Goal: Task Accomplishment & Management: Complete application form

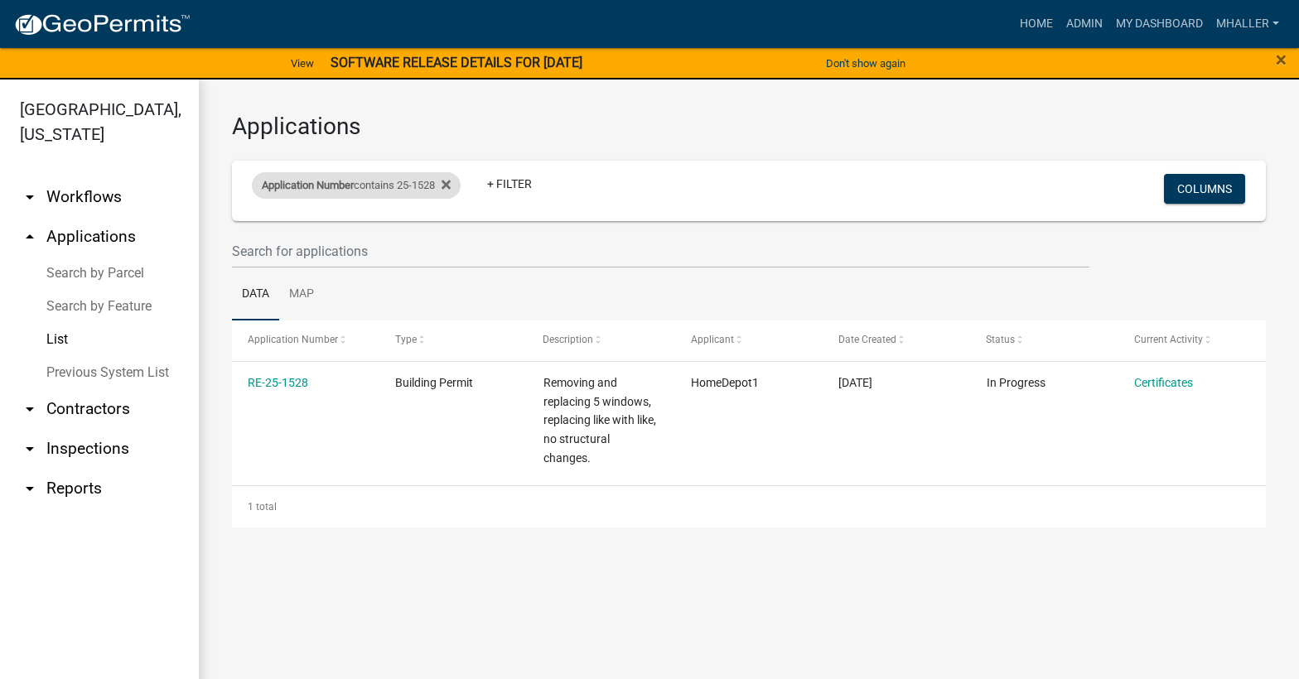
click at [394, 184] on div "Application Number contains 25-1528" at bounding box center [356, 185] width 209 height 27
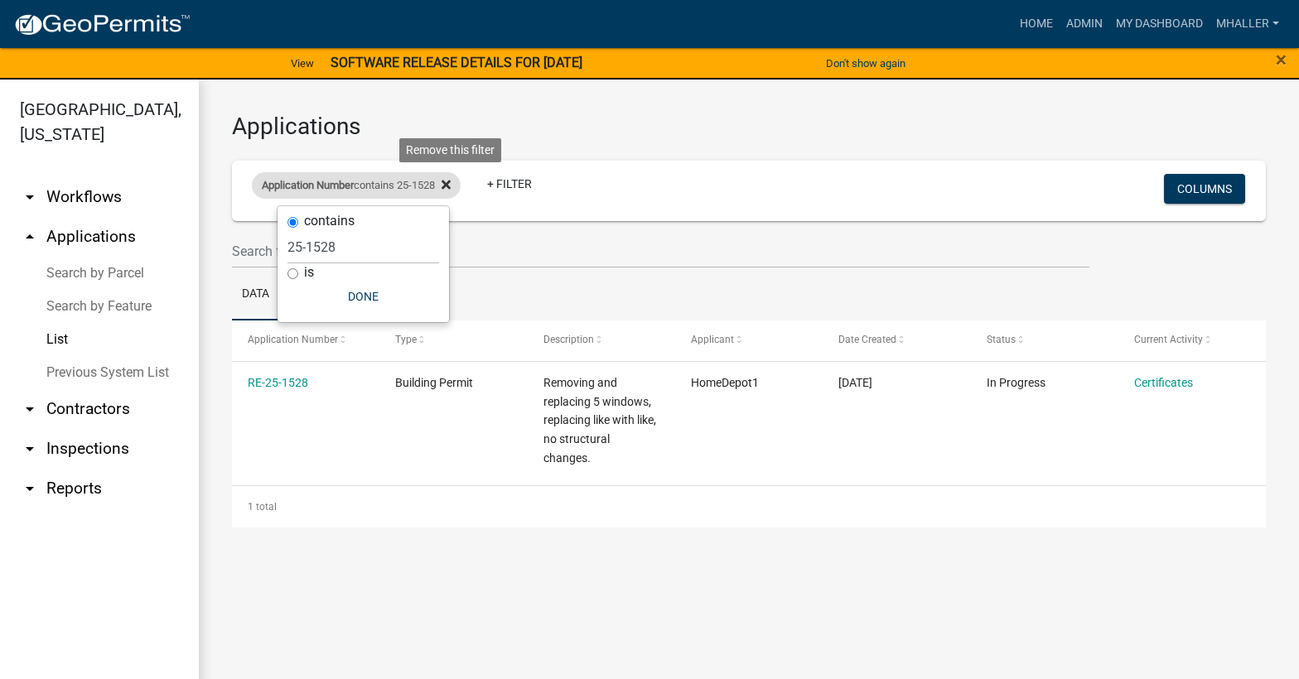
click at [451, 188] on icon at bounding box center [446, 184] width 9 height 13
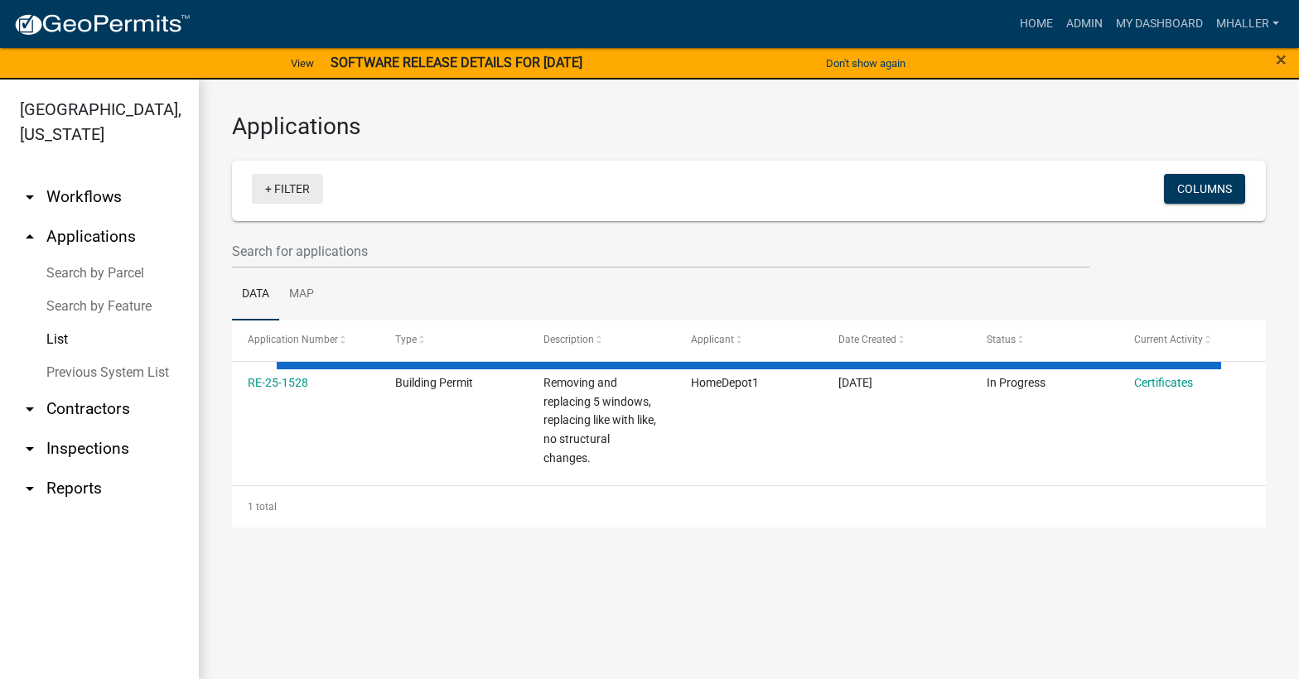
click at [281, 187] on link "+ Filter" at bounding box center [287, 189] width 71 height 30
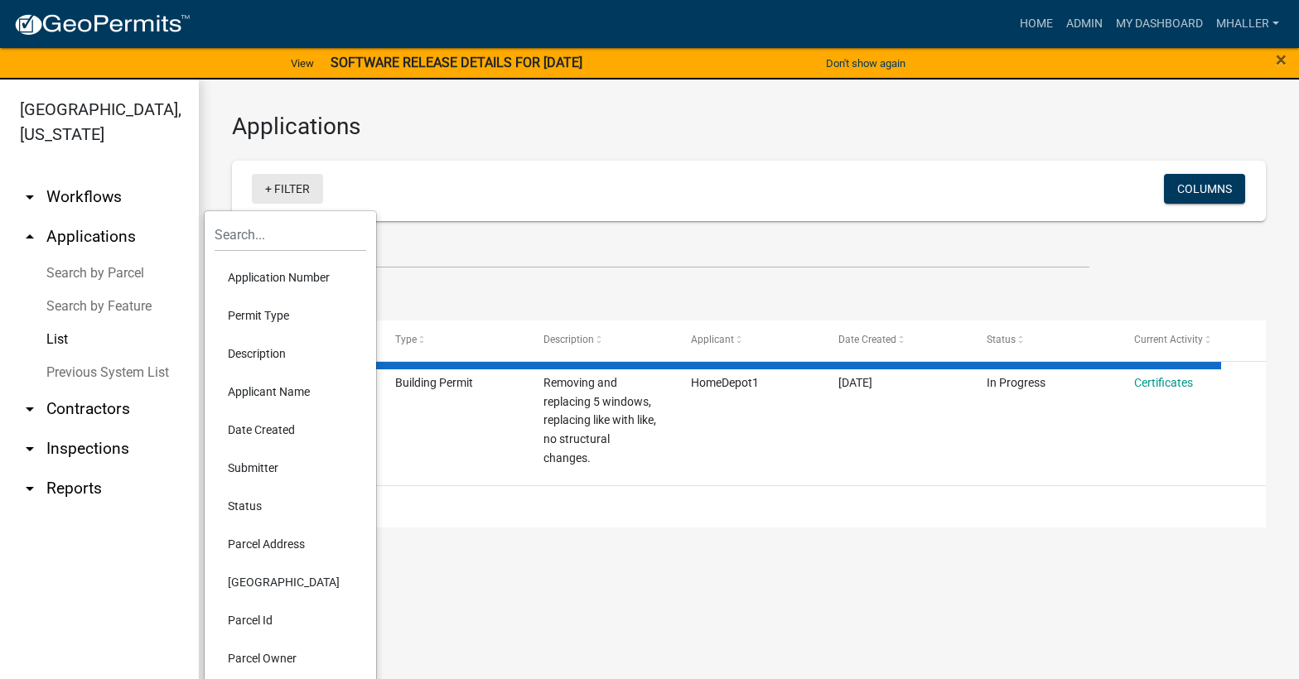
select select "1: 25"
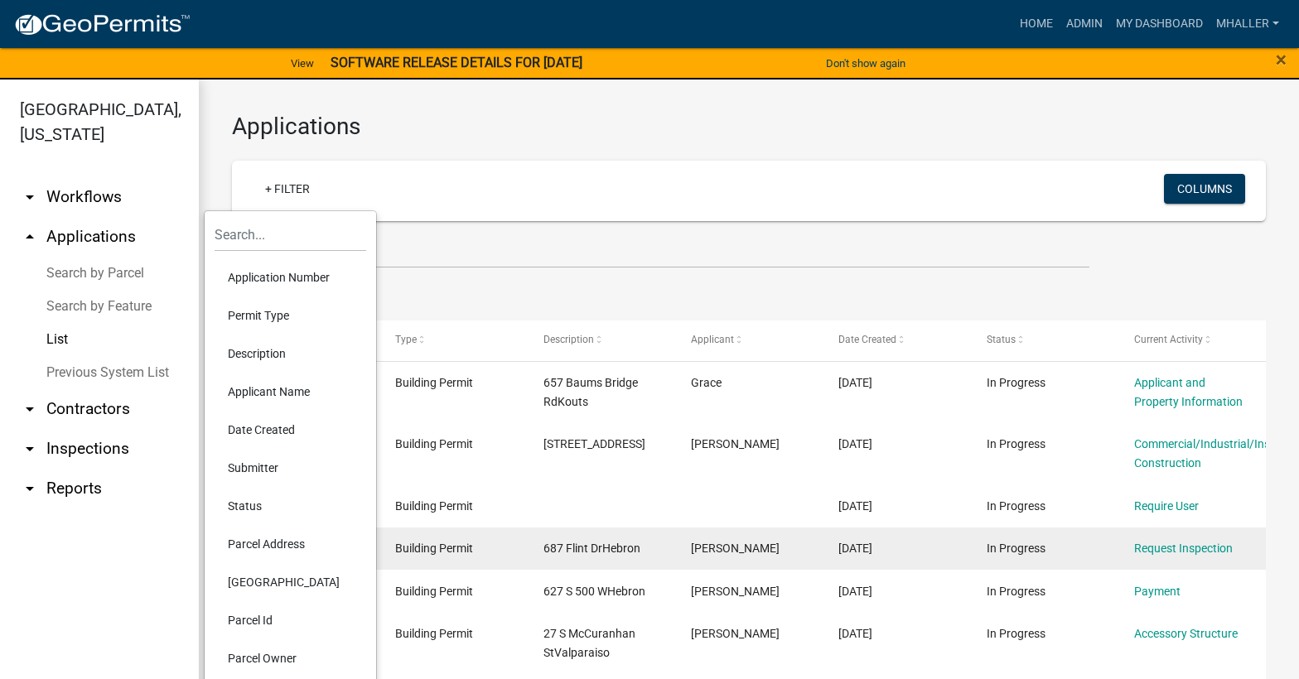
click at [280, 545] on li "Parcel Address" at bounding box center [291, 544] width 152 height 38
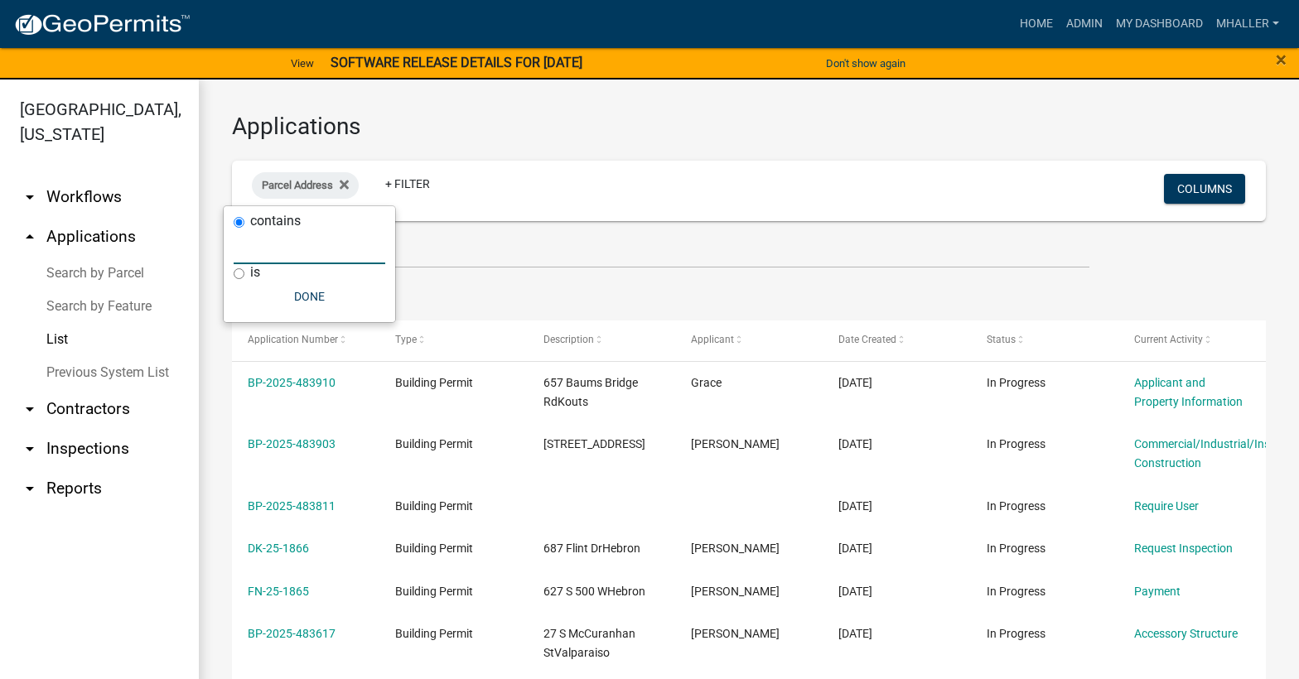
click at [277, 248] on input "text" at bounding box center [310, 247] width 152 height 34
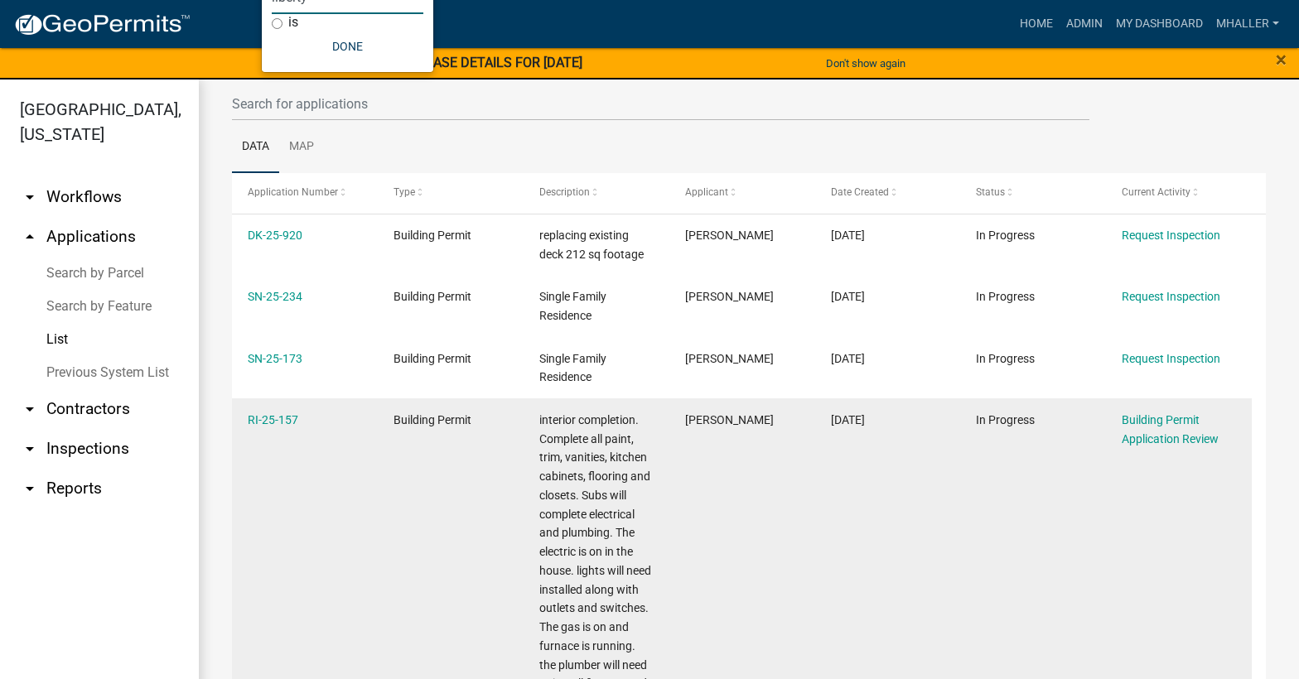
scroll to position [147, 0]
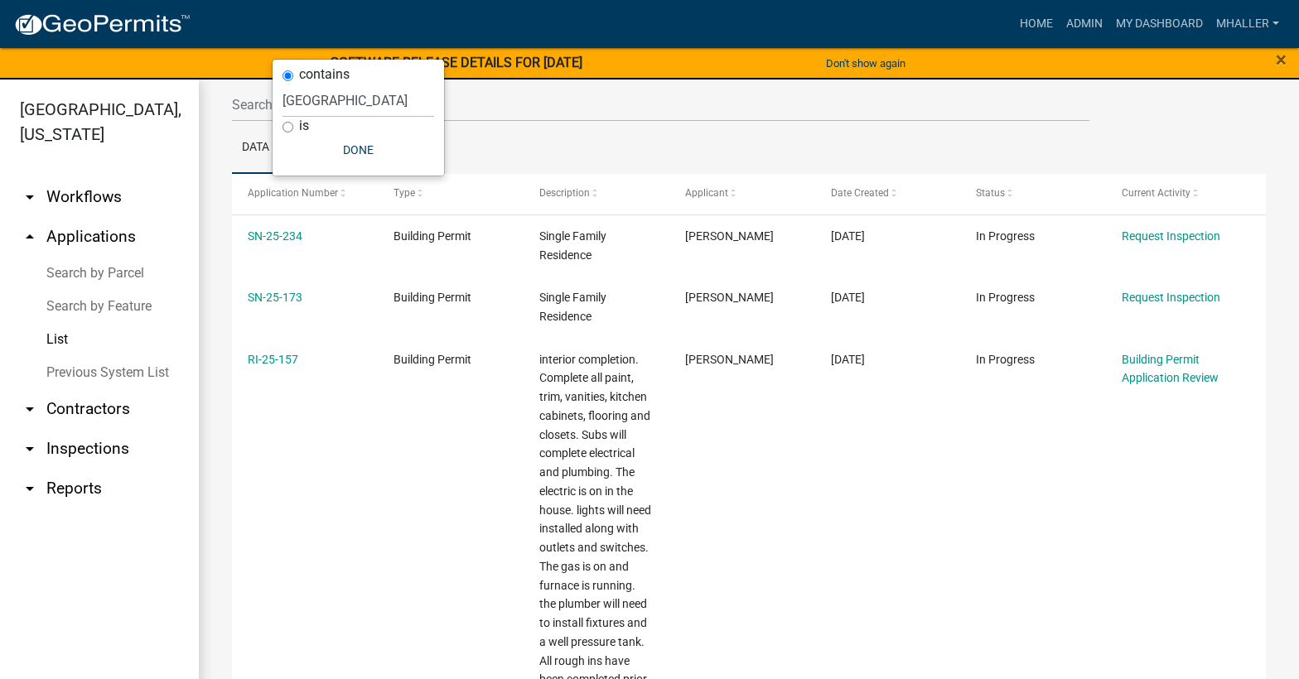
click at [279, 99] on div "contains [GEOGRAPHIC_DATA] is Done" at bounding box center [359, 118] width 172 height 116
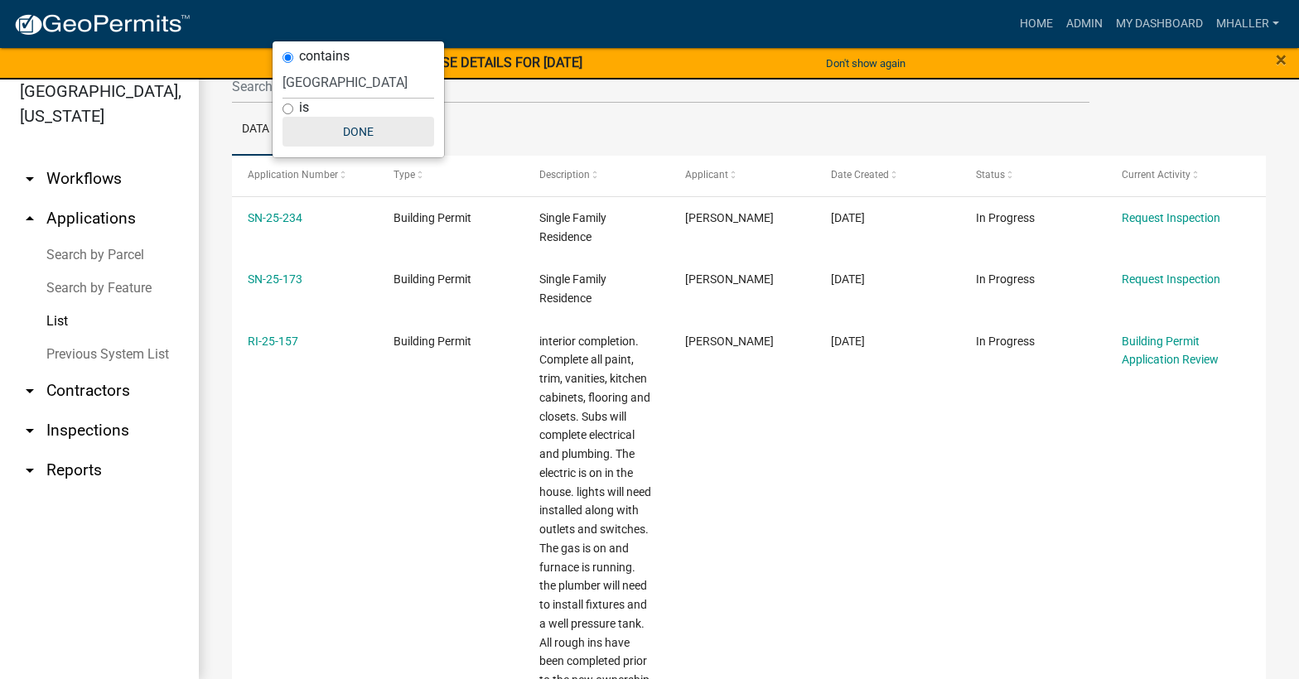
scroll to position [20, 0]
click at [283, 80] on input "[GEOGRAPHIC_DATA]" at bounding box center [359, 81] width 152 height 34
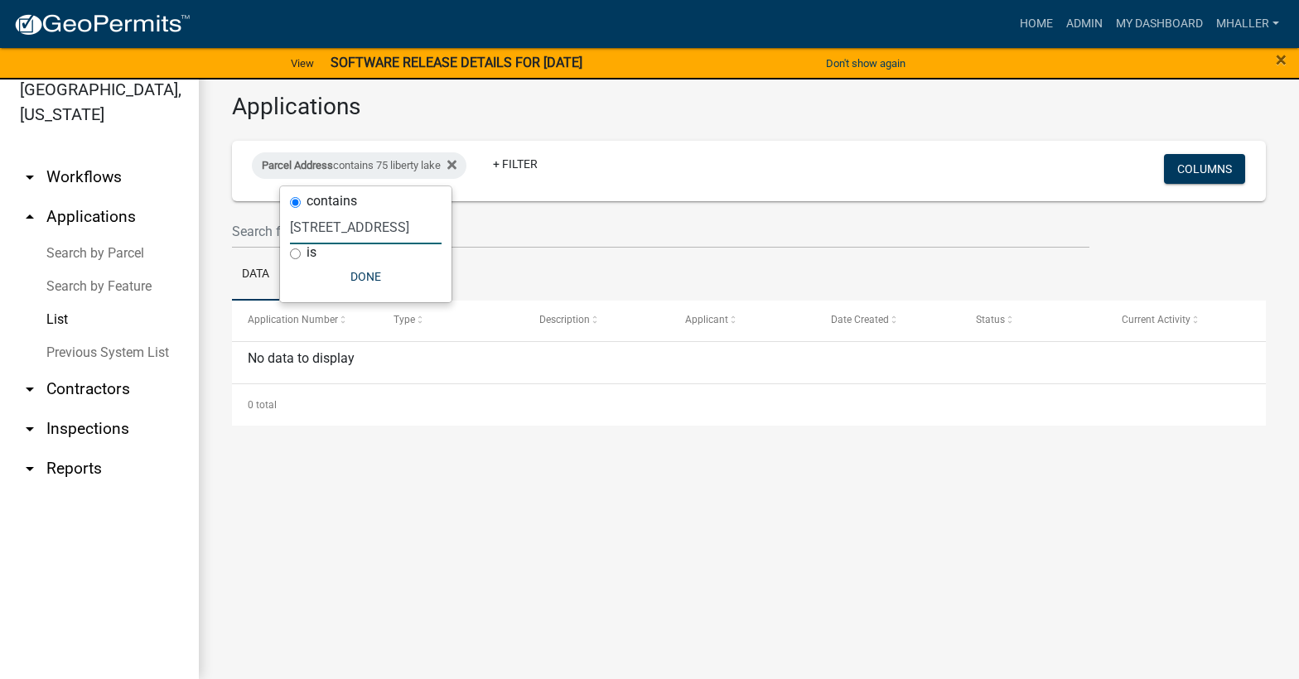
scroll to position [0, 0]
drag, startPoint x: 387, startPoint y: 225, endPoint x: 204, endPoint y: 244, distance: 184.1
click at [205, 243] on body "Internet Explorer does NOT work with GeoPermits. Get a new browser for more sec…" at bounding box center [649, 319] width 1299 height 679
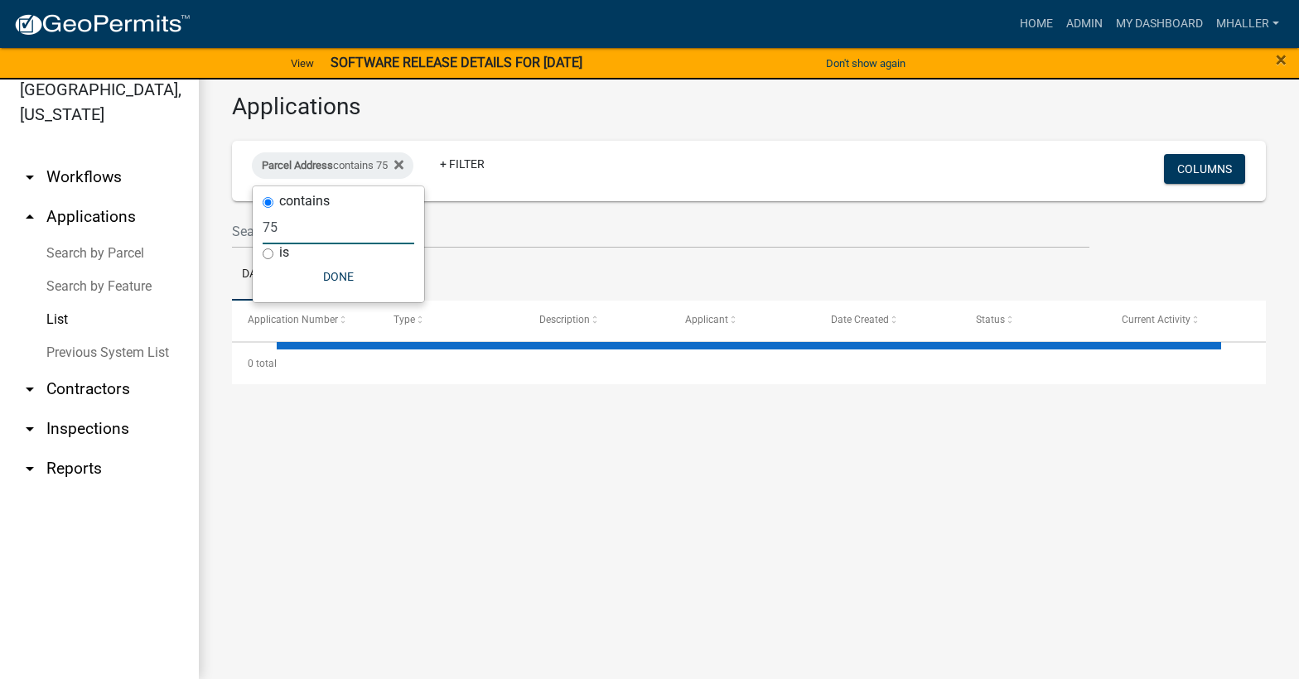
type input "7"
select select "1: 25"
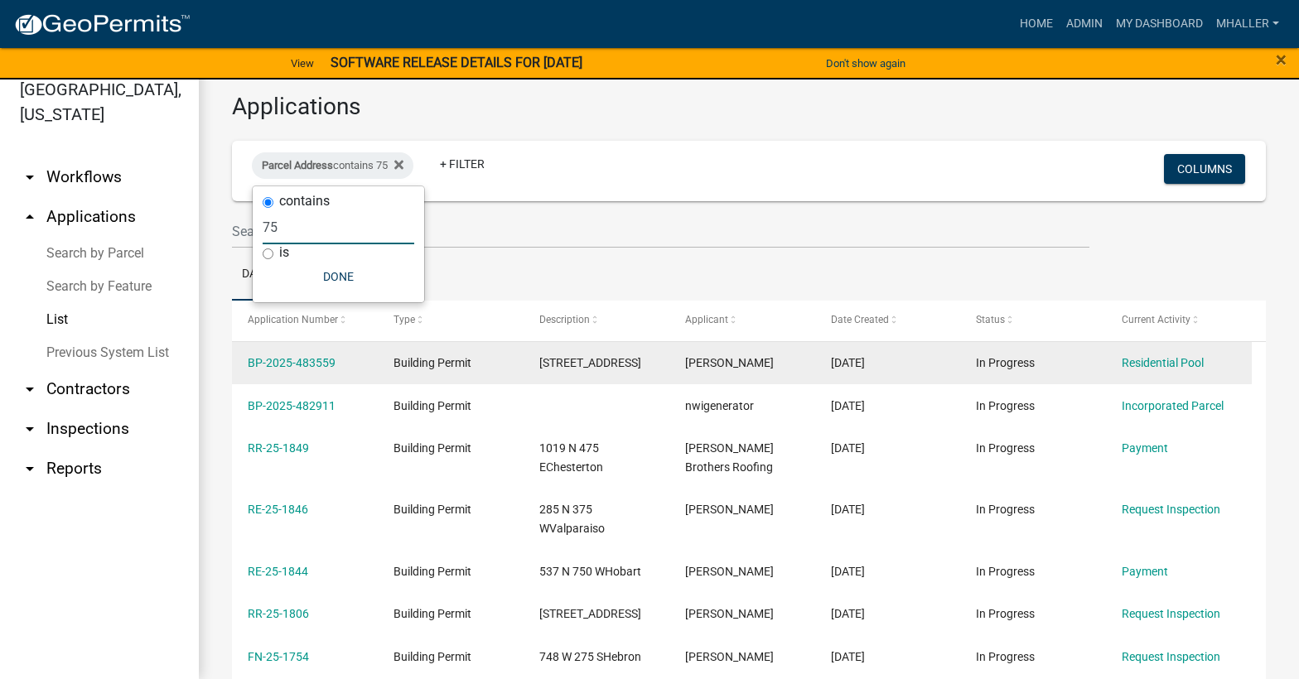
type input "7"
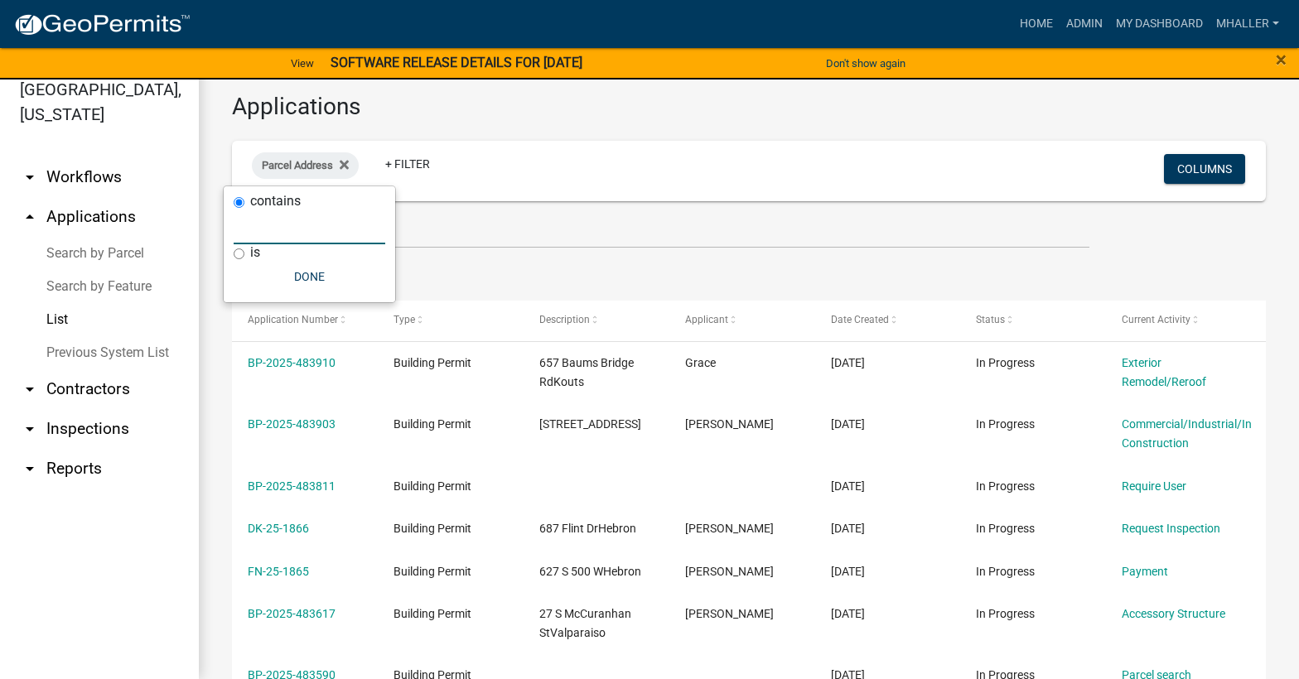
click at [274, 228] on input "text" at bounding box center [310, 227] width 152 height 34
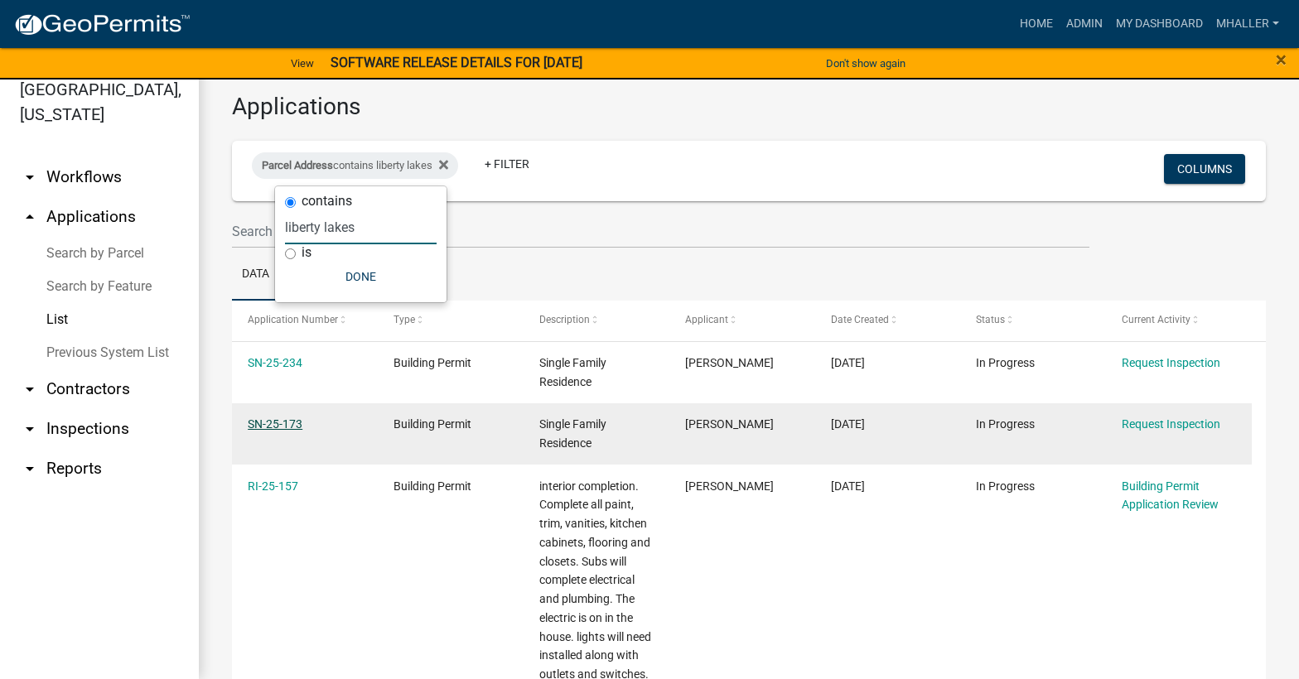
type input "liberty lakes"
click at [278, 423] on link "SN-25-173" at bounding box center [275, 424] width 55 height 13
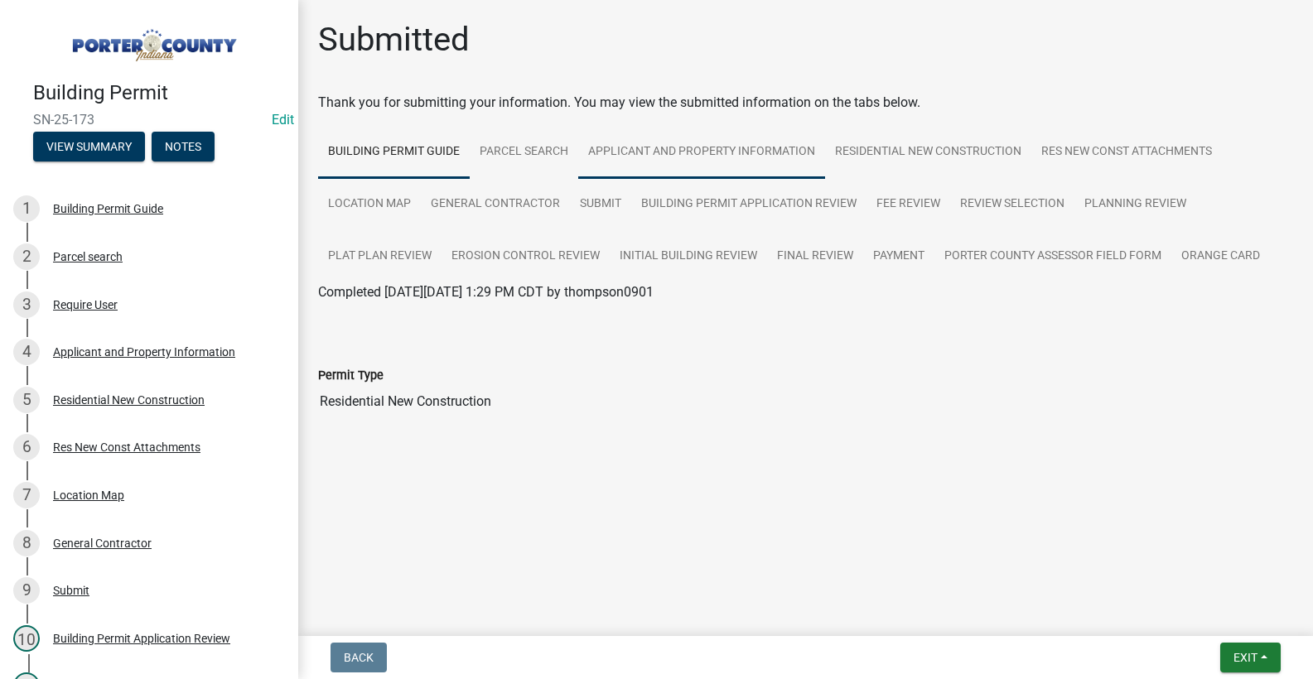
click at [645, 153] on link "Applicant and Property Information" at bounding box center [701, 152] width 247 height 53
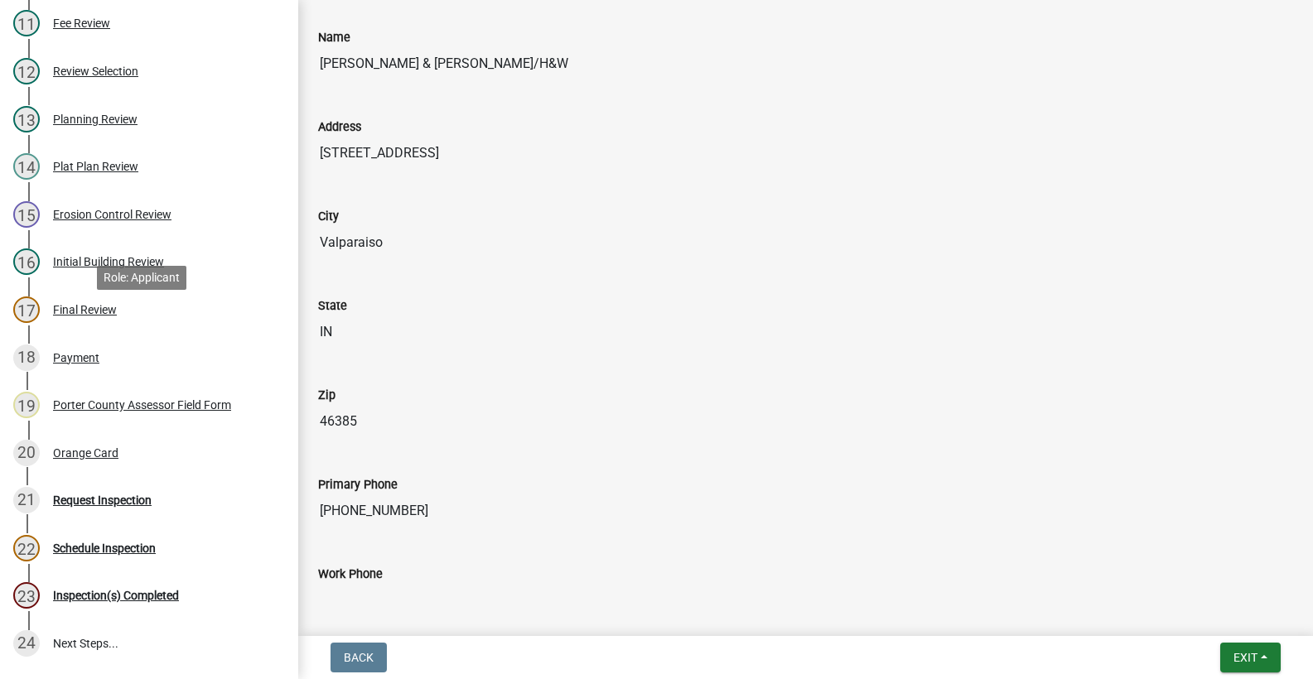
scroll to position [803, 0]
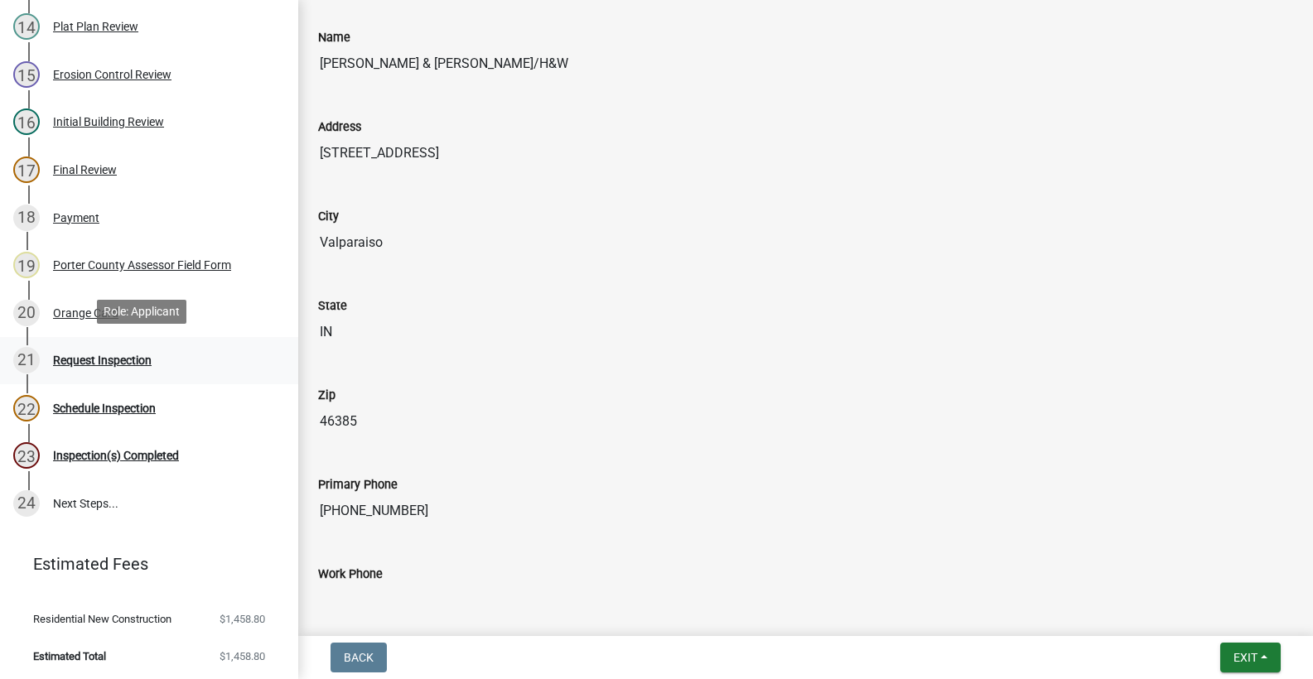
click at [121, 362] on div "Request Inspection" at bounding box center [102, 361] width 99 height 12
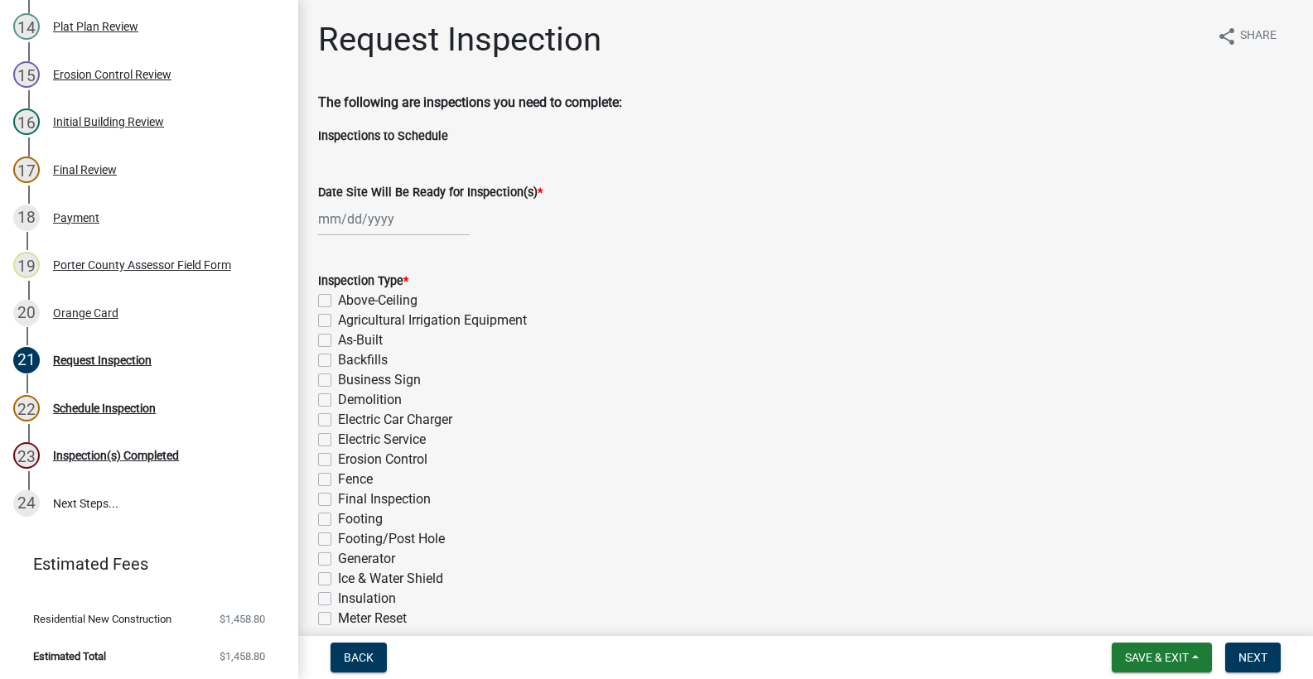
click at [379, 216] on div at bounding box center [394, 219] width 152 height 34
select select "9"
select select "2025"
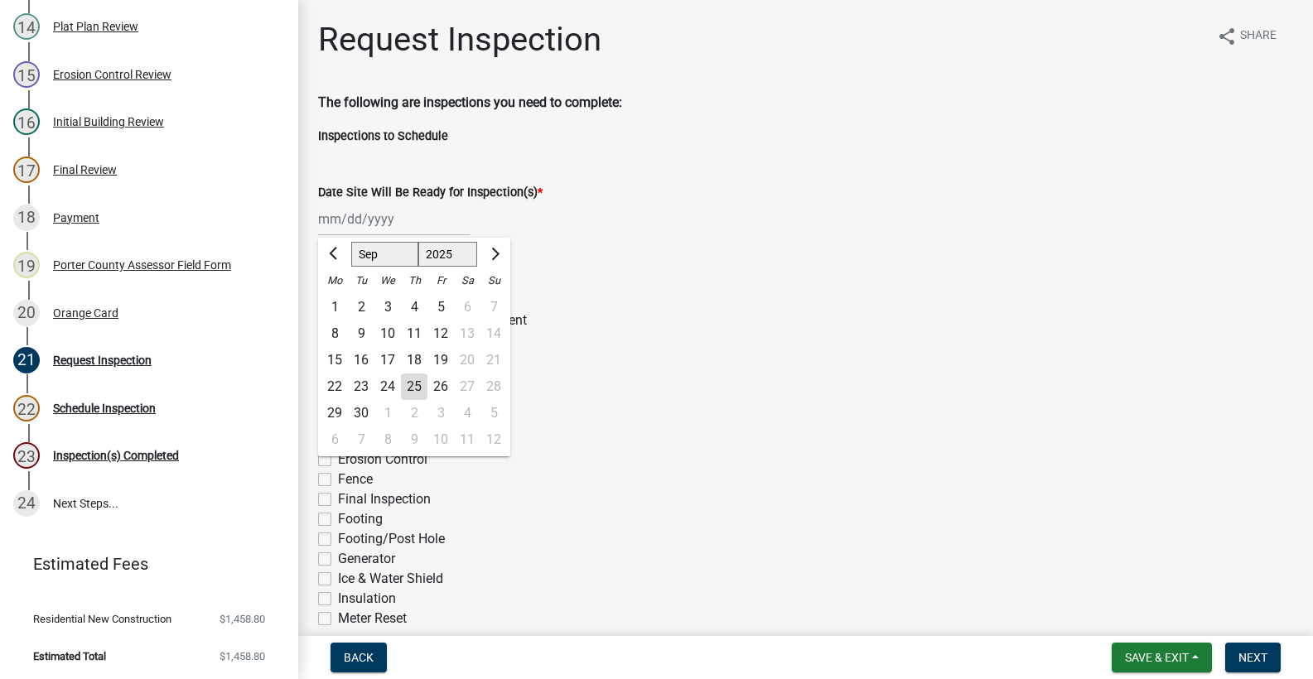
click at [413, 388] on div "25" at bounding box center [414, 387] width 27 height 27
type input "[DATE]"
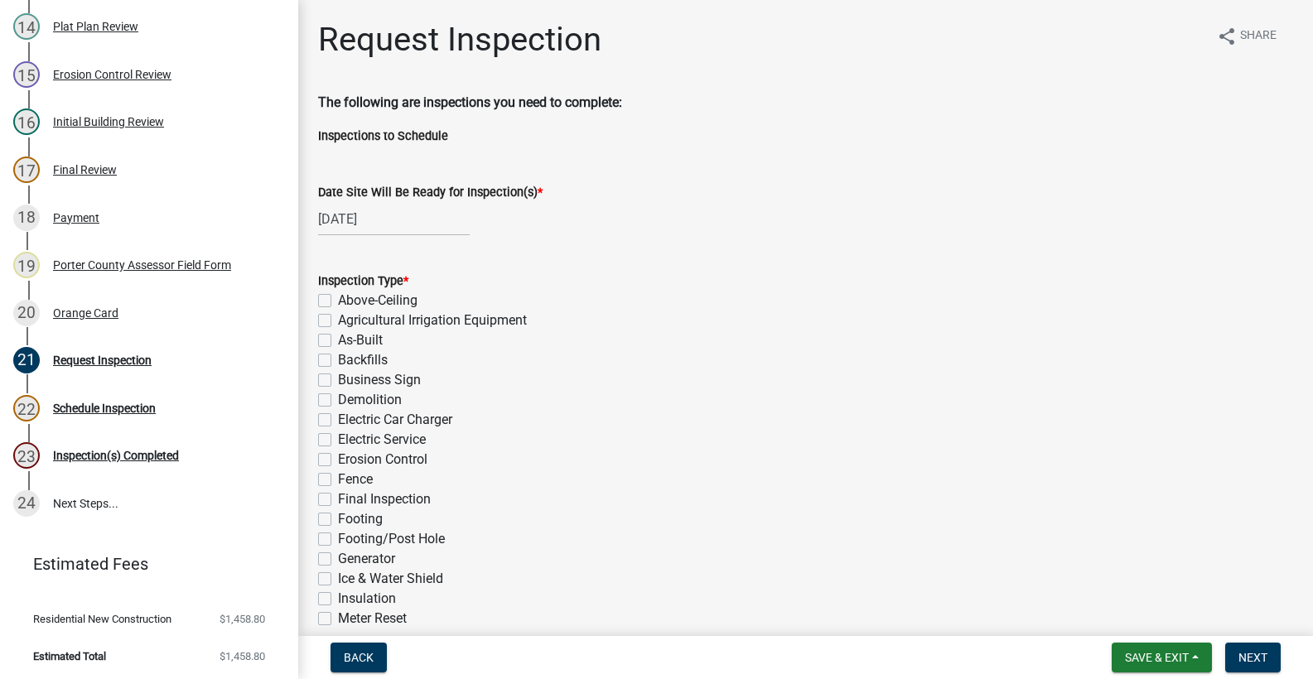
click at [338, 498] on label "Final Inspection" at bounding box center [384, 500] width 93 height 20
click at [338, 498] on input "Final Inspection" at bounding box center [343, 495] width 11 height 11
checkbox input "true"
checkbox input "false"
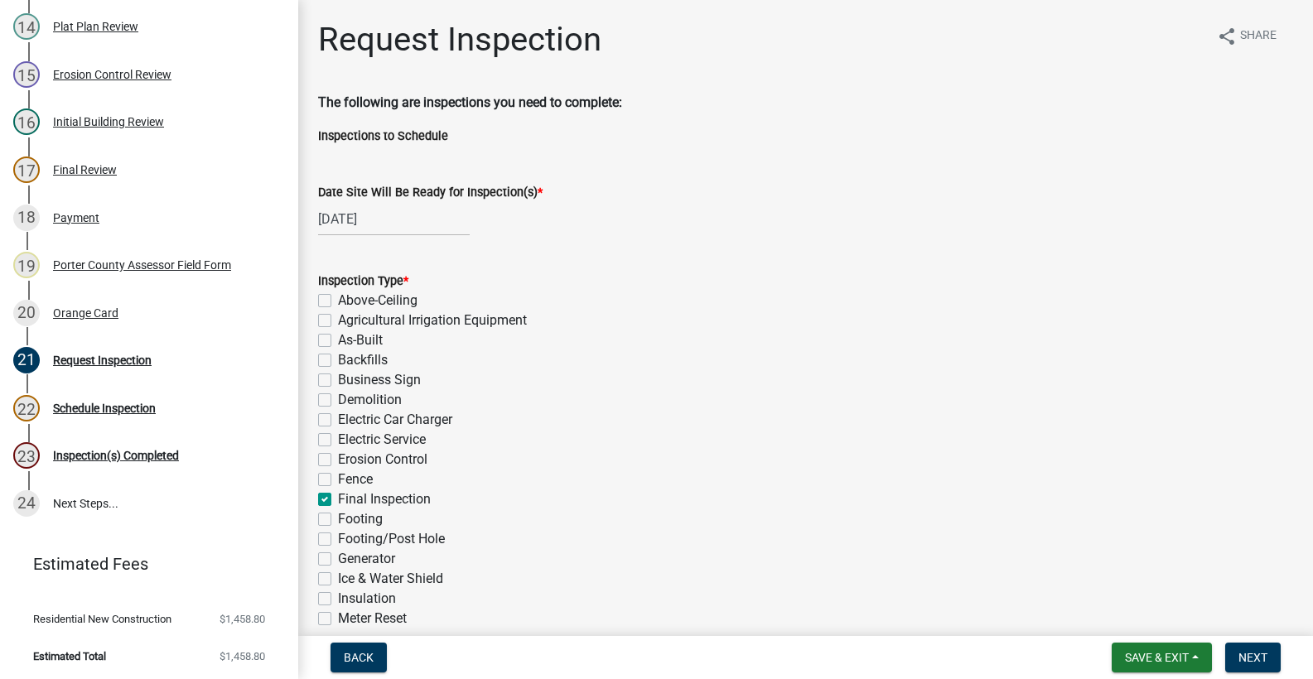
checkbox input "false"
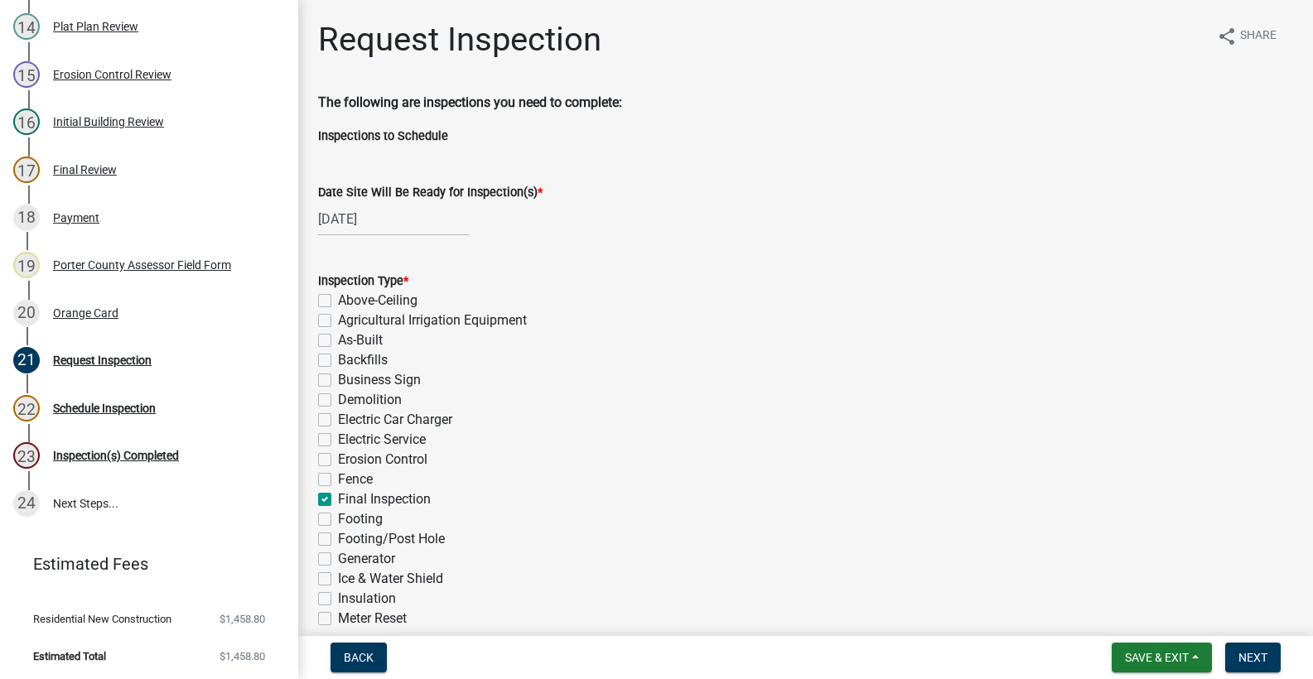
checkbox input "false"
checkbox input "true"
checkbox input "false"
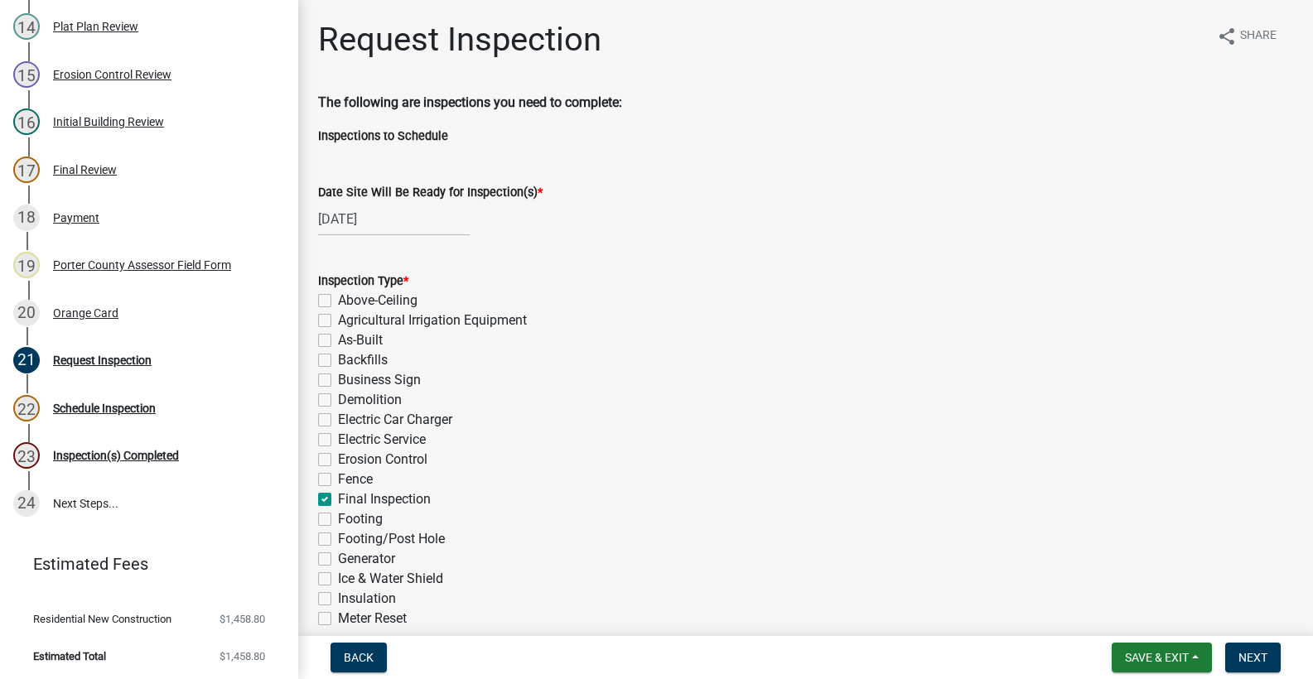
checkbox input "false"
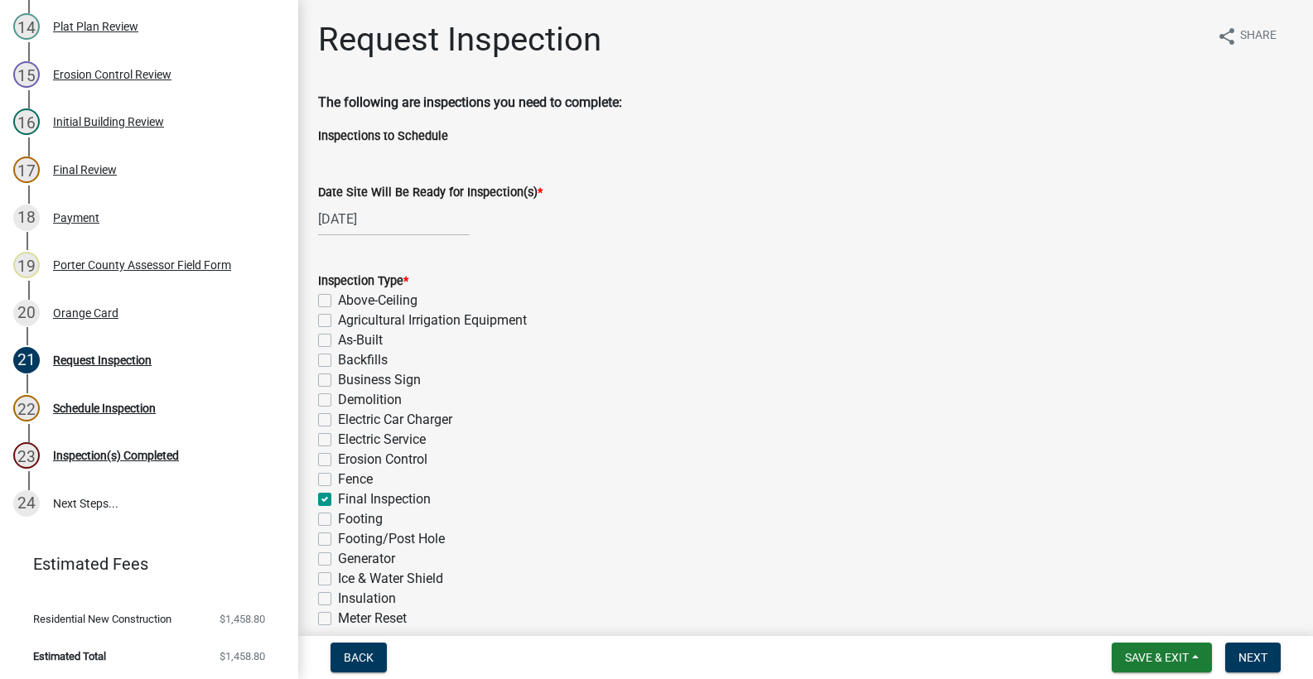
checkbox input "false"
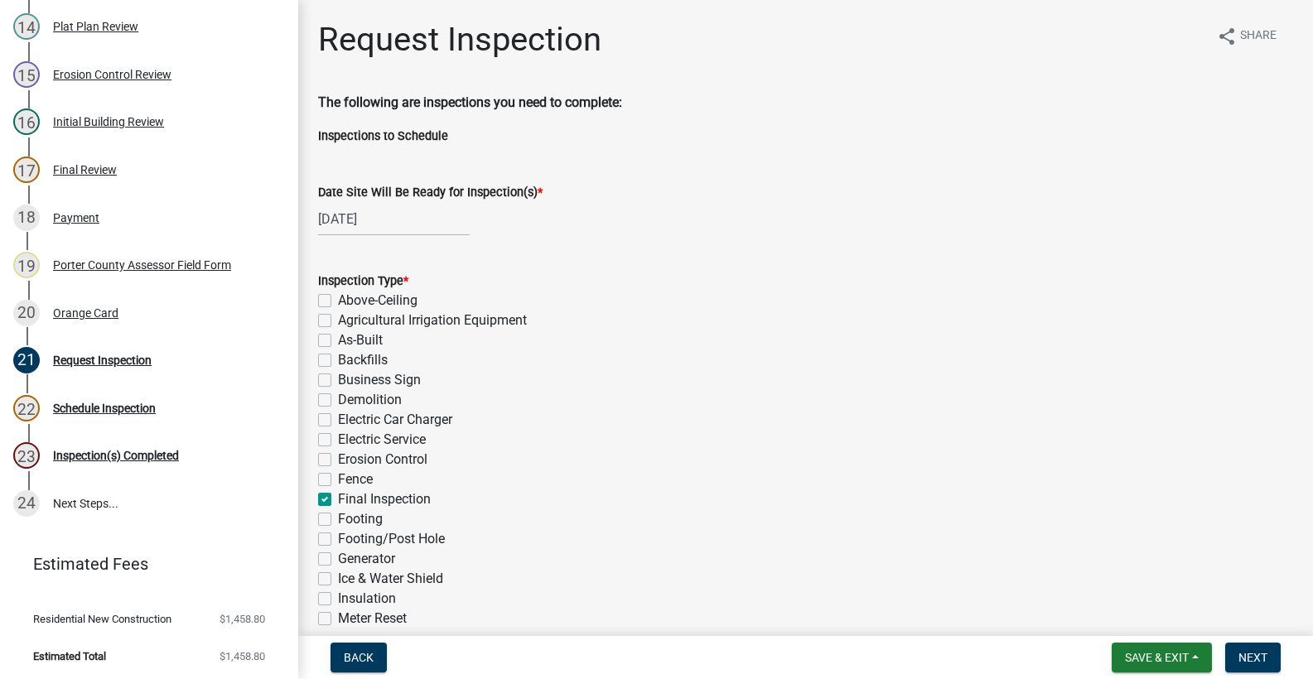
checkbox input "false"
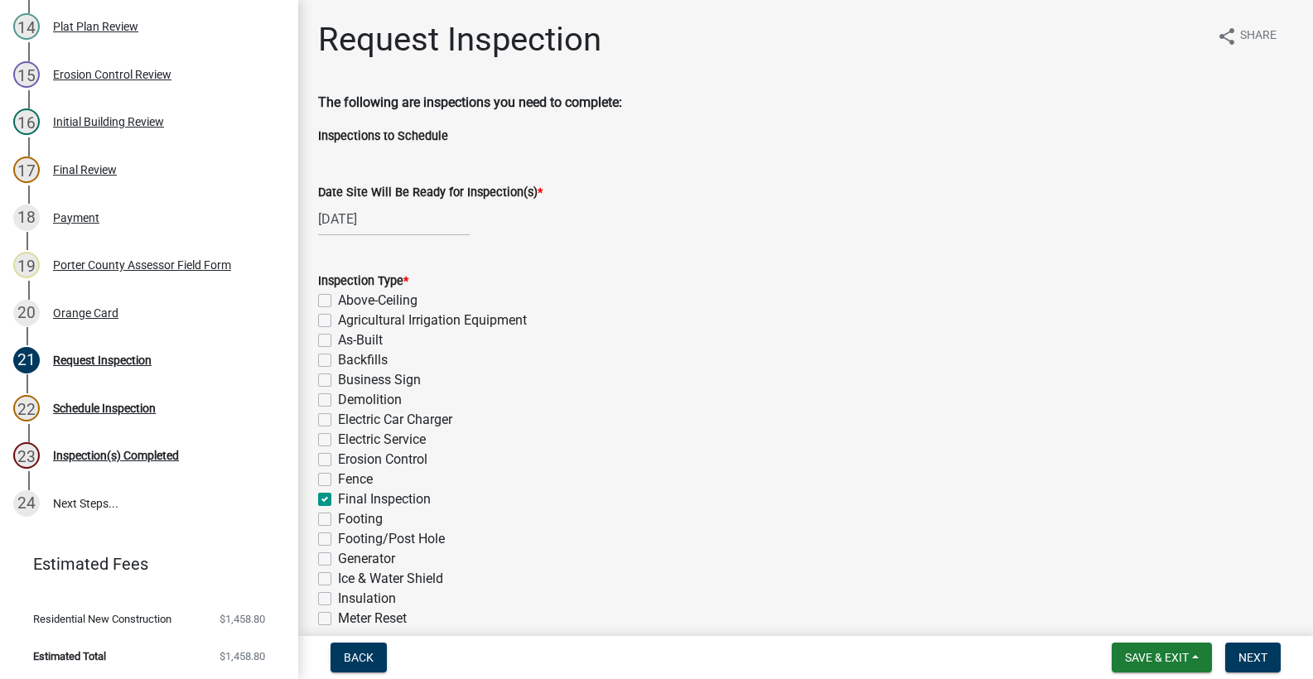
checkbox input "false"
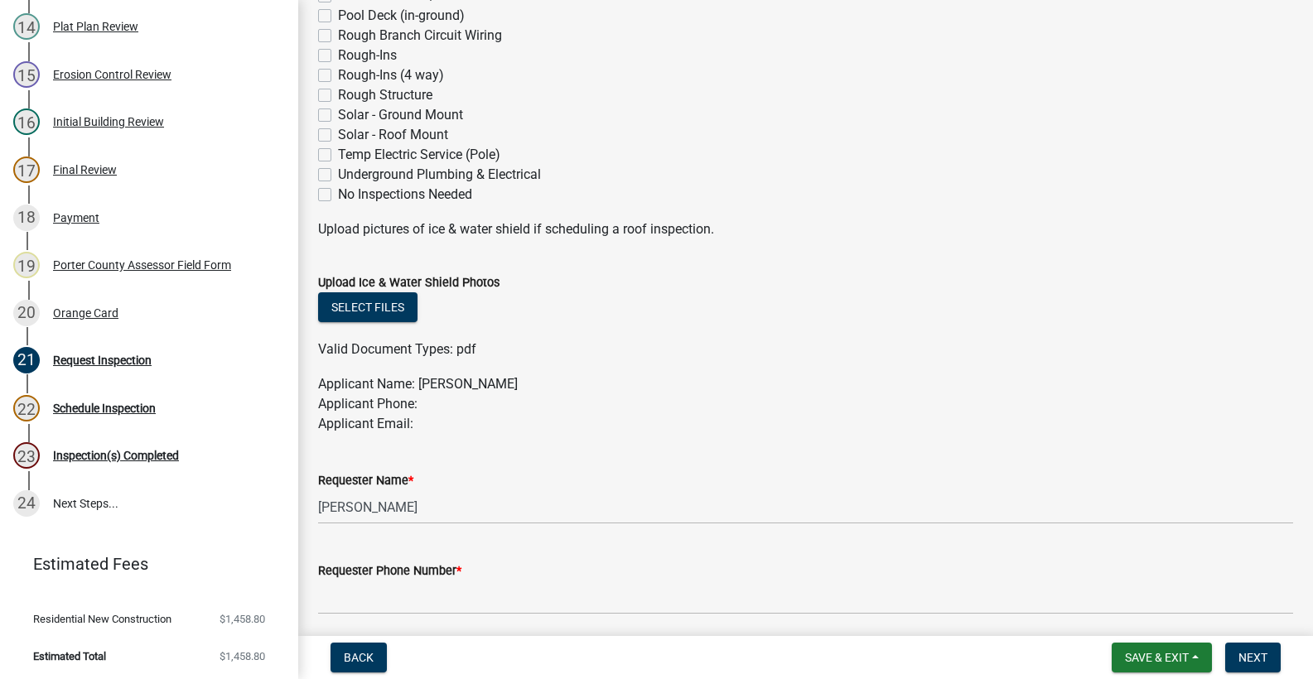
scroll to position [829, 0]
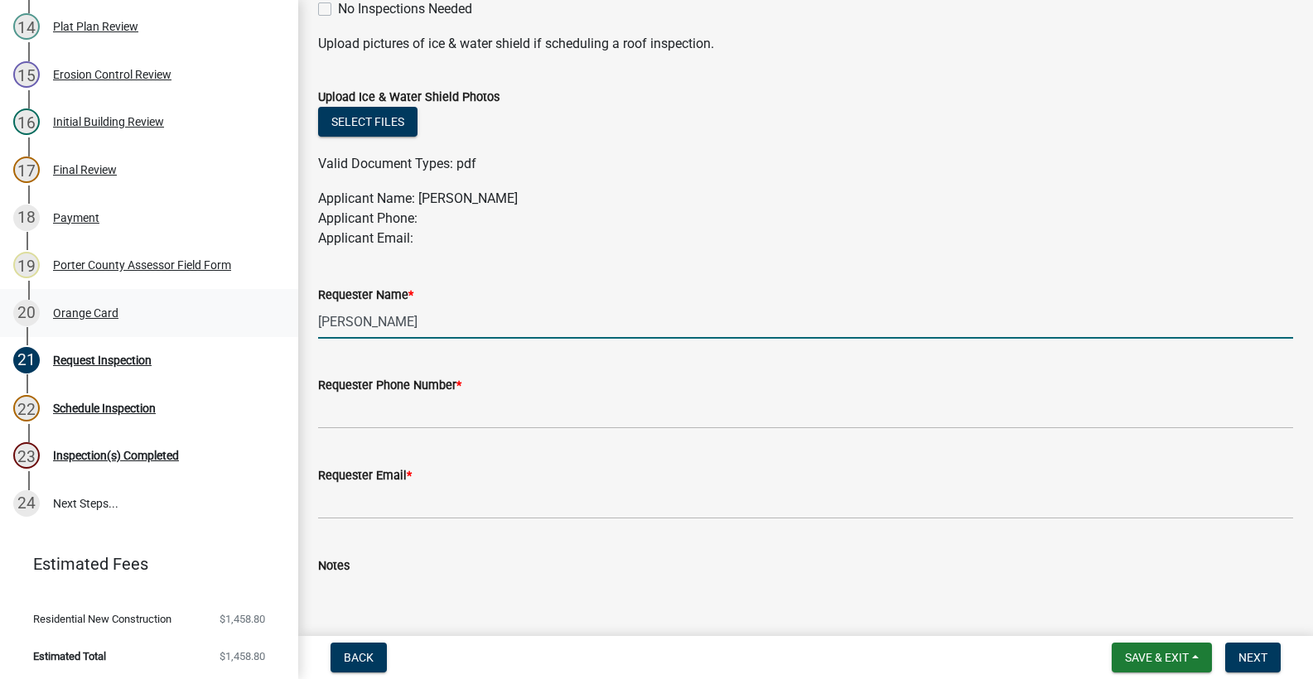
drag, startPoint x: 375, startPoint y: 325, endPoint x: 239, endPoint y: 318, distance: 136.9
click at [239, 318] on div "Building Permit SN-25-173 Edit View Summary Notes 1 Building Permit Guide 2 Par…" at bounding box center [656, 339] width 1313 height 679
type input "[PERSON_NAME]"
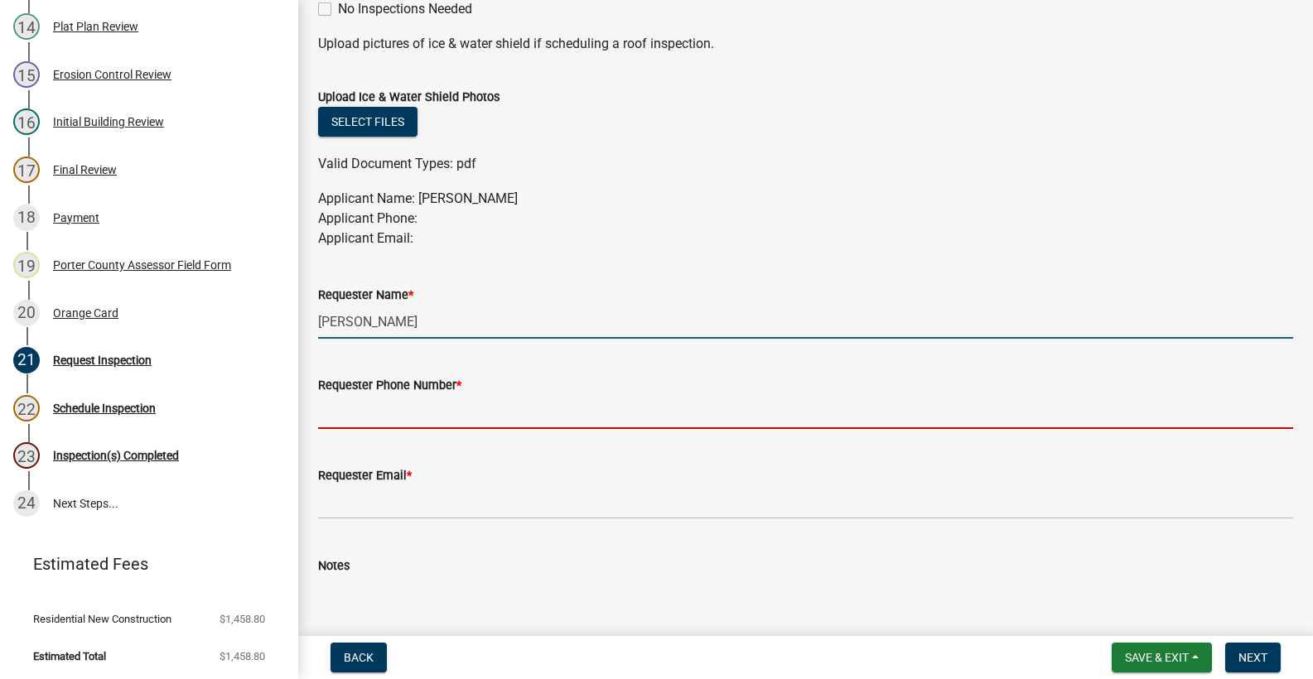
click at [349, 416] on input "Requester Phone Number *" at bounding box center [805, 412] width 975 height 34
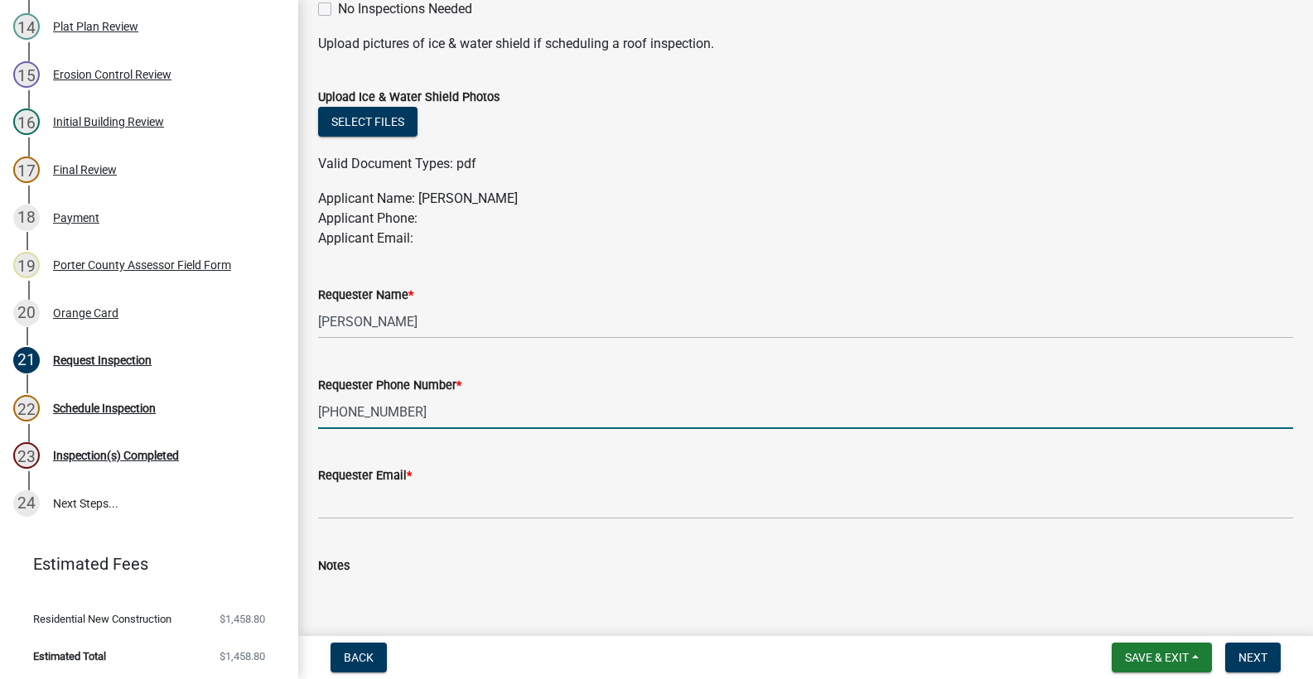
type input "[PHONE_NUMBER]"
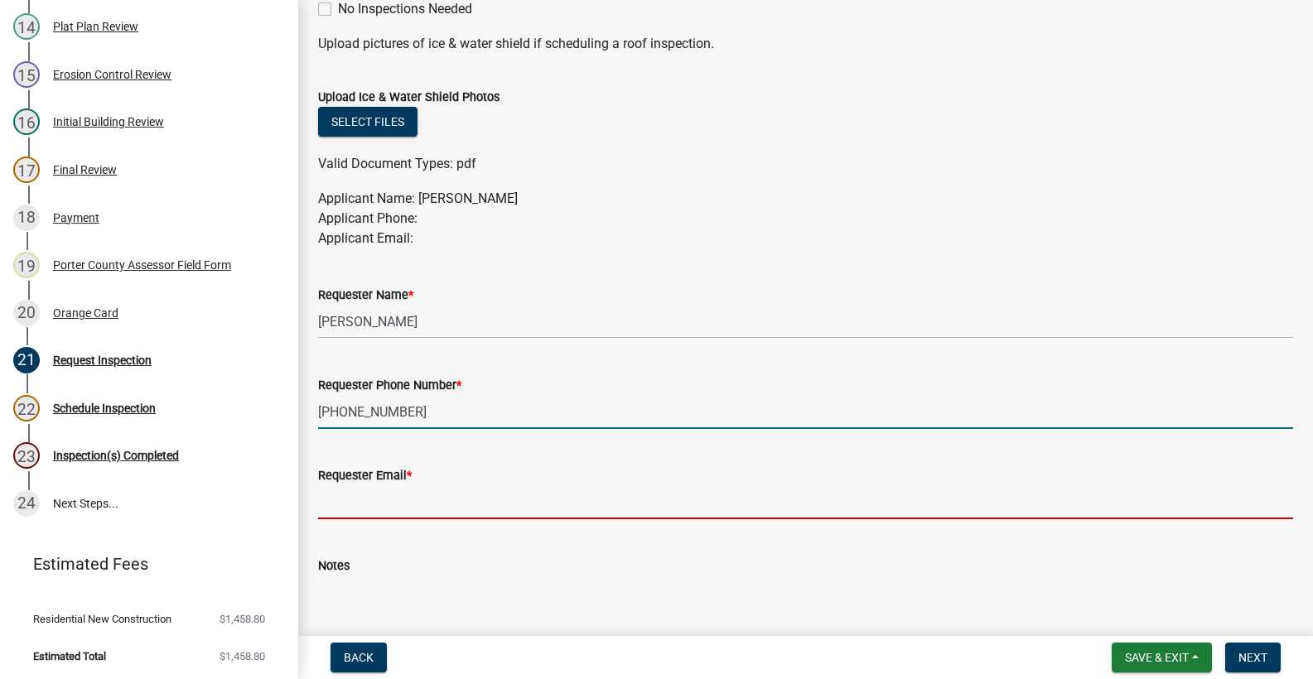
click at [392, 510] on input "Requester Email *" at bounding box center [805, 503] width 975 height 34
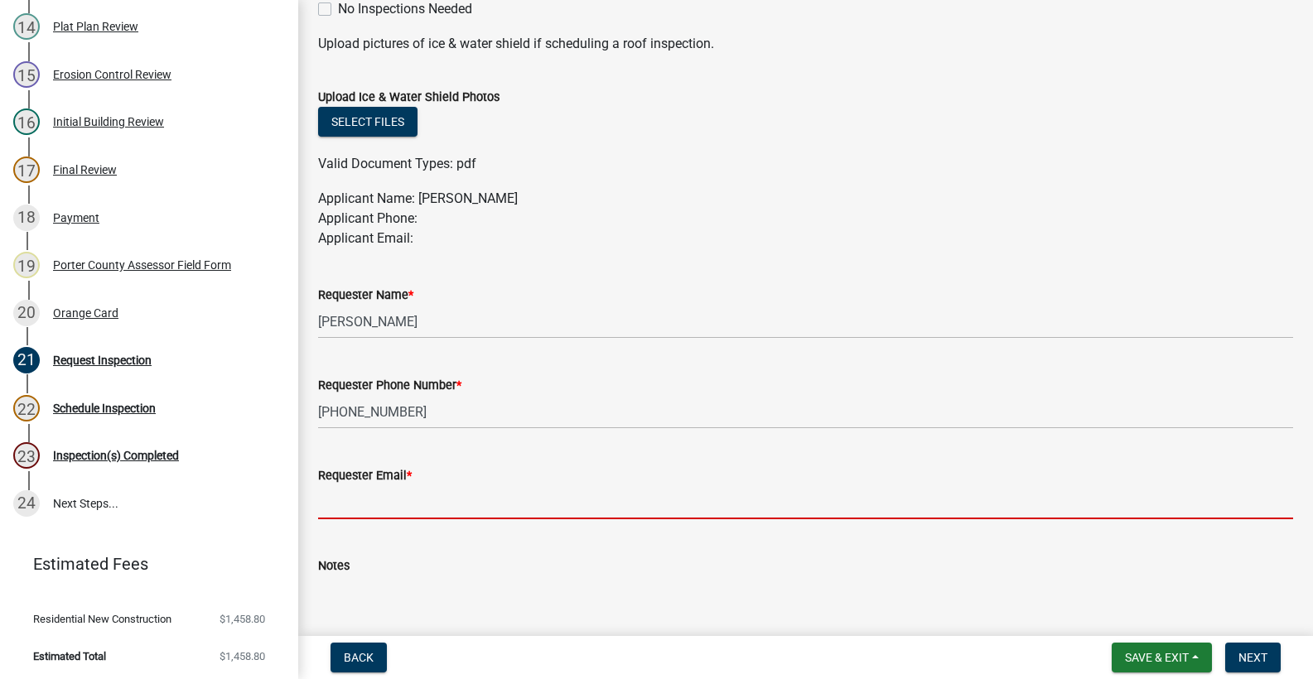
type input "[EMAIL_ADDRESS][DOMAIN_NAME]"
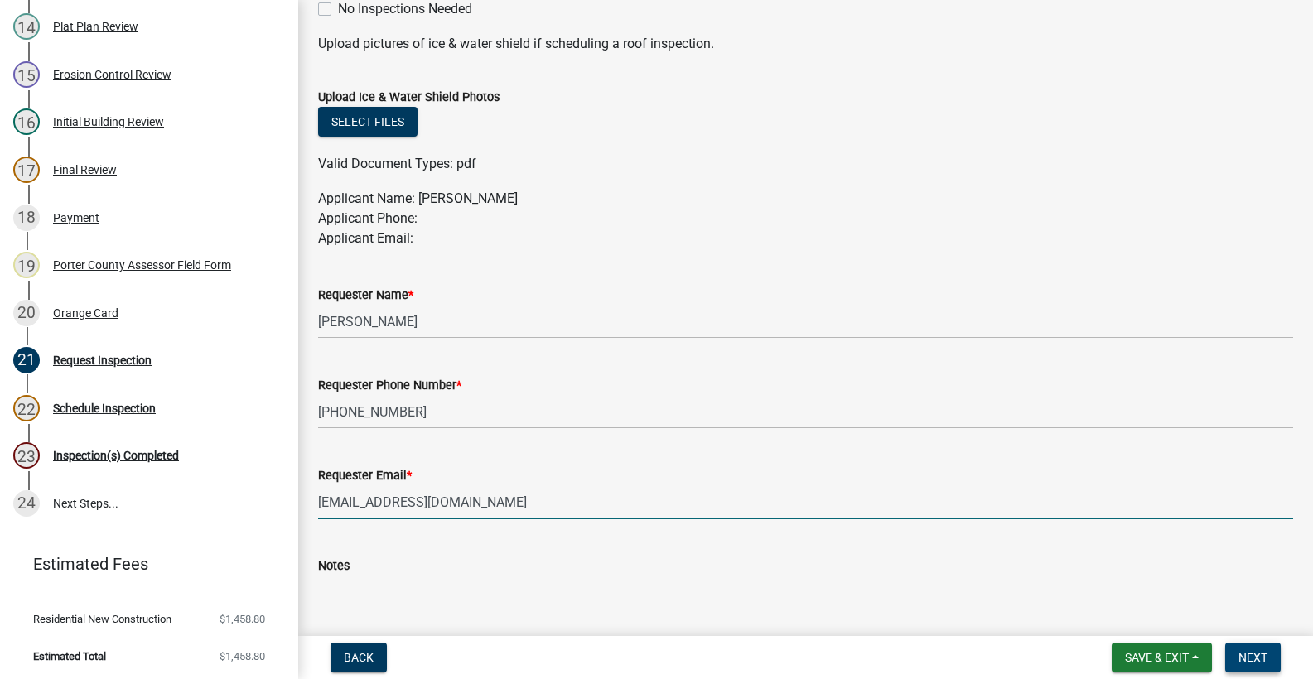
click at [1240, 654] on span "Next" at bounding box center [1253, 657] width 29 height 13
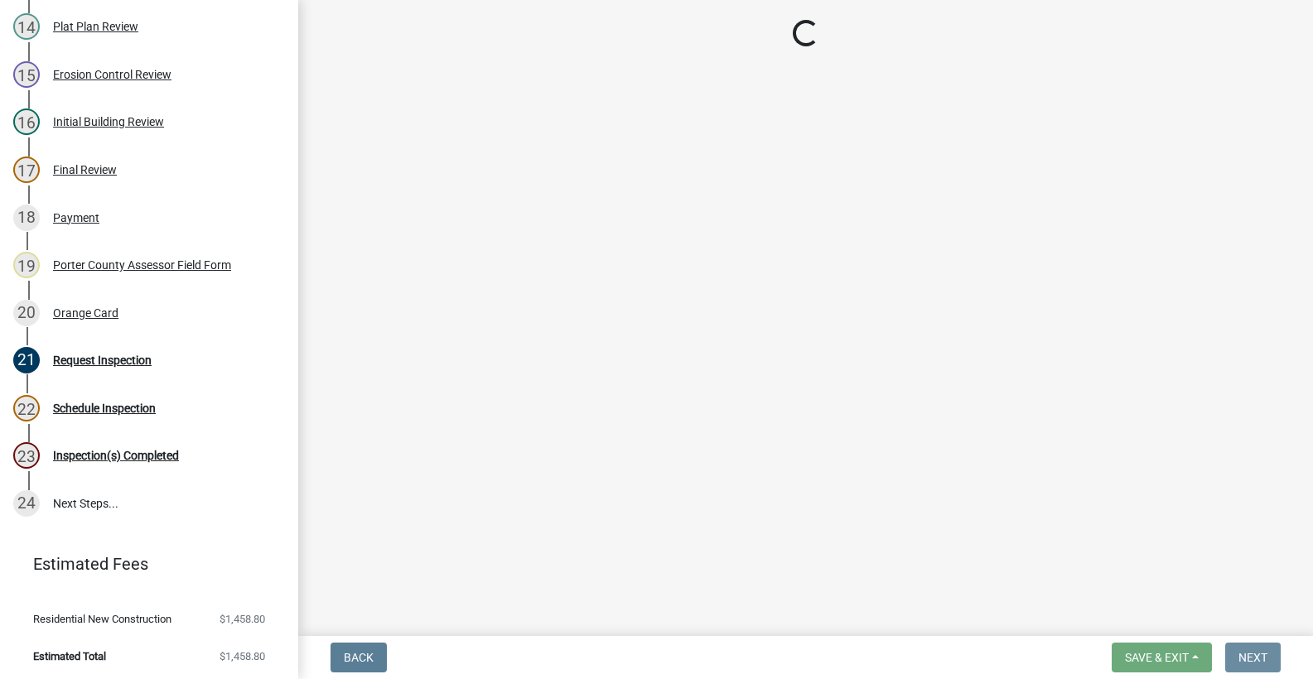
scroll to position [0, 0]
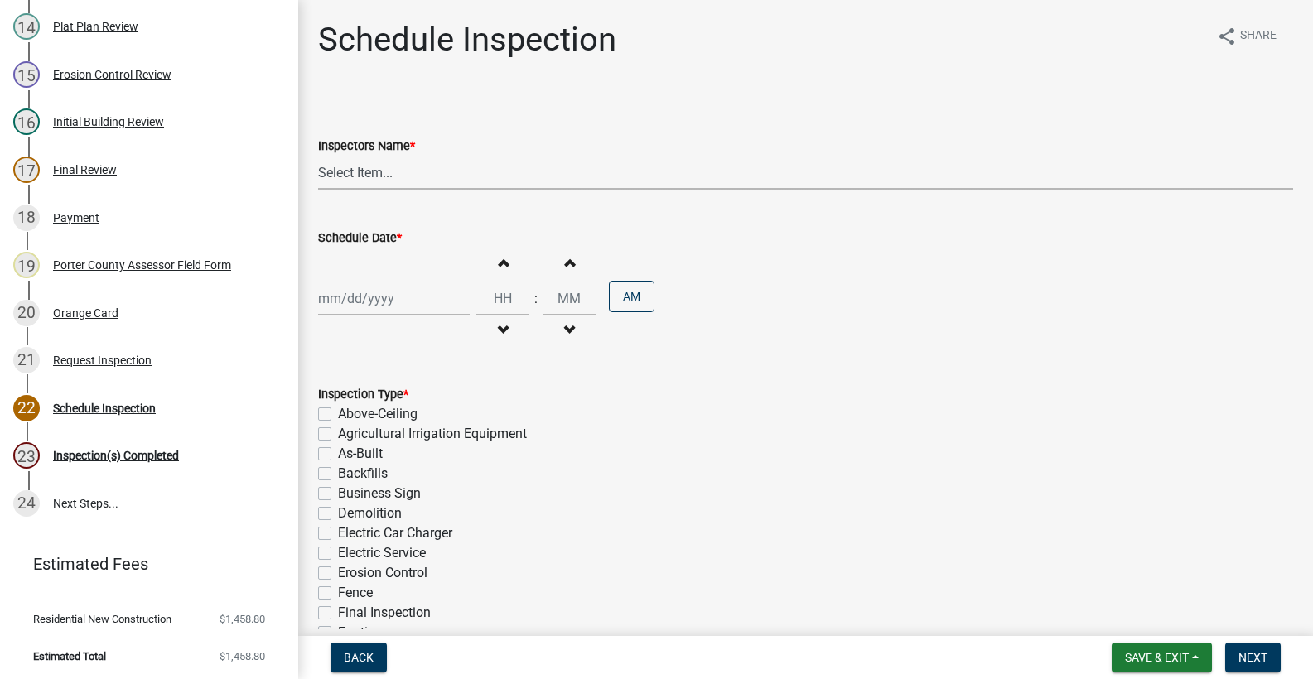
click at [364, 178] on select "Select Item... mhaller ([PERSON_NAME])" at bounding box center [805, 173] width 975 height 34
select select "ca350da2-795e-4cf8-941d-46ff53e354ae"
click at [318, 156] on select "Select Item... mhaller ([PERSON_NAME])" at bounding box center [805, 173] width 975 height 34
select select "9"
select select "2025"
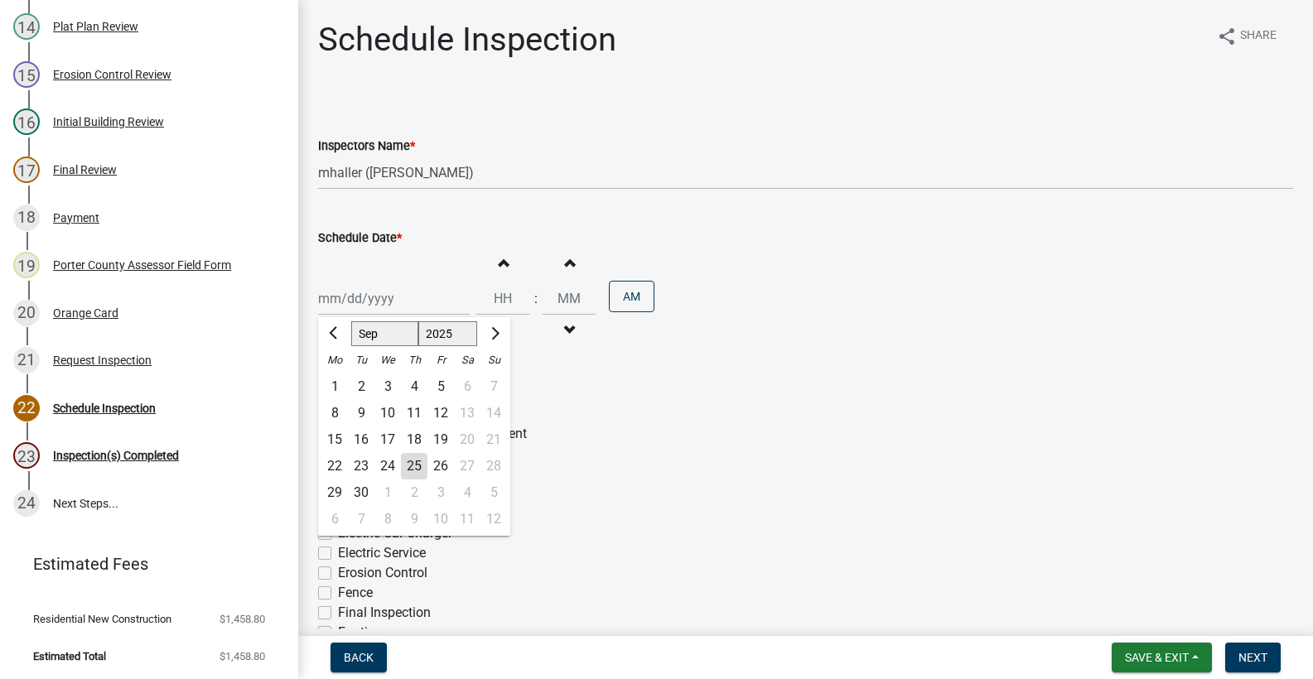
click at [379, 303] on div "[PERSON_NAME] Feb Mar Apr [PERSON_NAME][DATE] Oct Nov [DATE] 1526 1527 1528 152…" at bounding box center [394, 299] width 152 height 34
click at [413, 463] on div "25" at bounding box center [414, 466] width 27 height 27
type input "[DATE]"
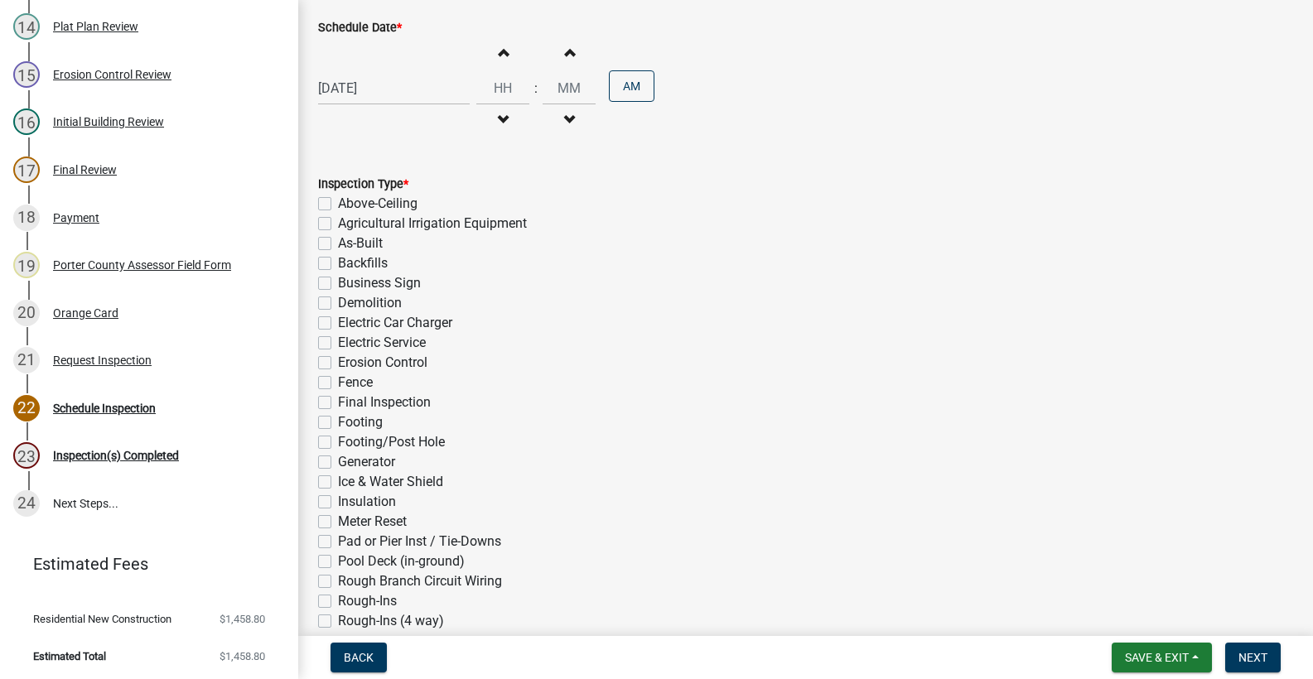
scroll to position [331, 0]
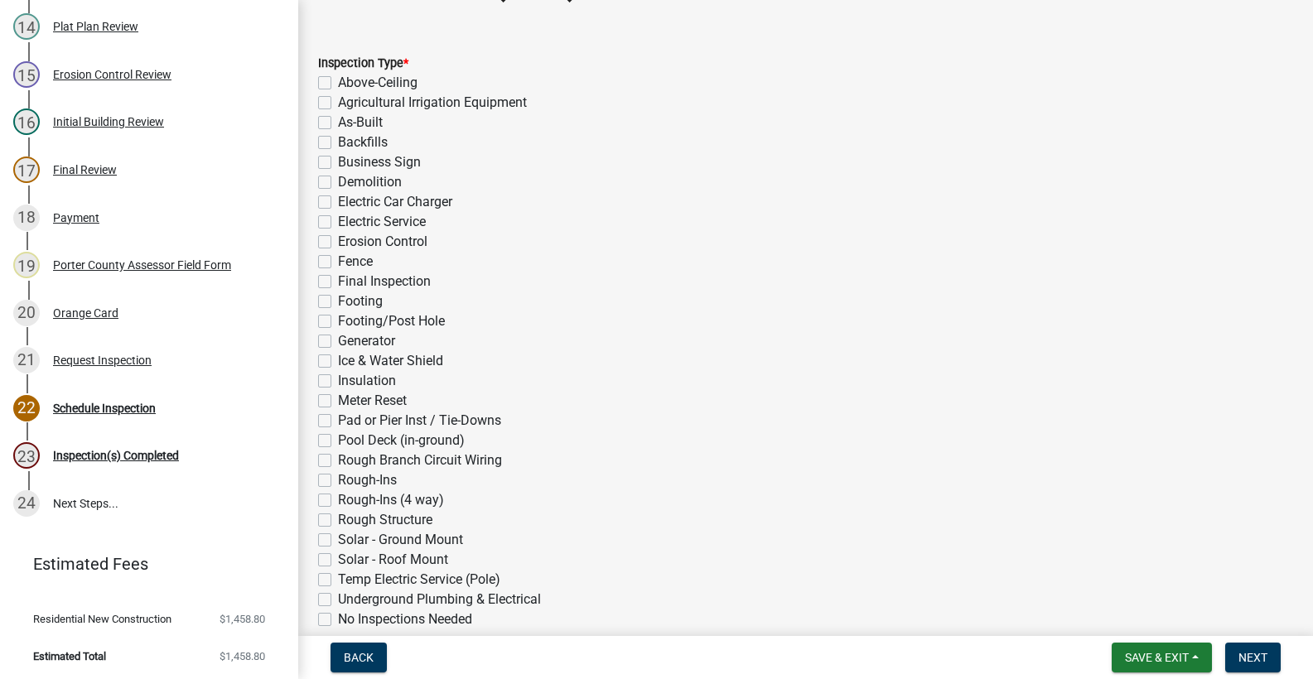
click at [338, 279] on label "Final Inspection" at bounding box center [384, 282] width 93 height 20
click at [338, 279] on input "Final Inspection" at bounding box center [343, 277] width 11 height 11
checkbox input "true"
checkbox input "false"
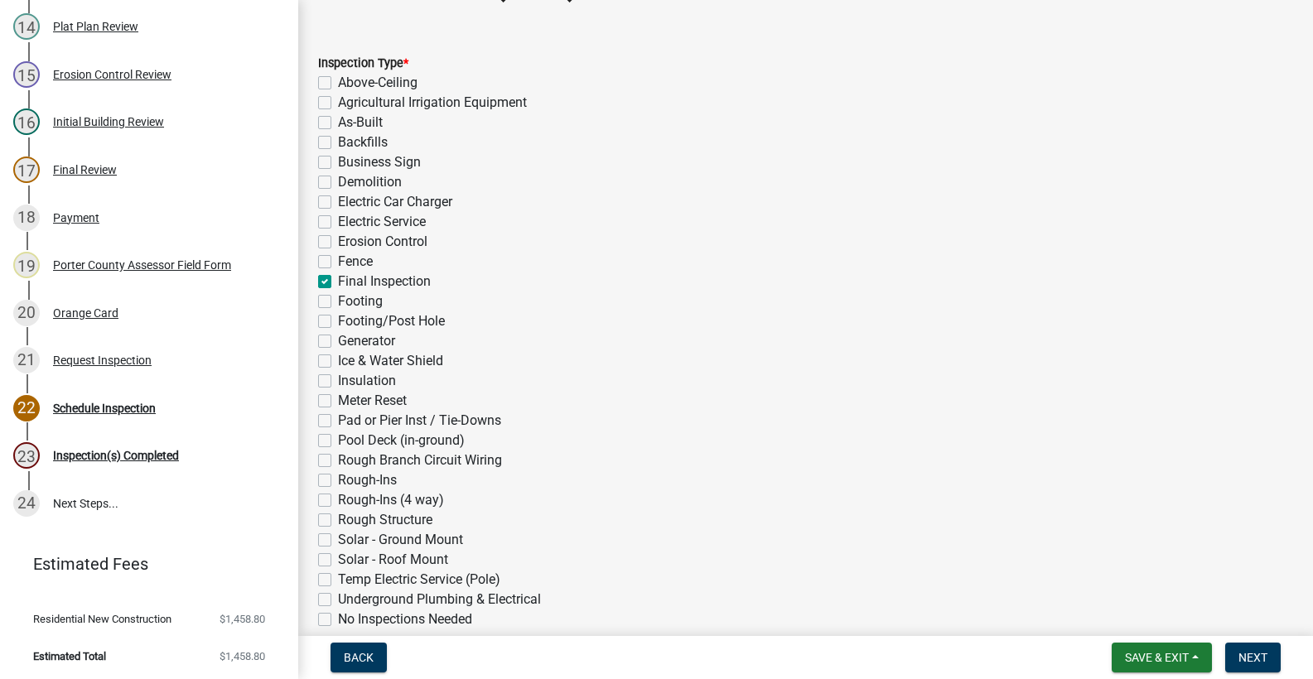
checkbox input "false"
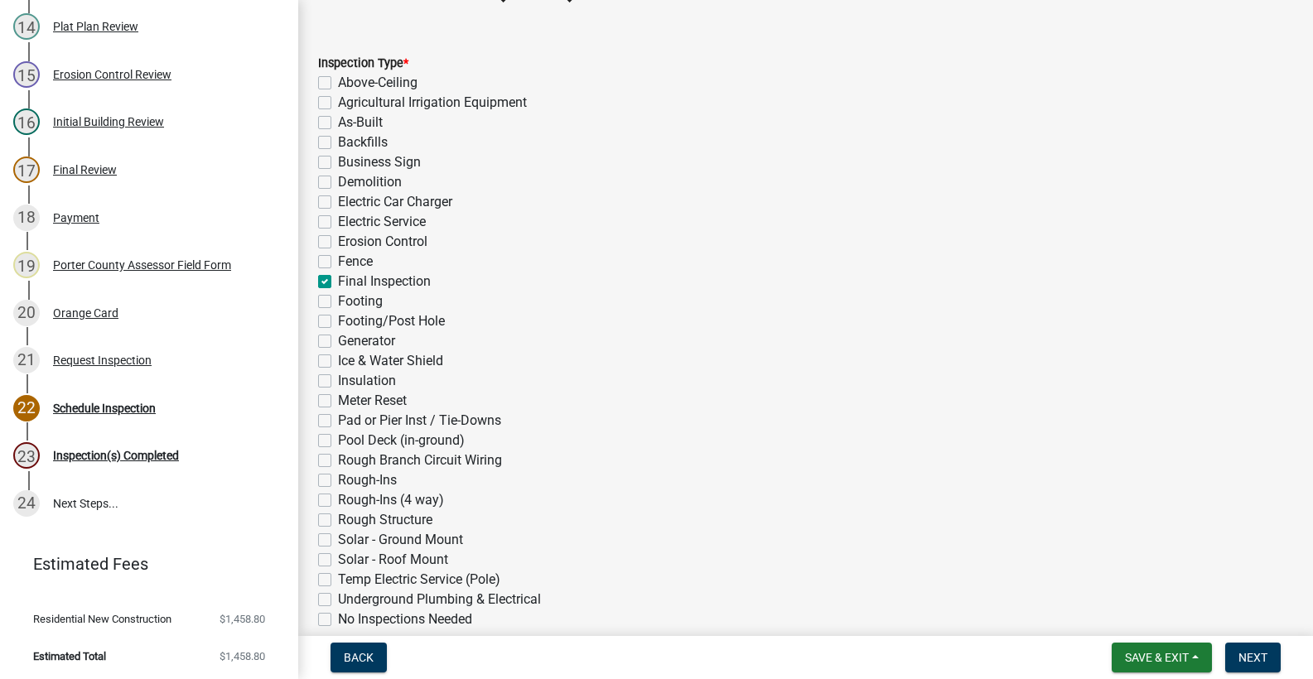
checkbox input "false"
checkbox input "true"
checkbox input "false"
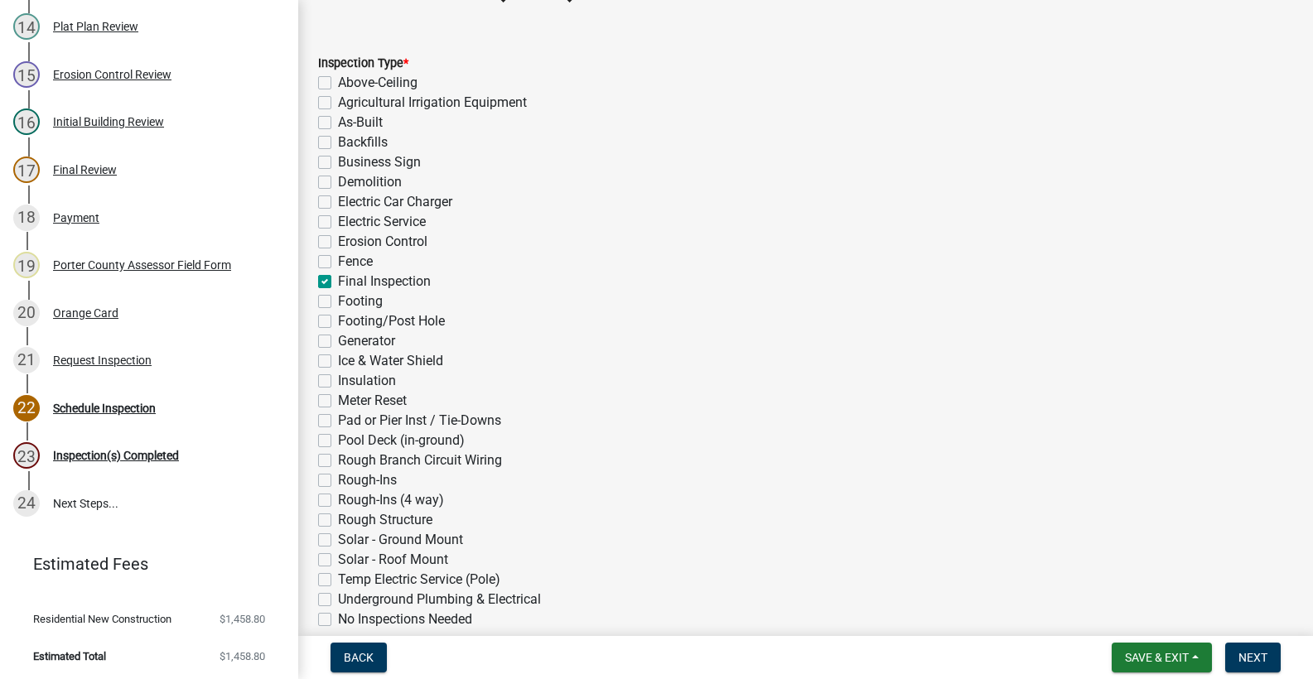
checkbox input "false"
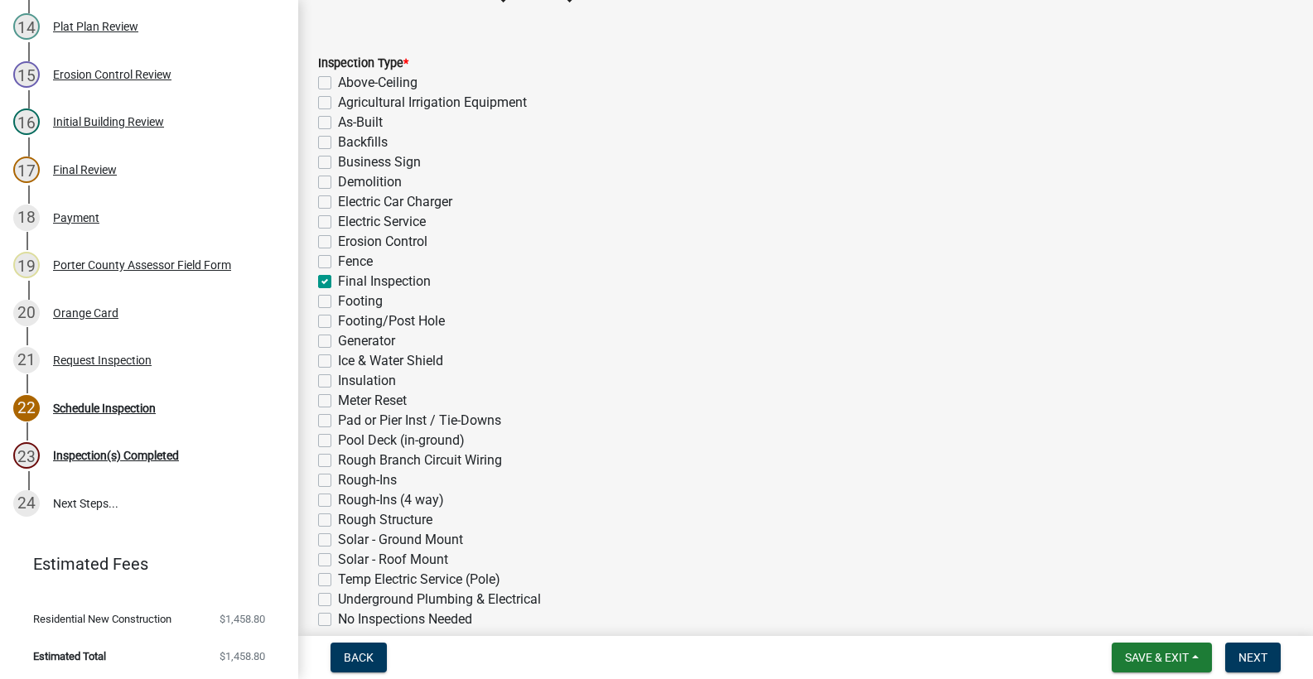
checkbox input "false"
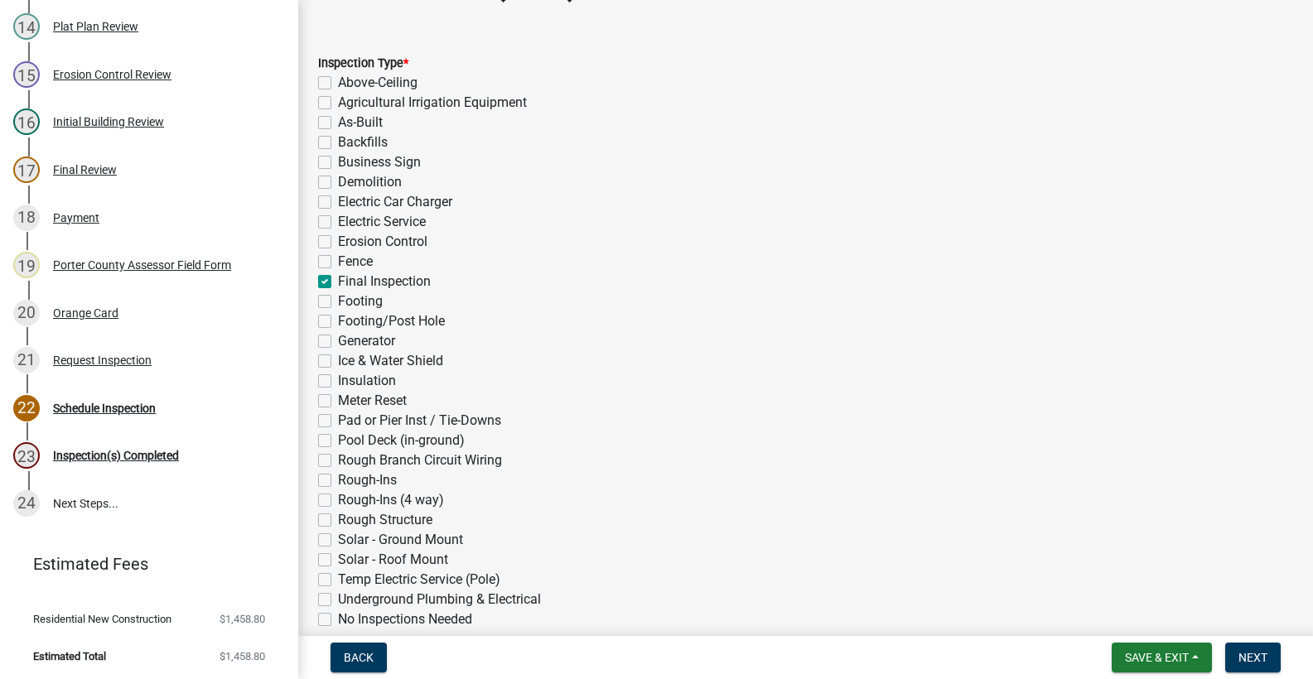
checkbox input "false"
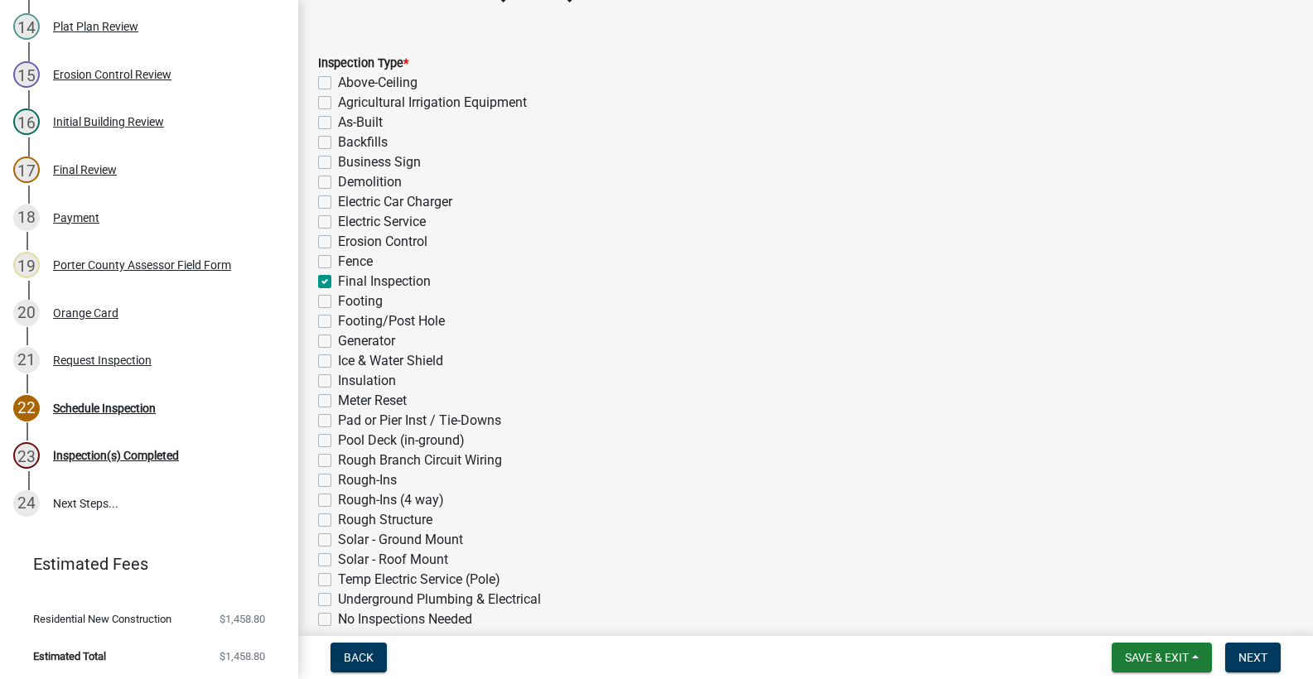
checkbox input "false"
click at [1254, 660] on span "Next" at bounding box center [1253, 657] width 29 height 13
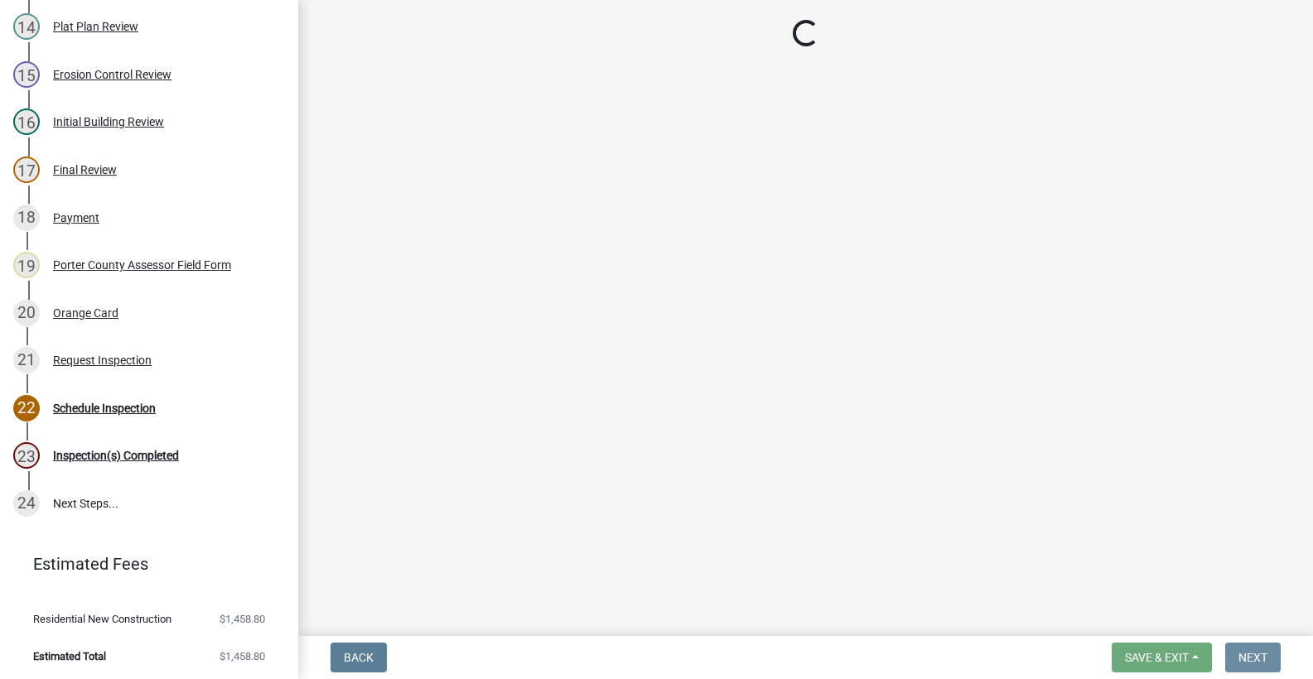
scroll to position [0, 0]
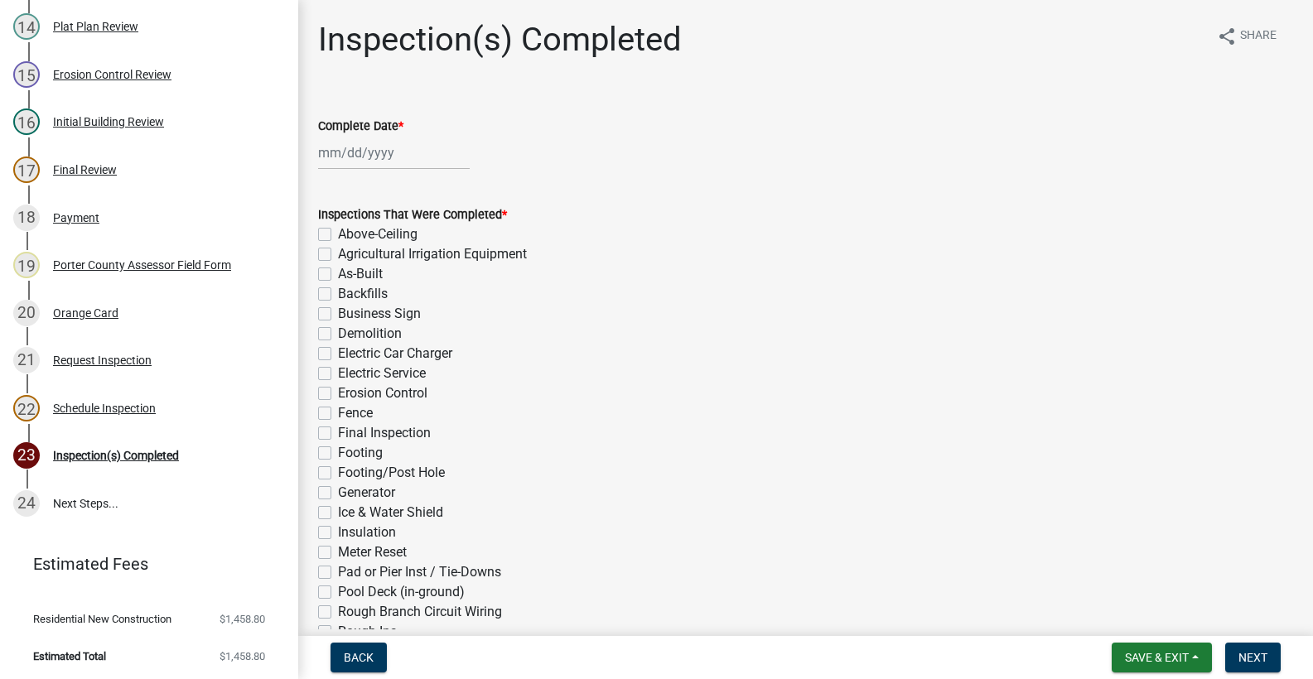
select select "9"
select select "2025"
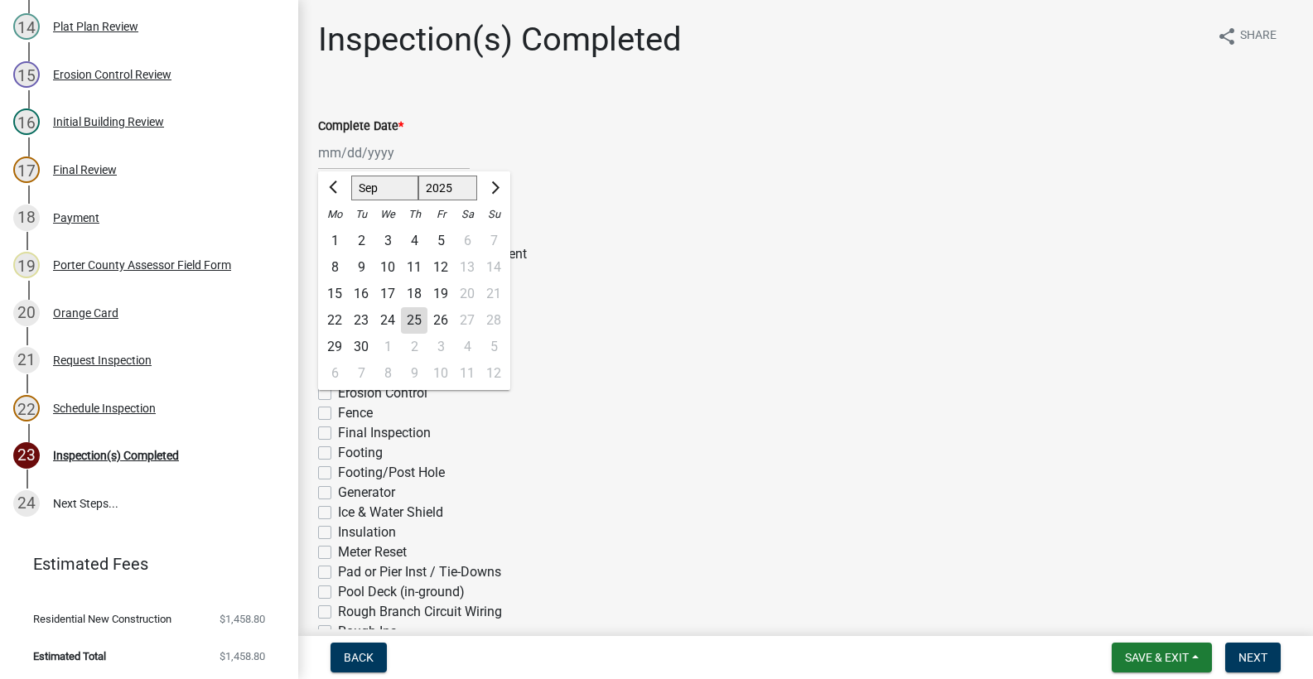
click at [375, 157] on div "[PERSON_NAME] Feb Mar Apr [PERSON_NAME][DATE] Oct Nov [DATE] 1526 1527 1528 152…" at bounding box center [394, 153] width 152 height 34
click at [413, 326] on div "25" at bounding box center [414, 320] width 27 height 27
type input "[DATE]"
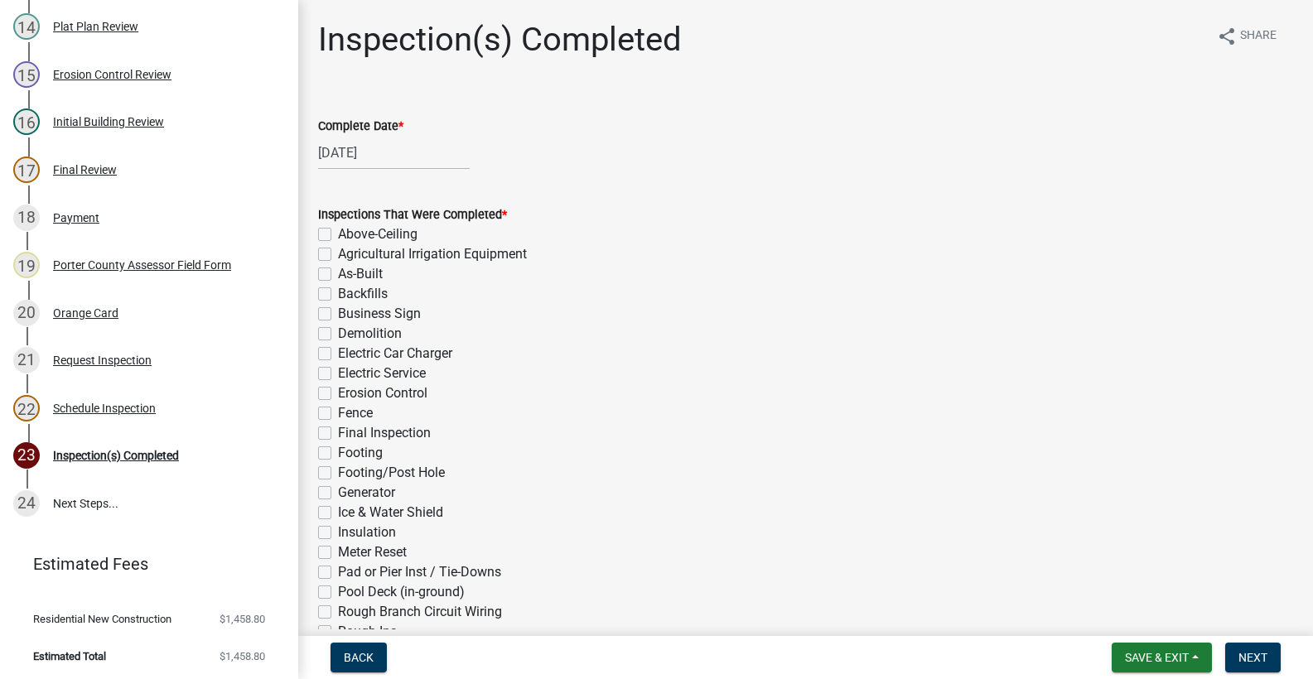
drag, startPoint x: 325, startPoint y: 436, endPoint x: 342, endPoint y: 452, distance: 24.0
click at [338, 435] on label "Final Inspection" at bounding box center [384, 433] width 93 height 20
click at [338, 434] on input "Final Inspection" at bounding box center [343, 428] width 11 height 11
checkbox input "true"
checkbox input "false"
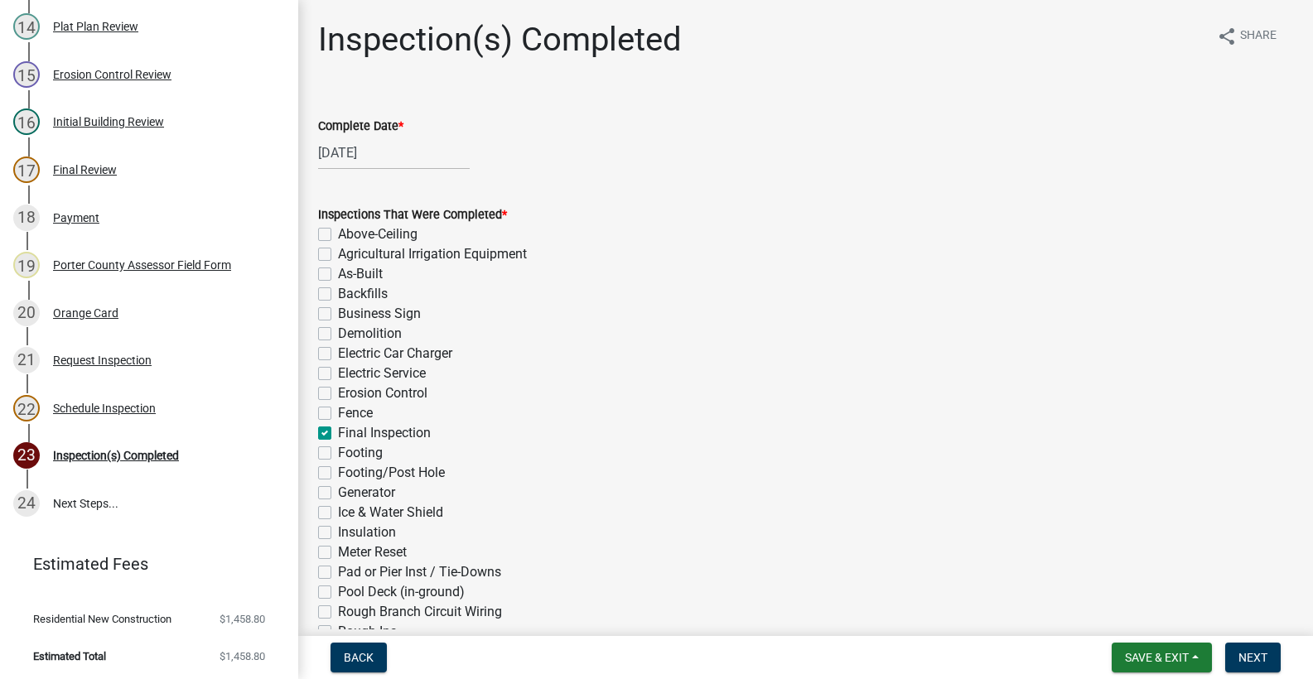
checkbox input "false"
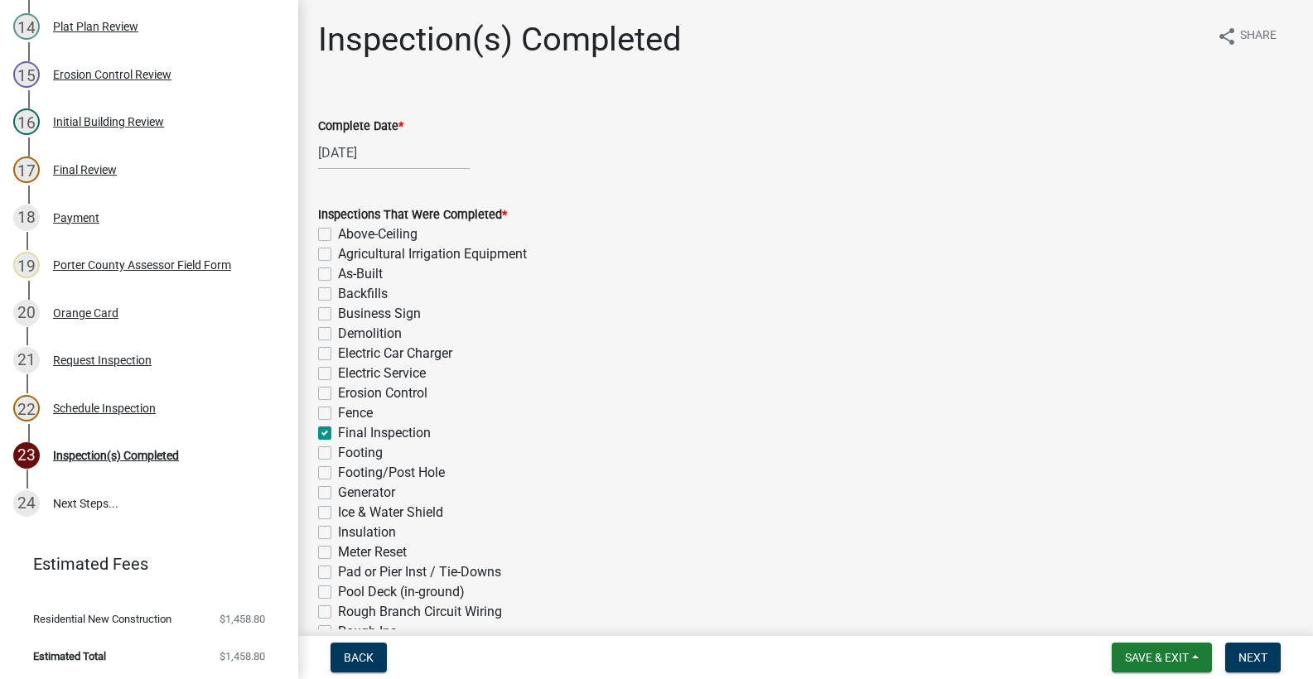
checkbox input "false"
checkbox input "true"
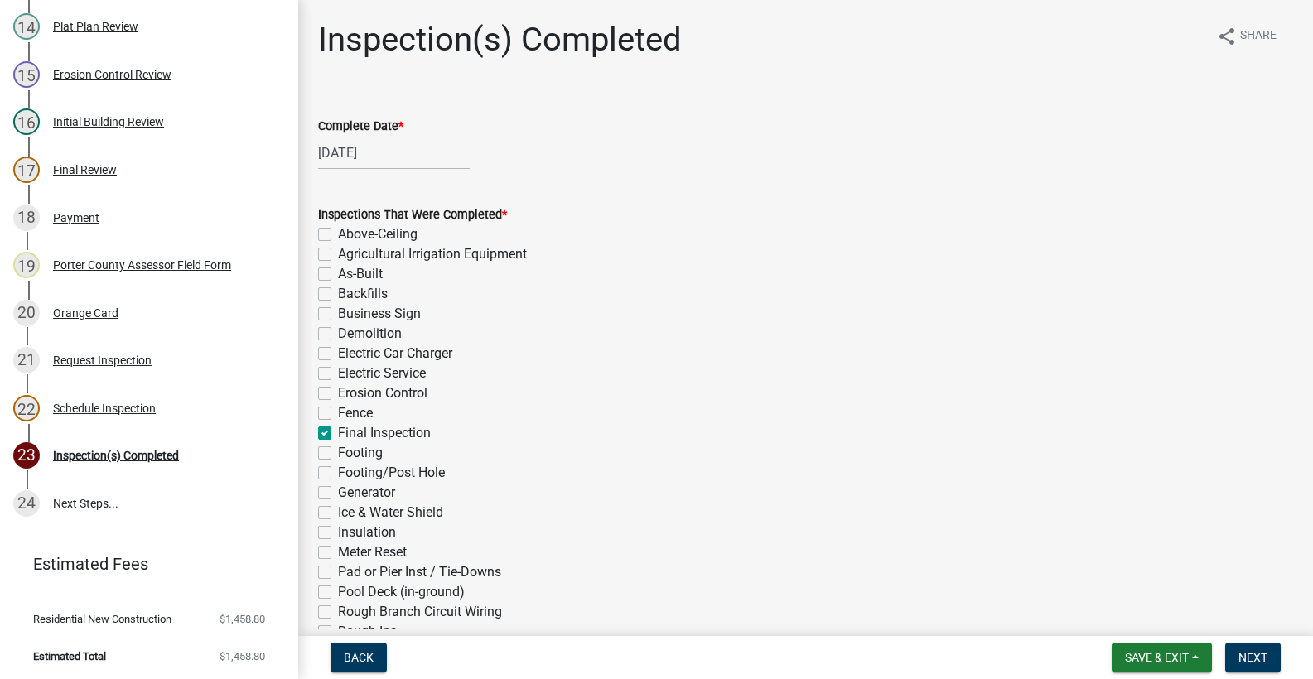
checkbox input "false"
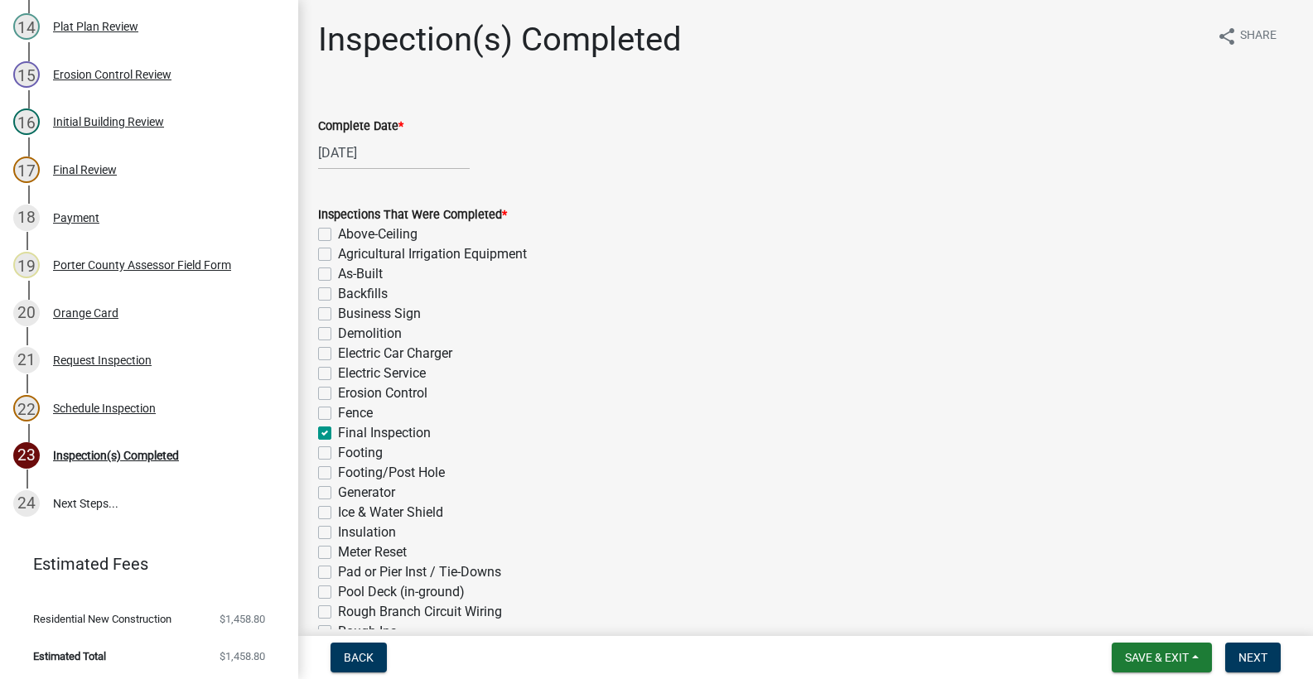
checkbox input "false"
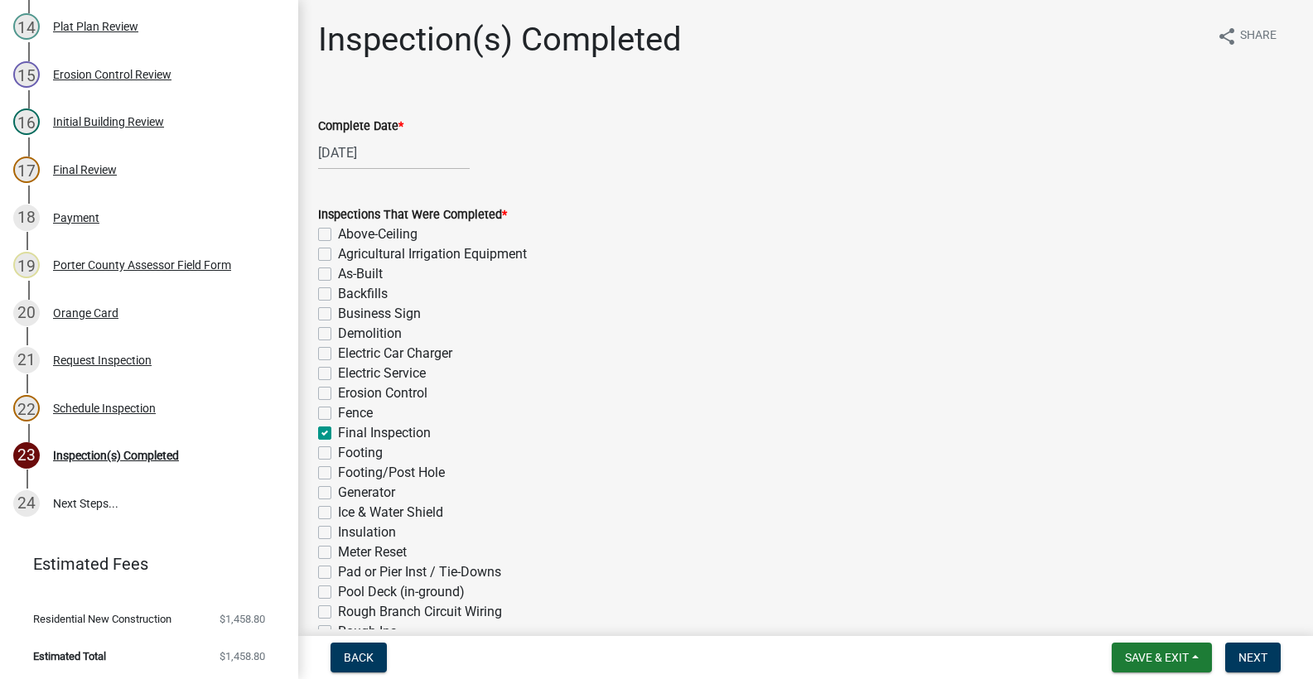
checkbox input "false"
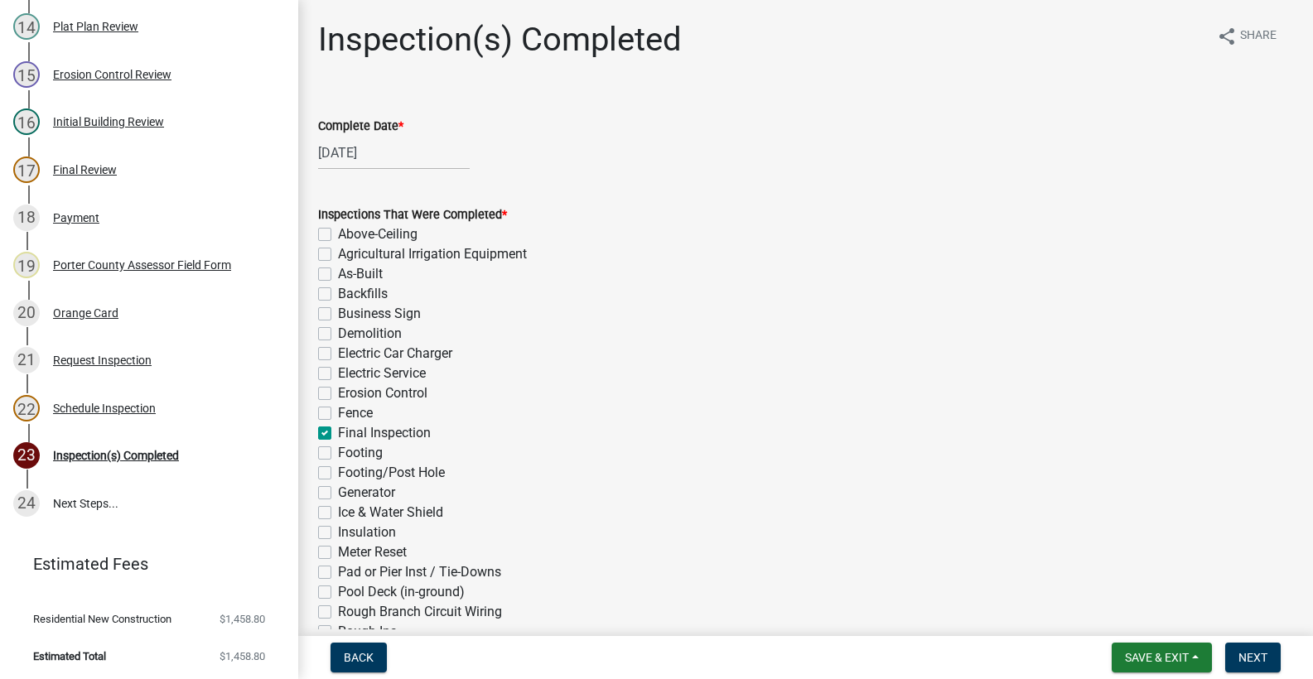
checkbox input "false"
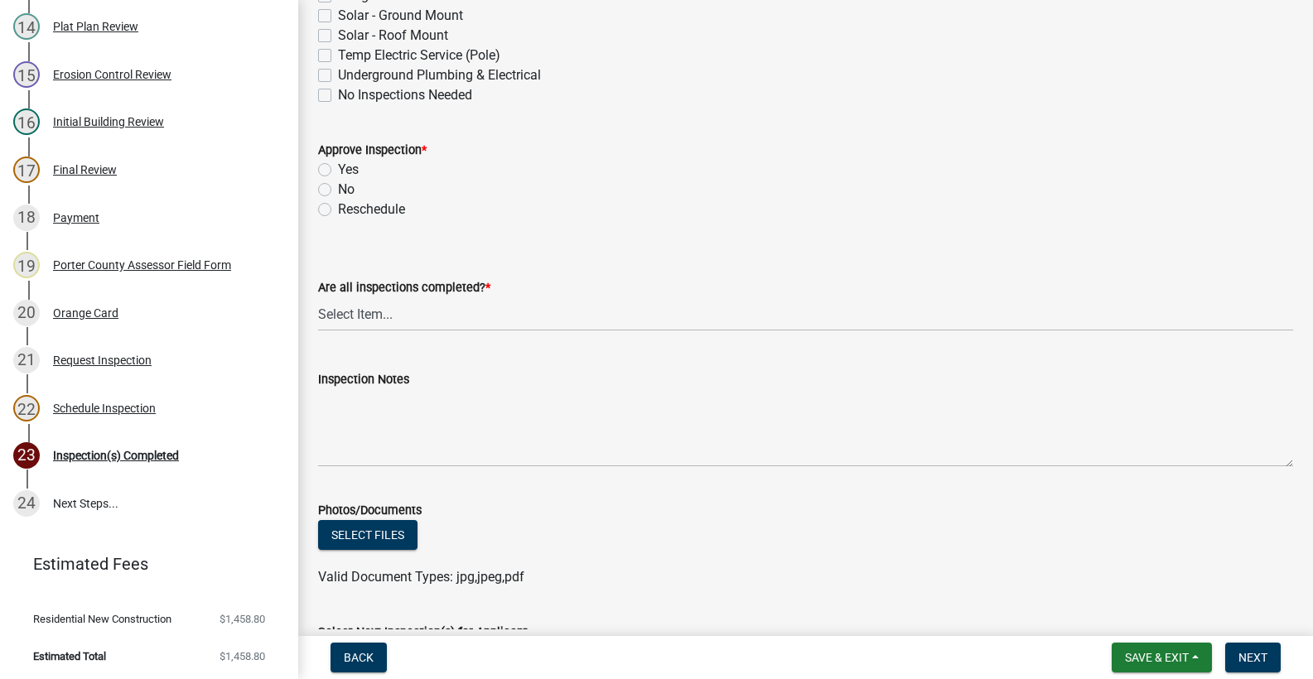
scroll to position [663, 0]
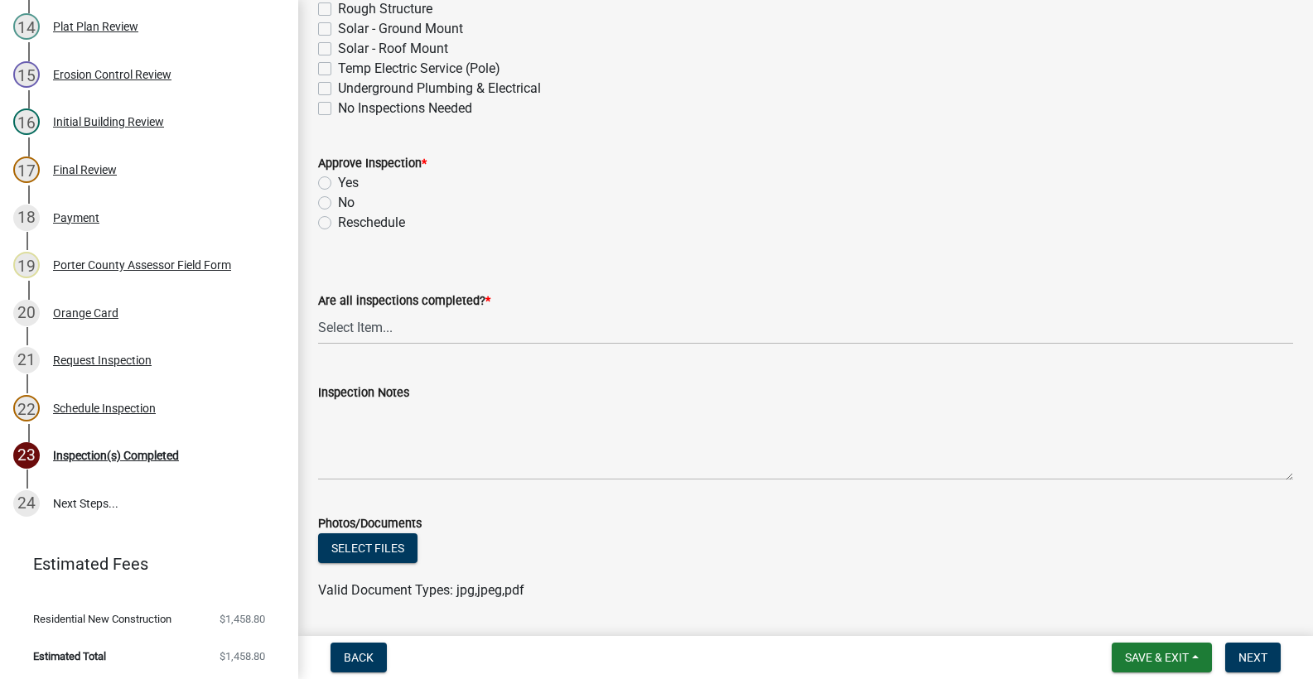
click at [338, 181] on label "Yes" at bounding box center [348, 183] width 21 height 20
click at [338, 181] on input "Yes" at bounding box center [343, 178] width 11 height 11
radio input "true"
click at [525, 332] on select "Select Item... Yes - All Inspections Have Been Completed No - More Inspections …" at bounding box center [805, 328] width 975 height 34
click at [318, 311] on select "Select Item... Yes - All Inspections Have Been Completed No - More Inspections …" at bounding box center [805, 328] width 975 height 34
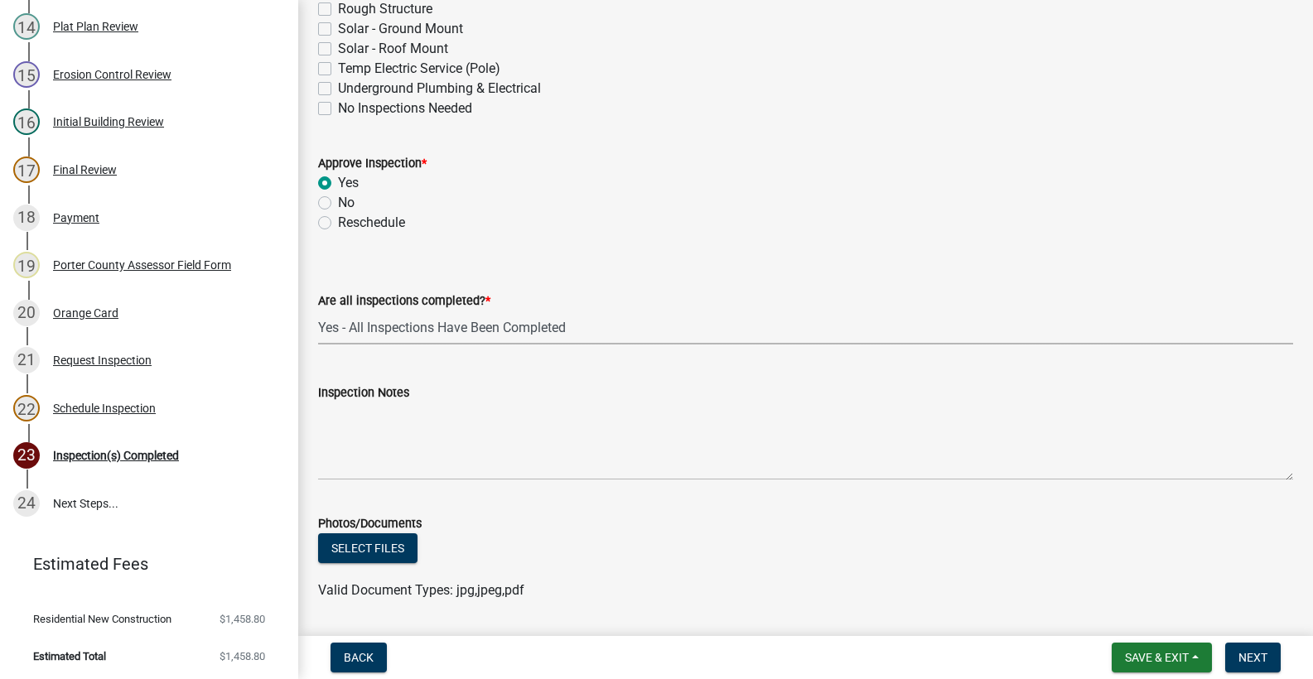
select select "9a8ccc90-dcd1-4d2c-ac64-5460e8d85408"
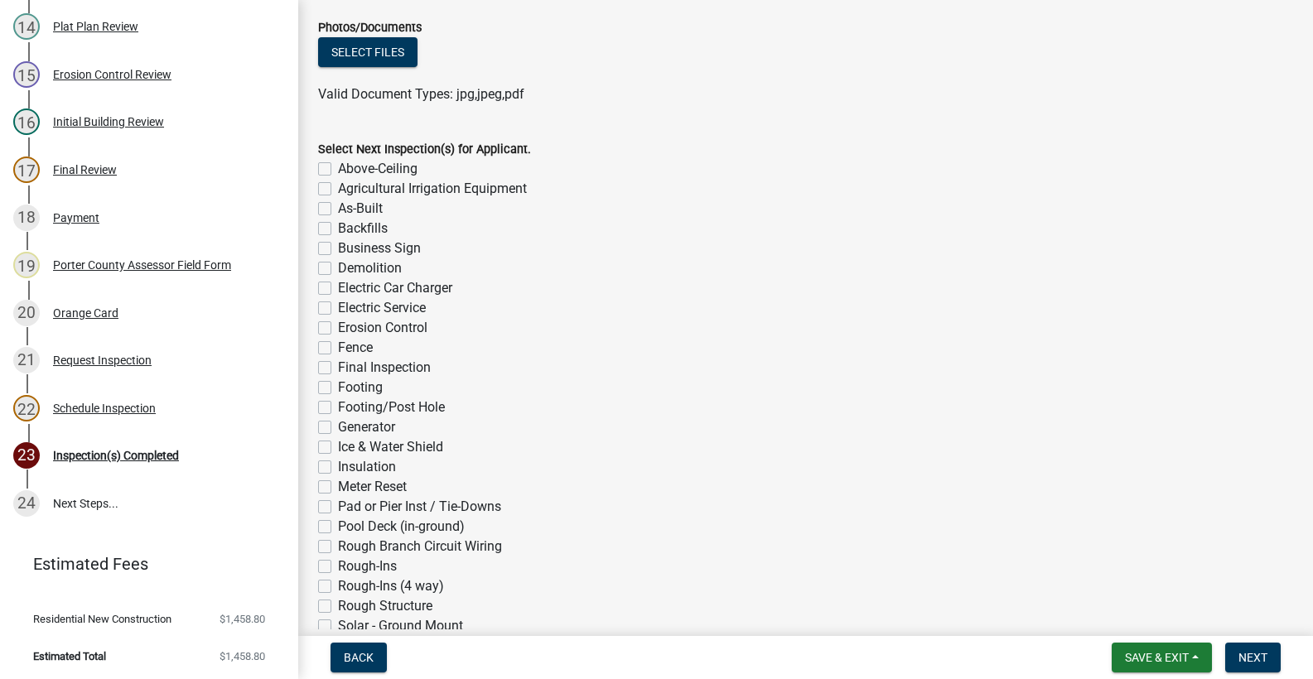
scroll to position [1325, 0]
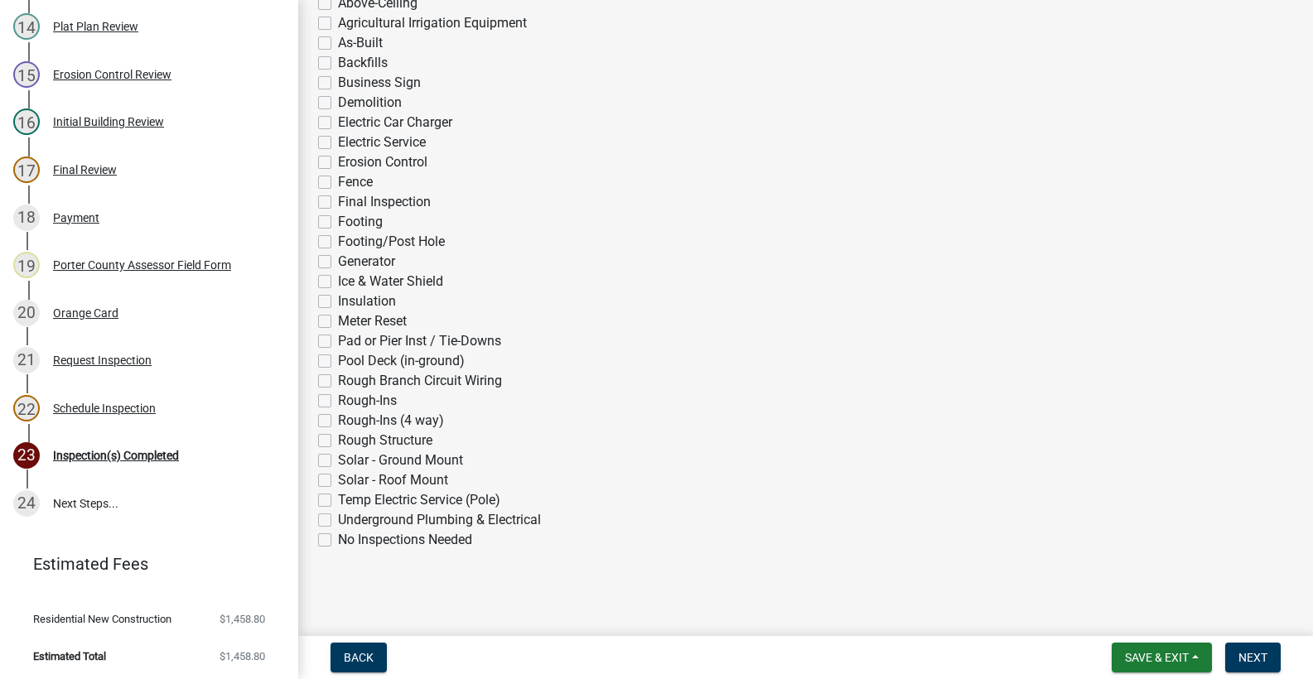
click at [338, 540] on label "No Inspections Needed" at bounding box center [405, 540] width 134 height 20
click at [338, 540] on input "No Inspections Needed" at bounding box center [343, 535] width 11 height 11
checkbox input "true"
checkbox input "false"
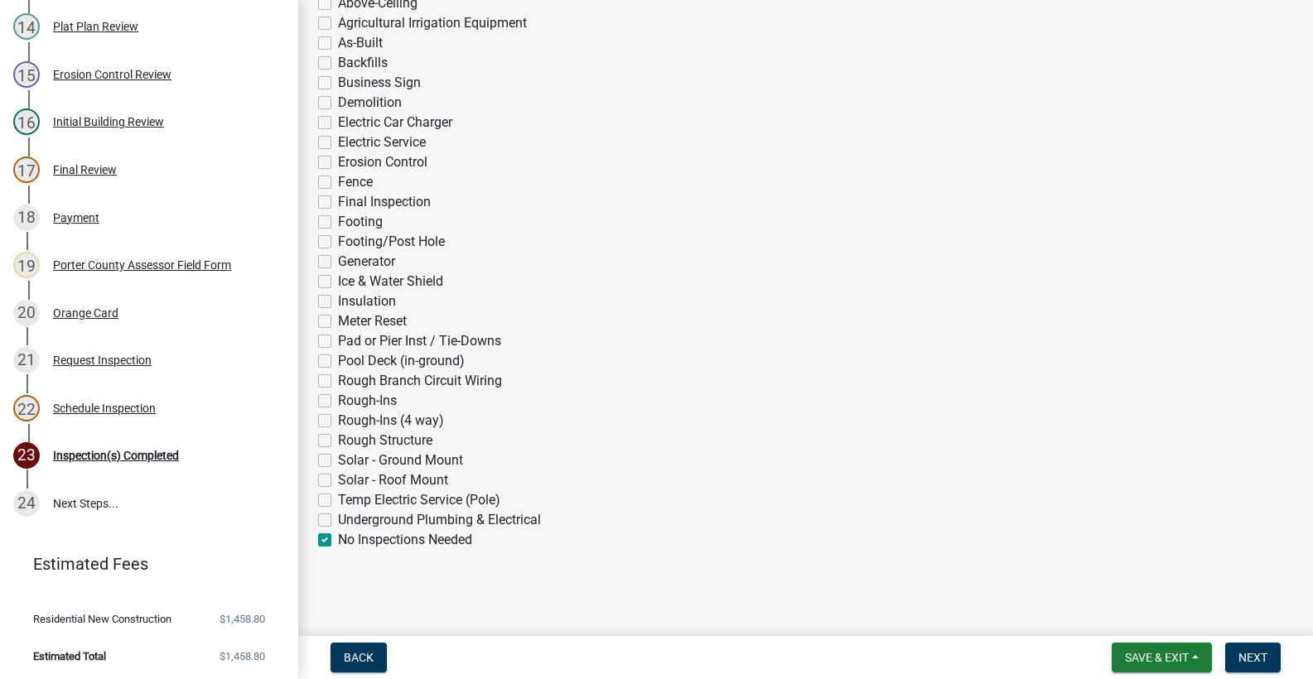
checkbox input "false"
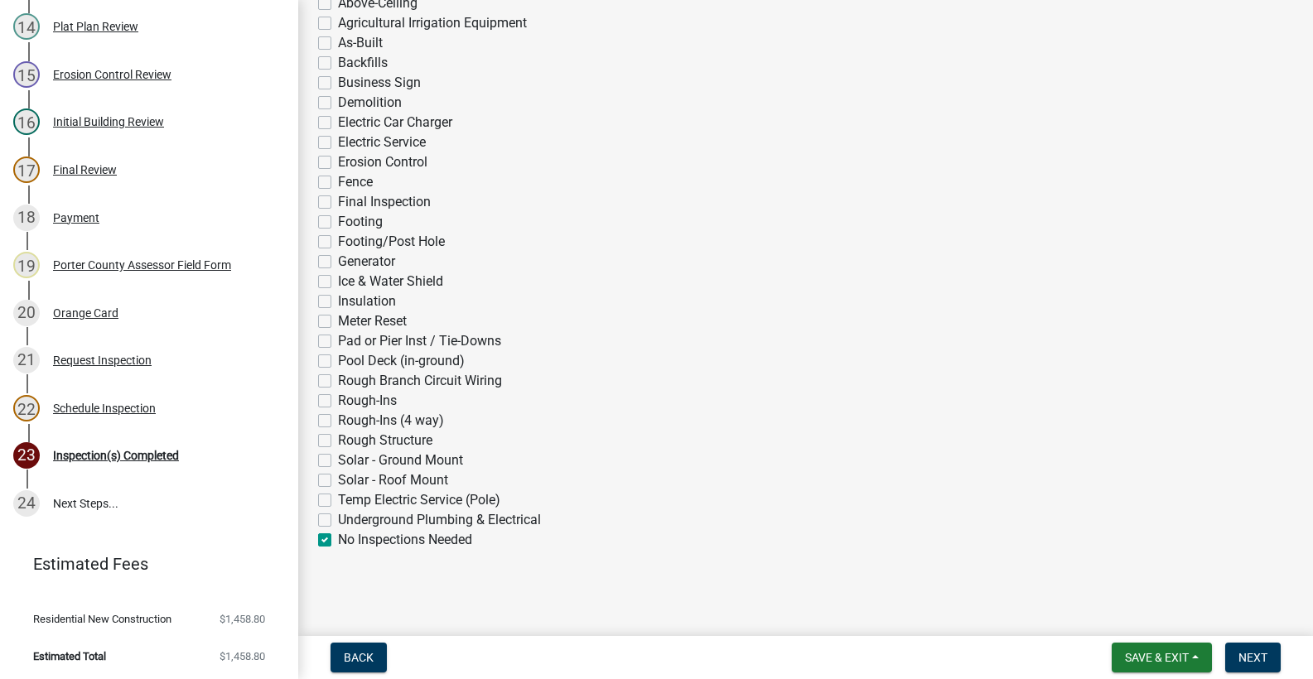
checkbox input "false"
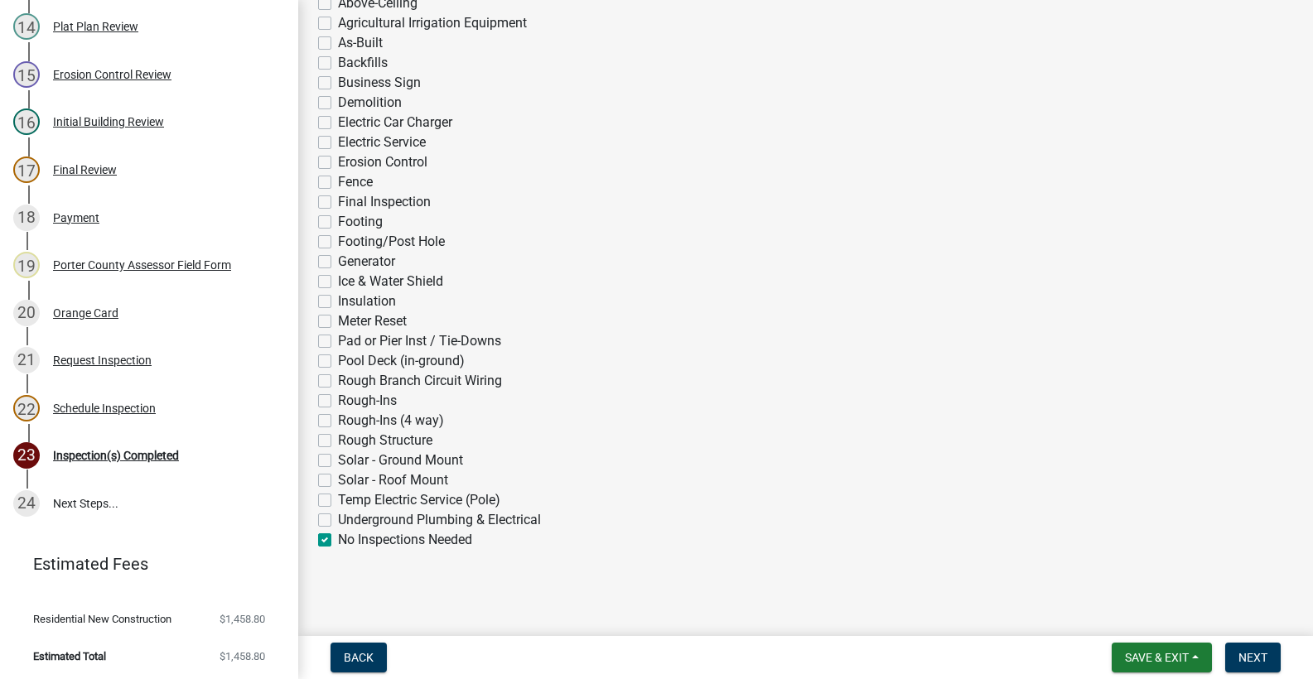
checkbox input "false"
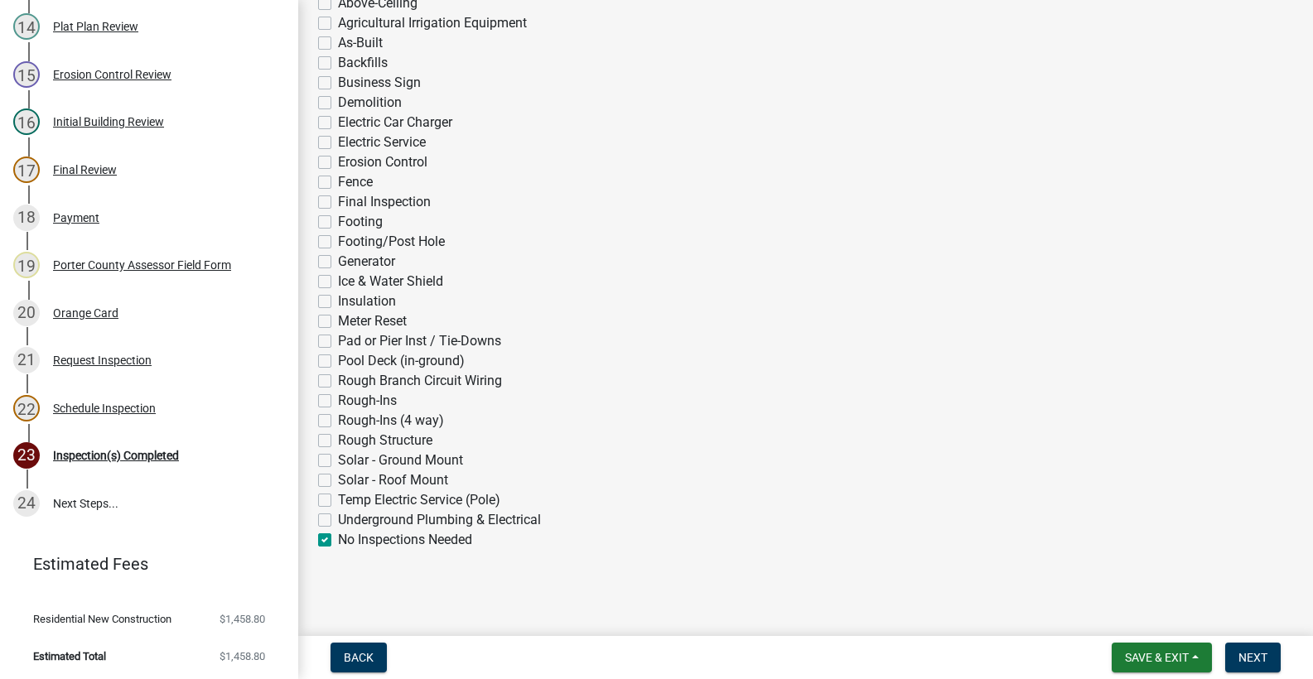
checkbox input "false"
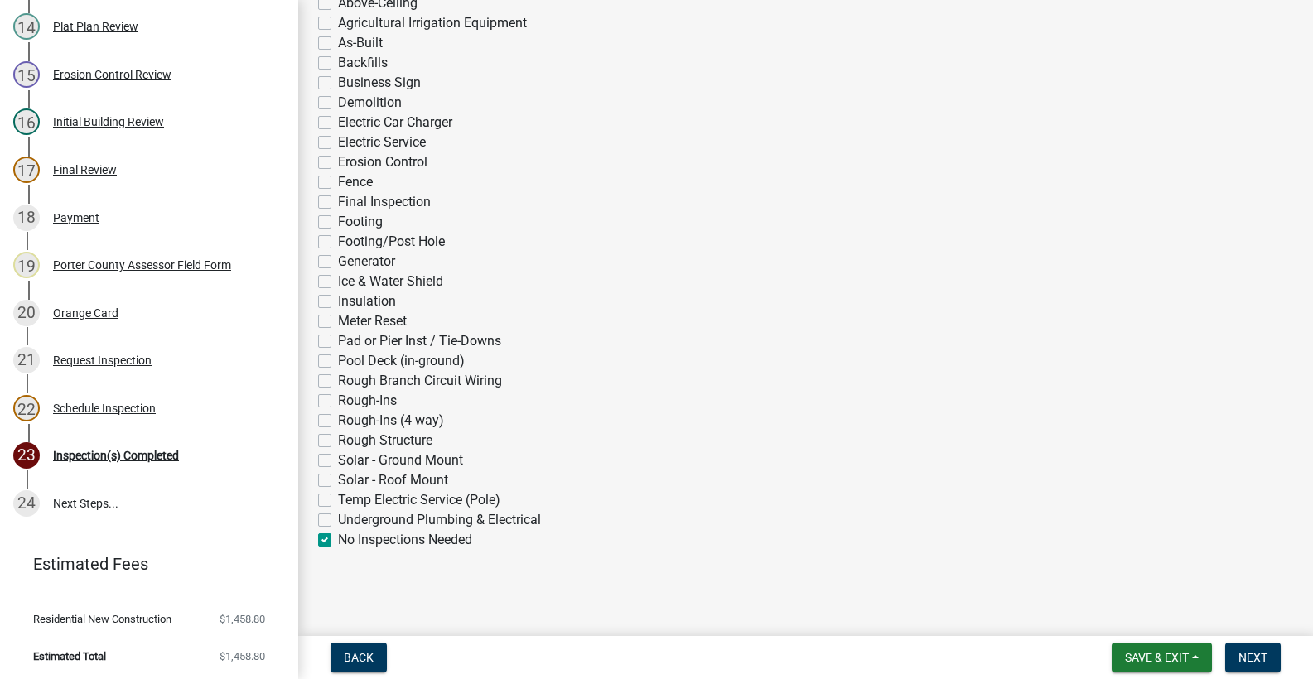
checkbox input "false"
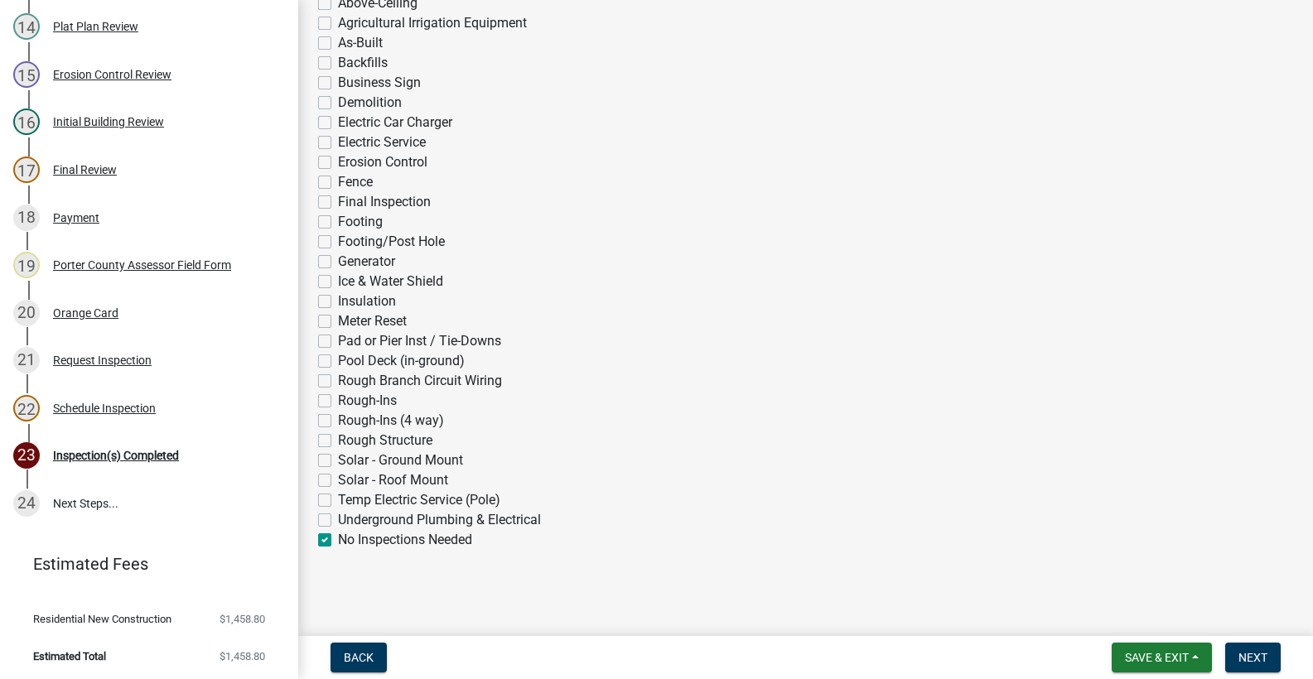
checkbox input "true"
click at [1238, 650] on button "Next" at bounding box center [1253, 658] width 56 height 30
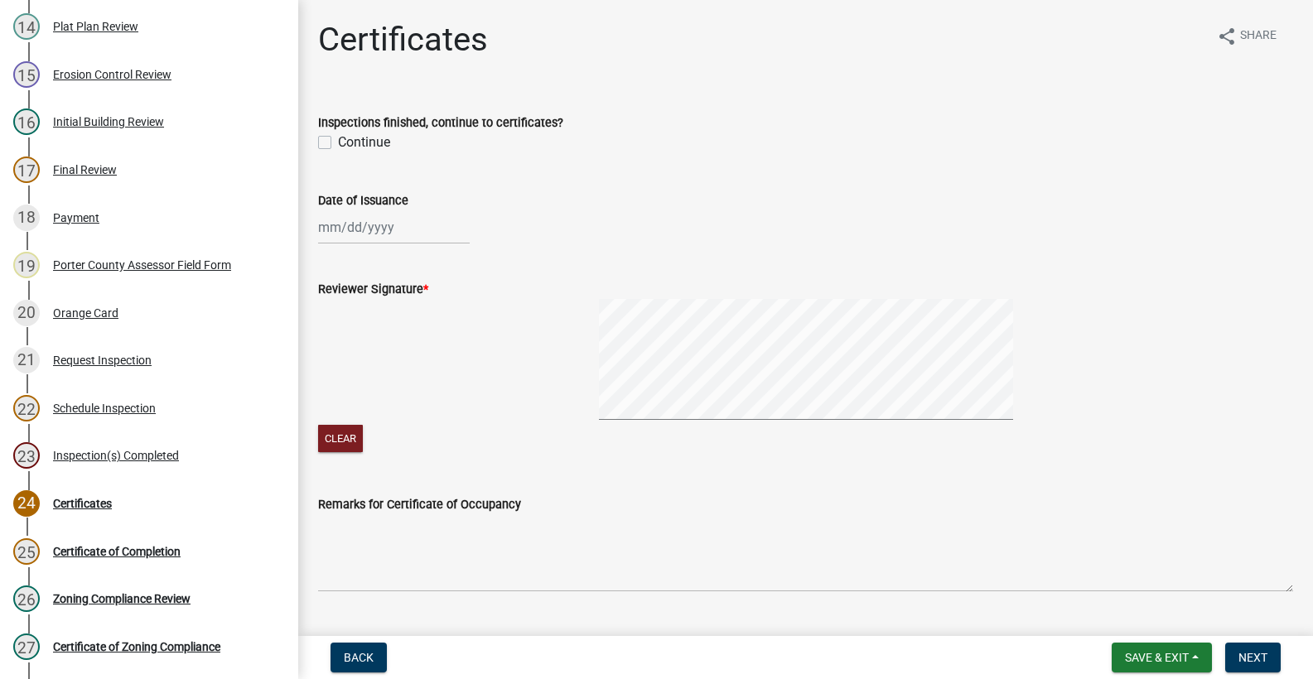
scroll to position [1042, 0]
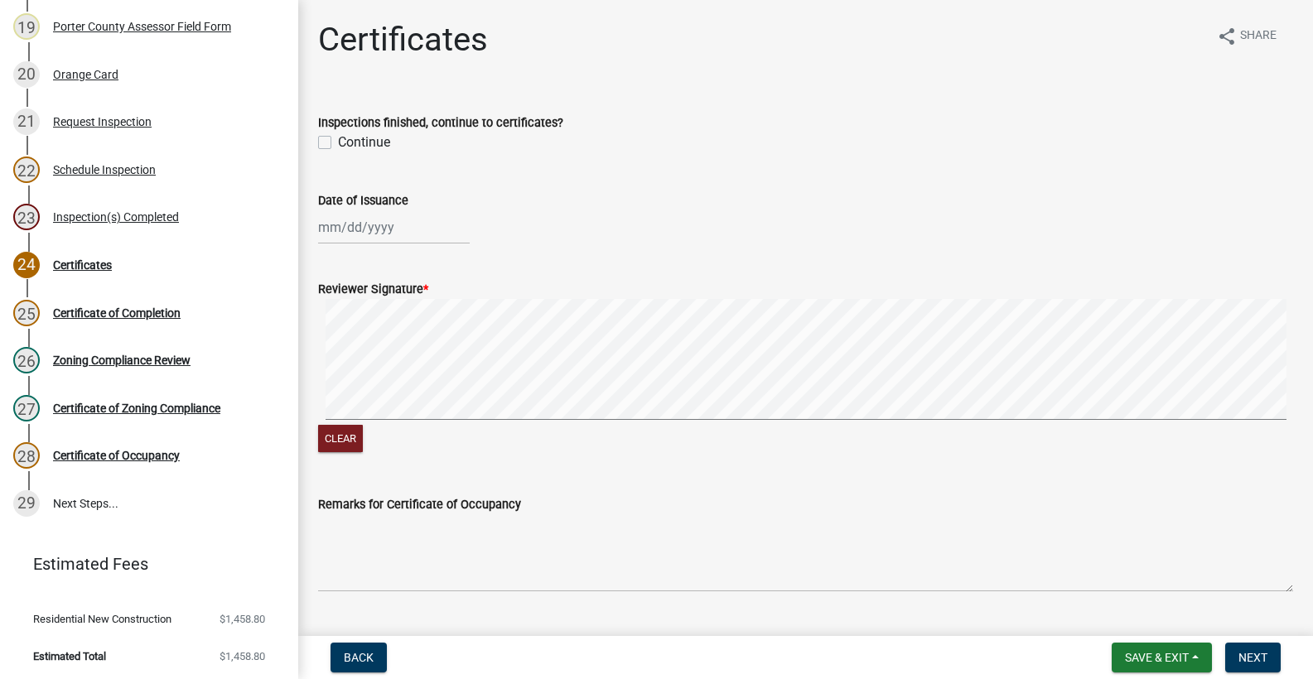
click at [338, 143] on label "Continue" at bounding box center [364, 143] width 52 height 20
click at [338, 143] on input "Continue" at bounding box center [343, 138] width 11 height 11
checkbox input "true"
click at [360, 228] on div at bounding box center [394, 227] width 152 height 34
select select "9"
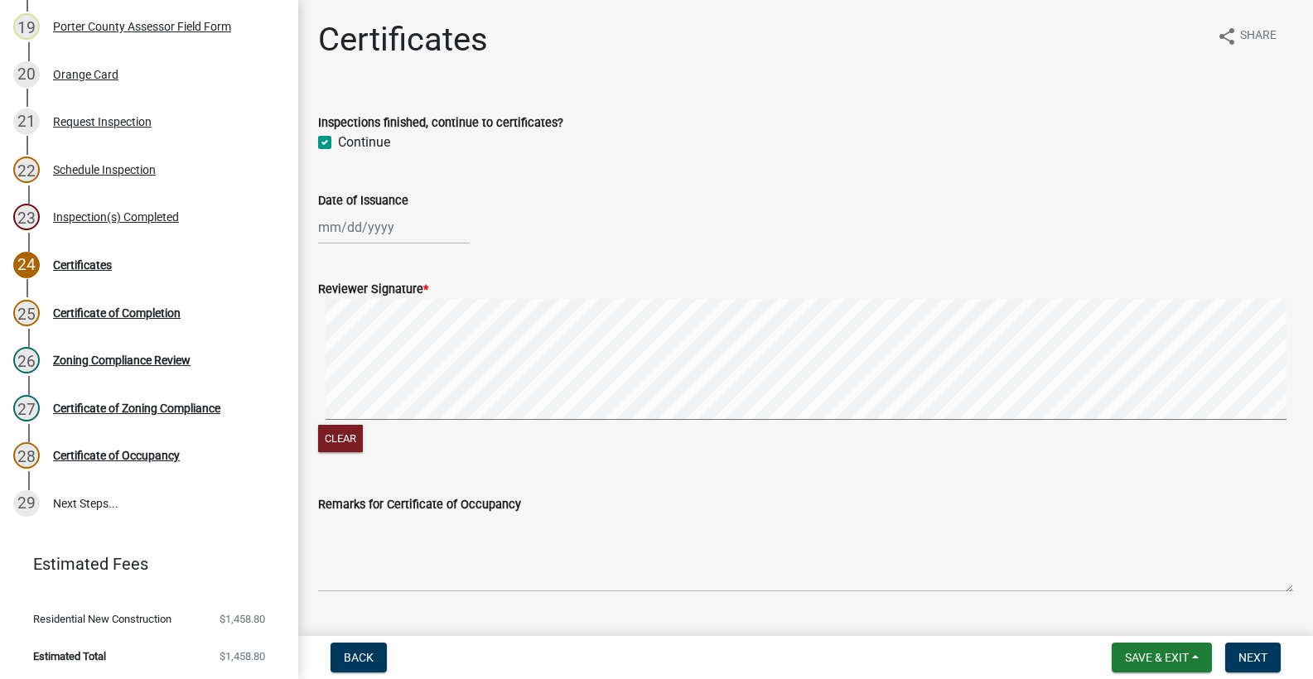
select select "2025"
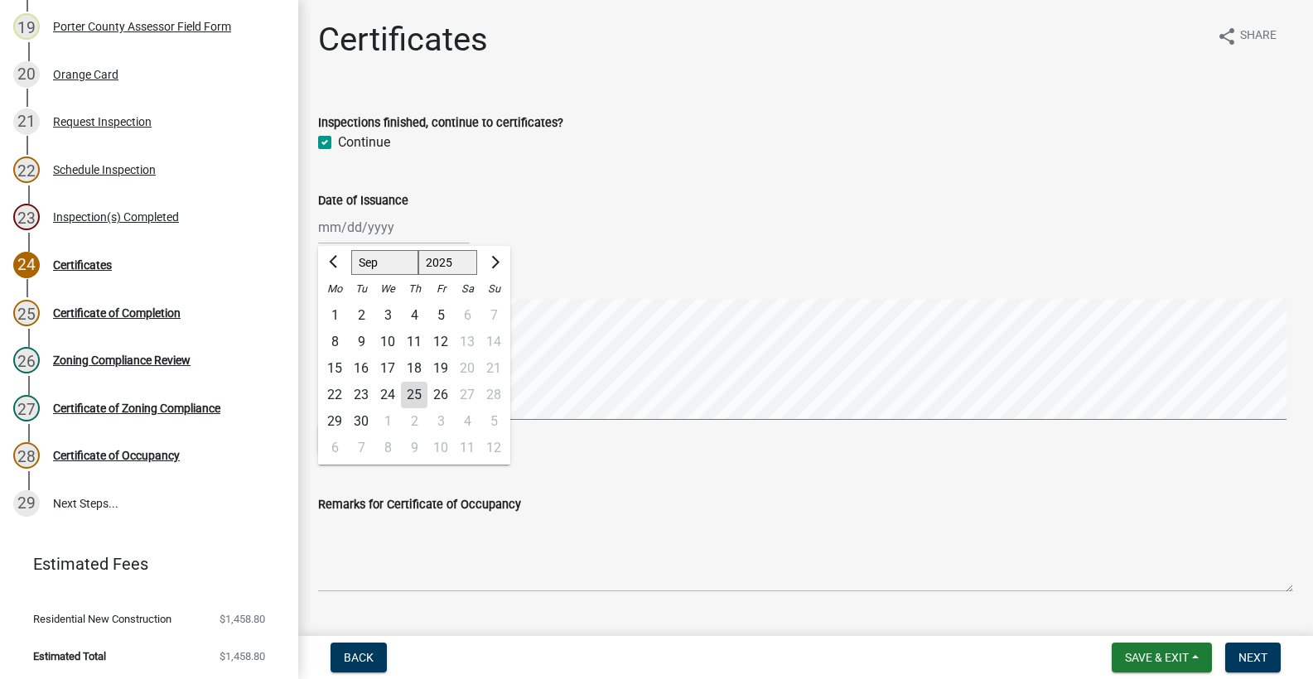
click at [411, 390] on div "25" at bounding box center [414, 395] width 27 height 27
type input "[DATE]"
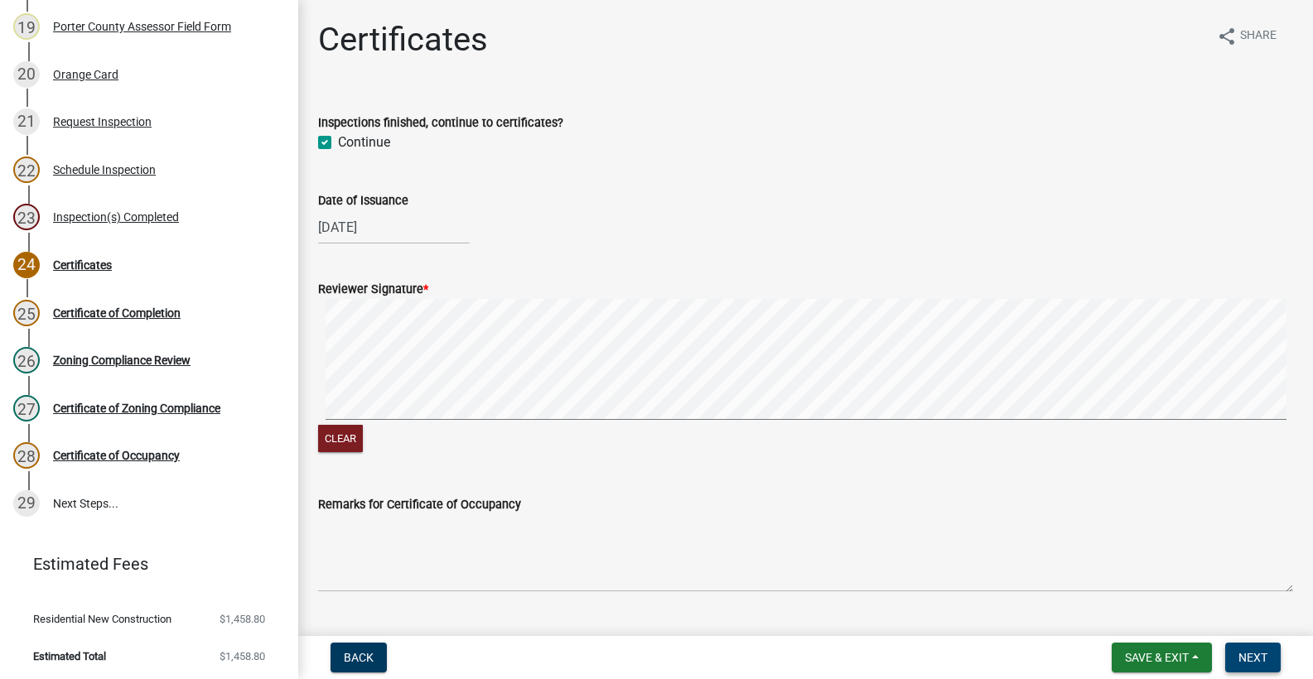
click at [1239, 654] on span "Next" at bounding box center [1253, 657] width 29 height 13
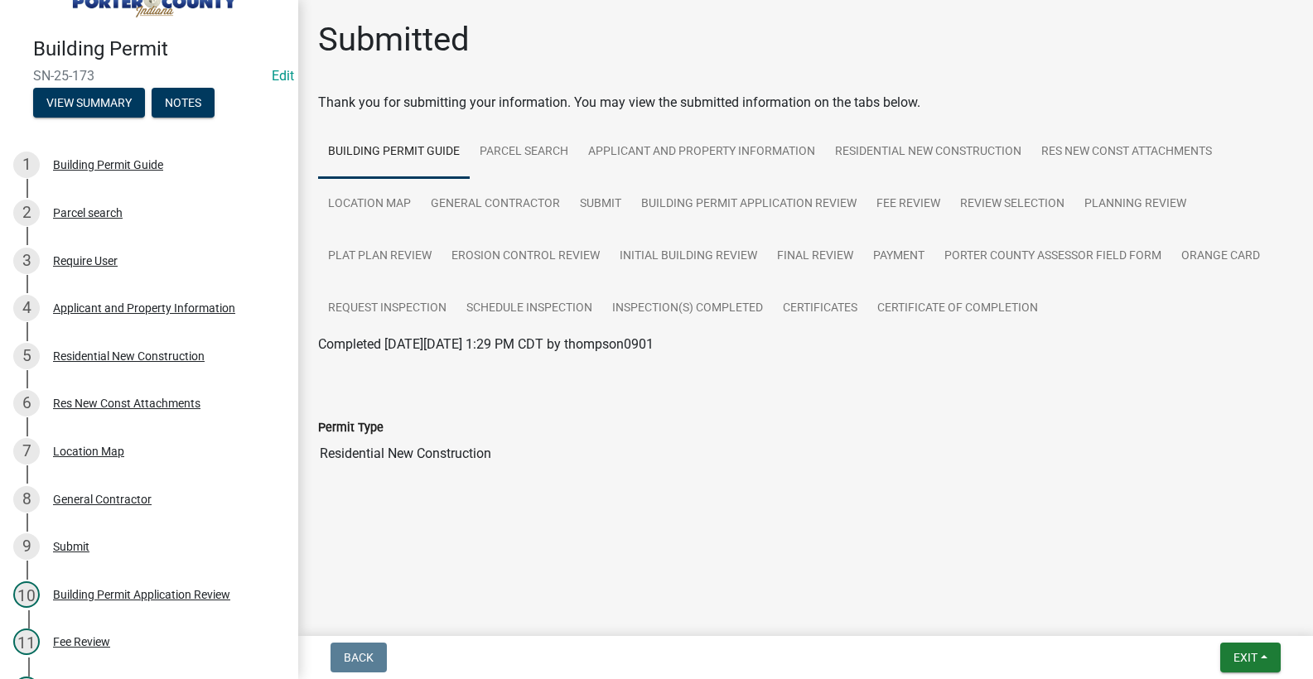
scroll to position [37, 0]
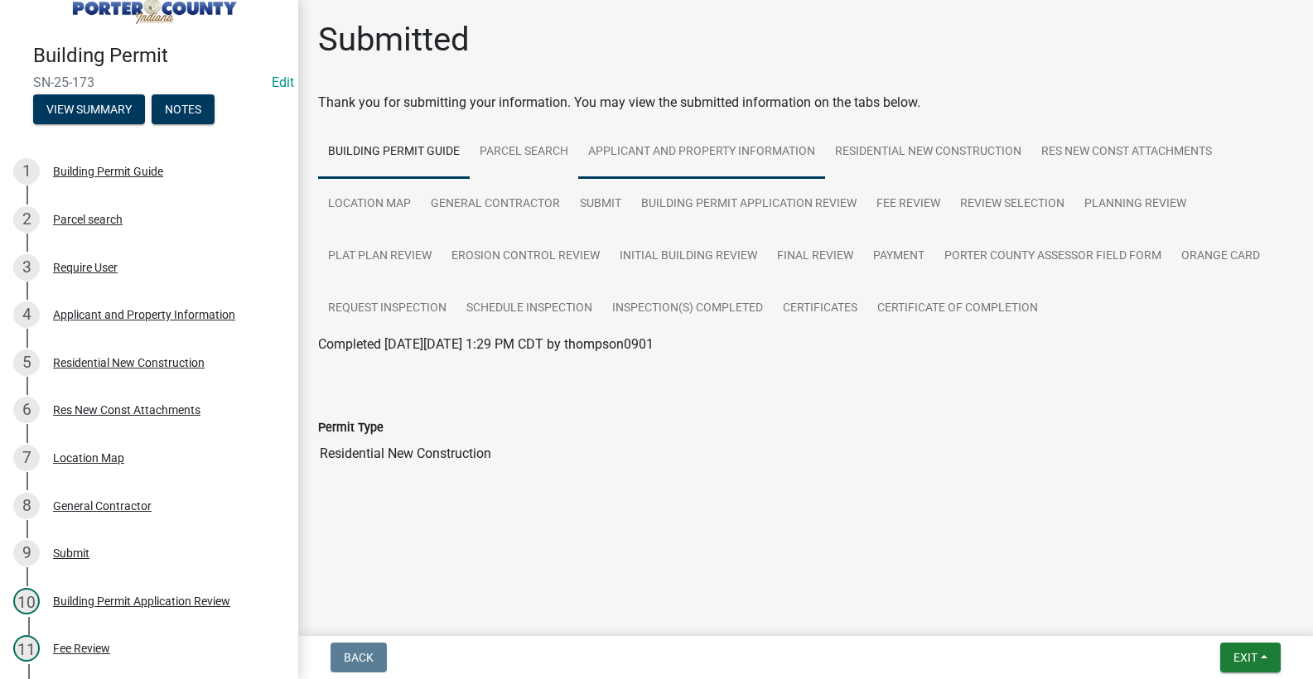
click at [618, 152] on link "Applicant and Property Information" at bounding box center [701, 152] width 247 height 53
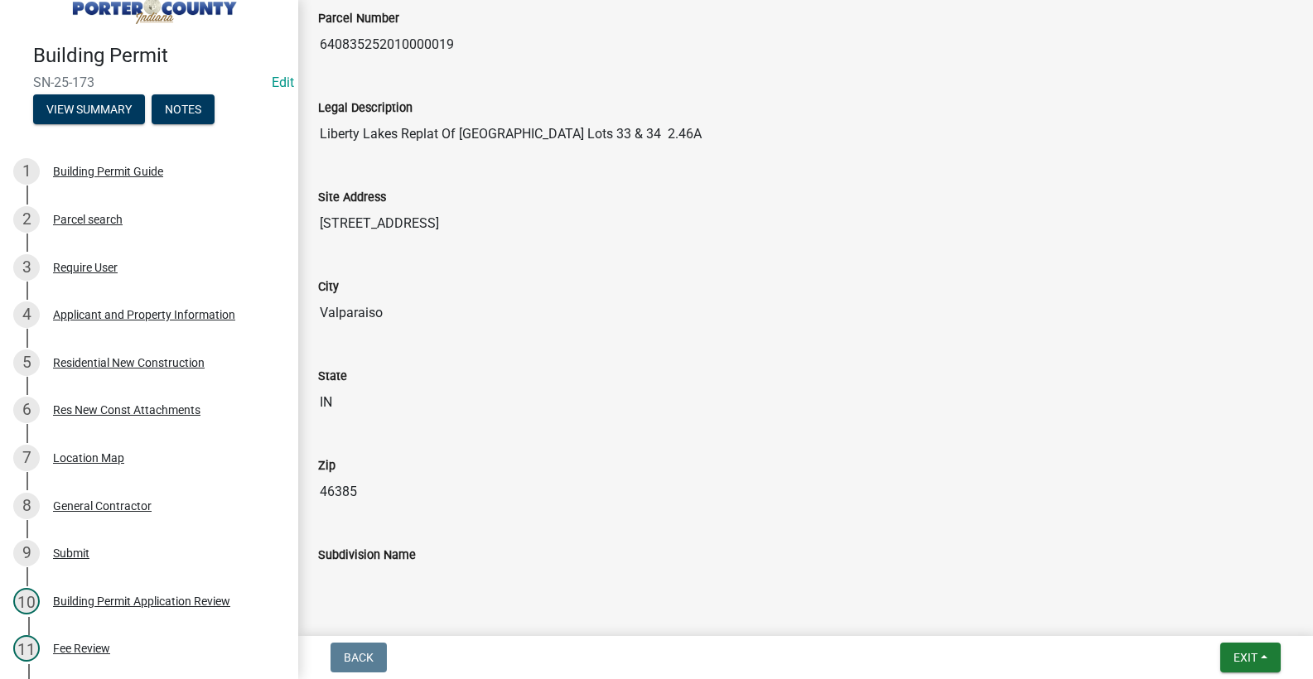
scroll to position [414, 0]
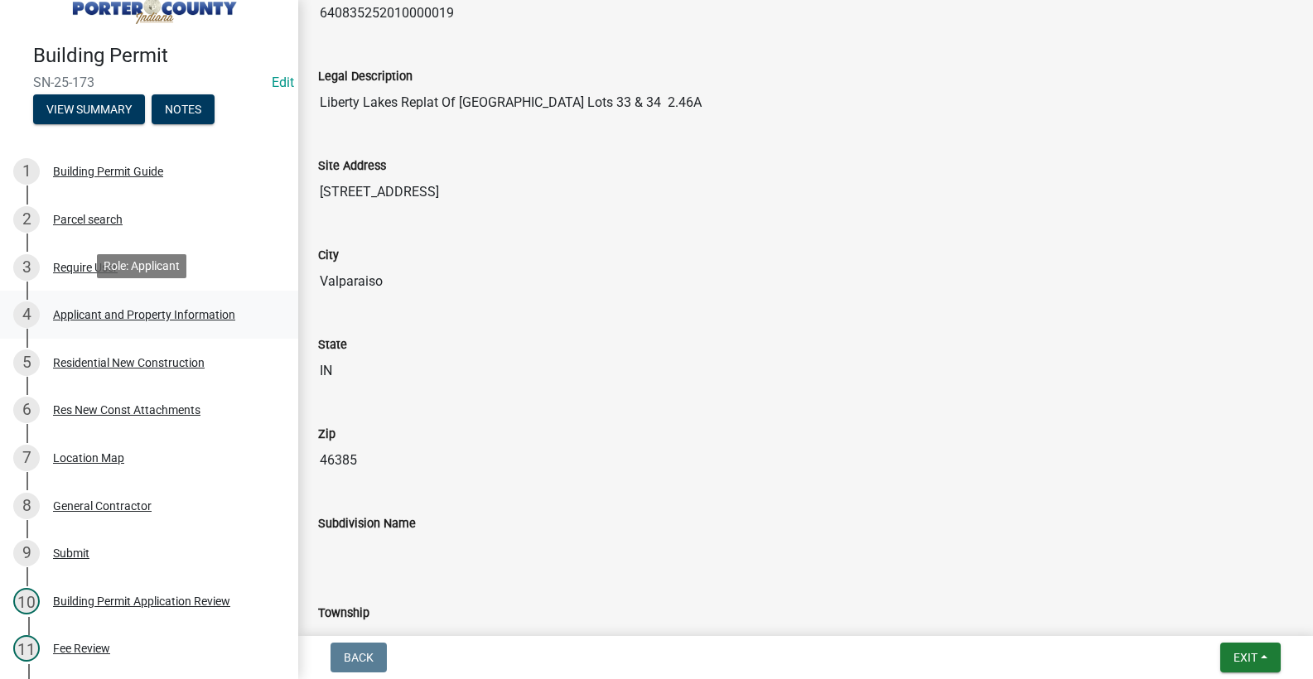
click at [179, 316] on div "Applicant and Property Information" at bounding box center [144, 315] width 182 height 12
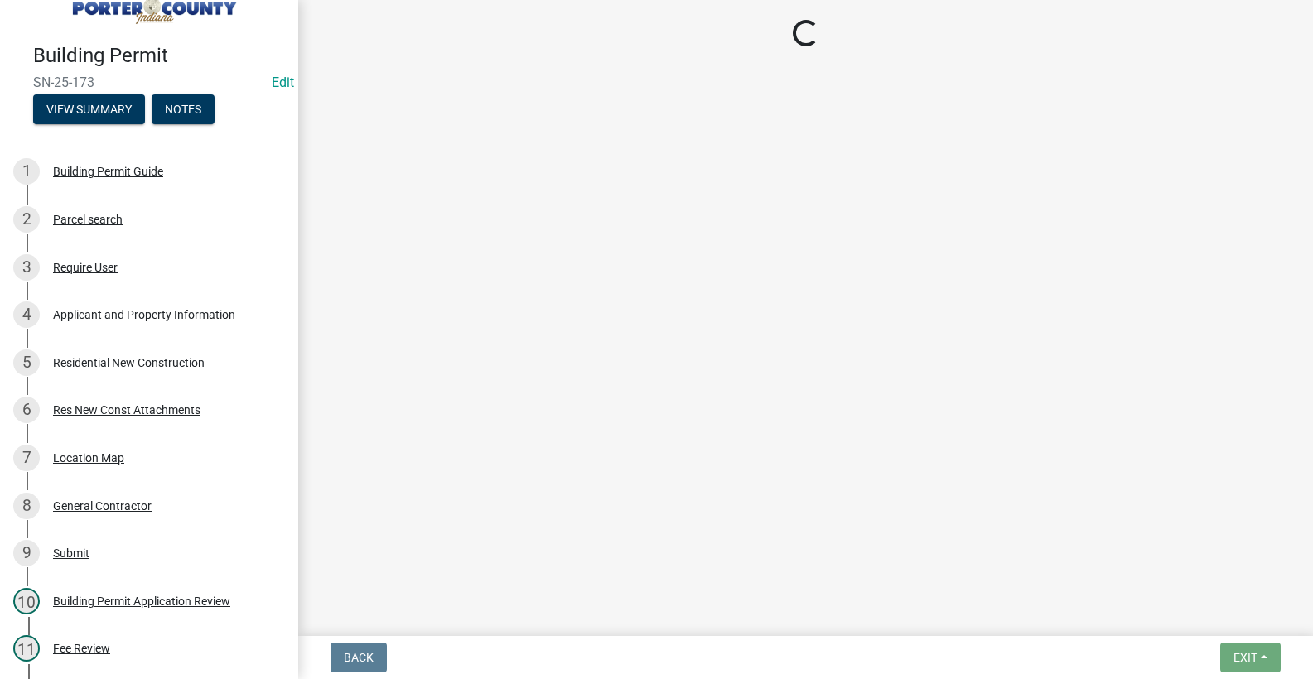
select select "4e6cbcac-7d48-4f78-b019-902ed53214cd"
select select "ea6751d4-6bf7-4a16-89ee-f7801ab82aa1"
select select "92efe679-05f4-414a-9426-51627fba5de6"
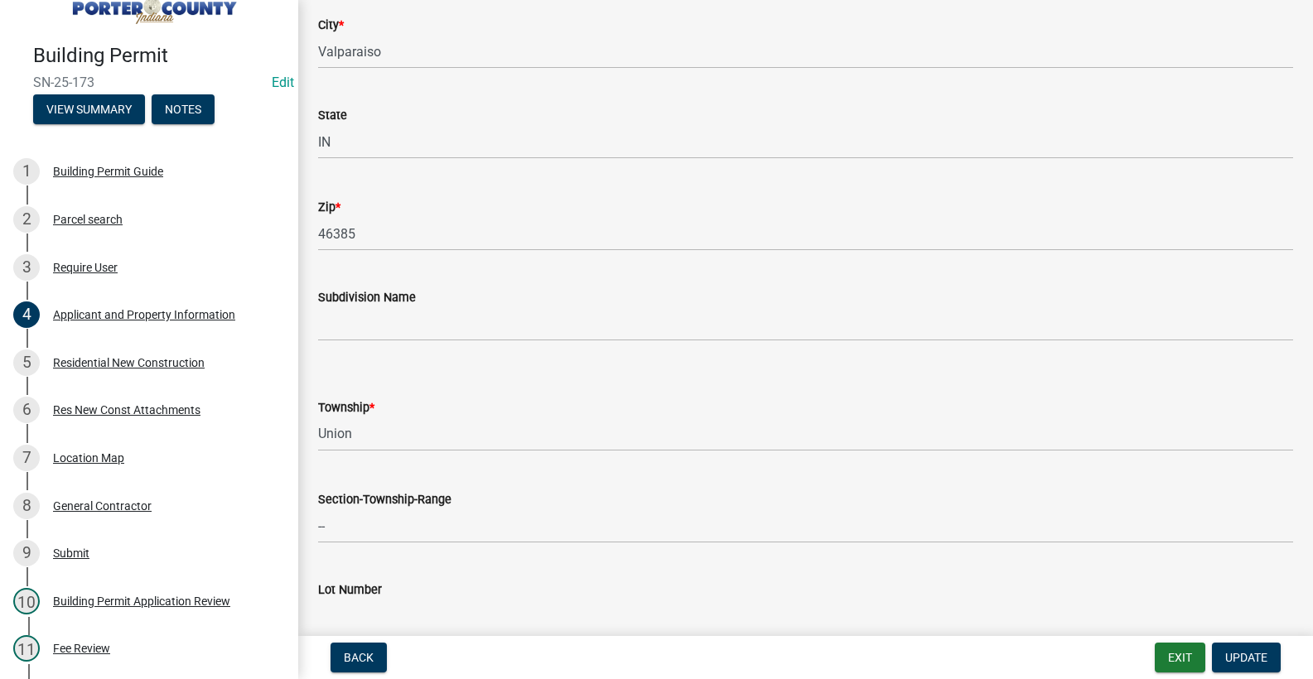
scroll to position [249, 0]
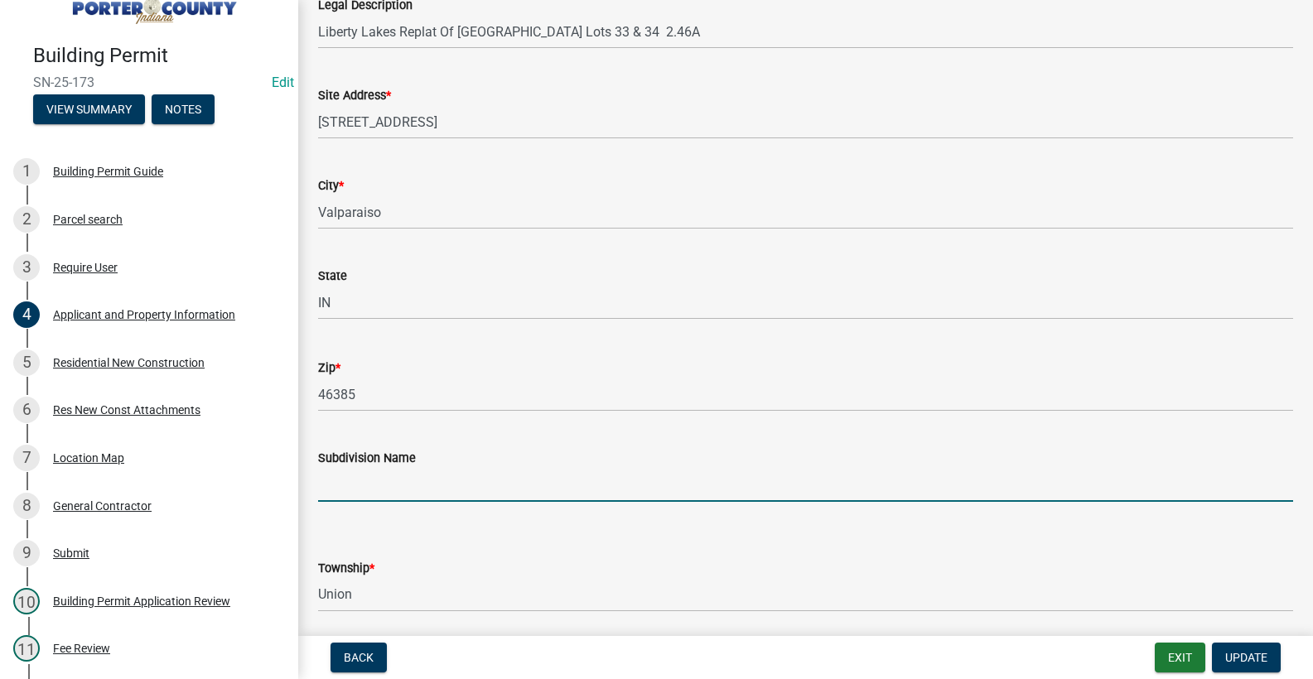
click at [349, 480] on input "Subdivision Name" at bounding box center [805, 485] width 975 height 34
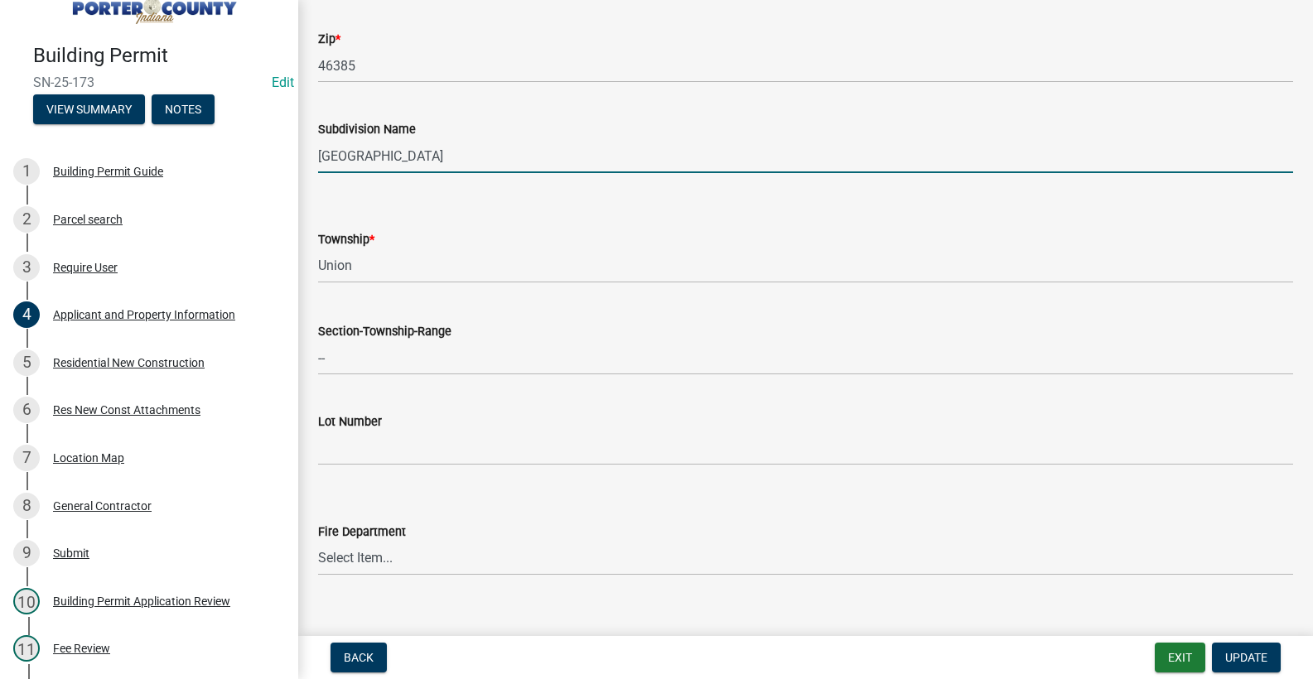
scroll to position [580, 0]
type input "[GEOGRAPHIC_DATA]"
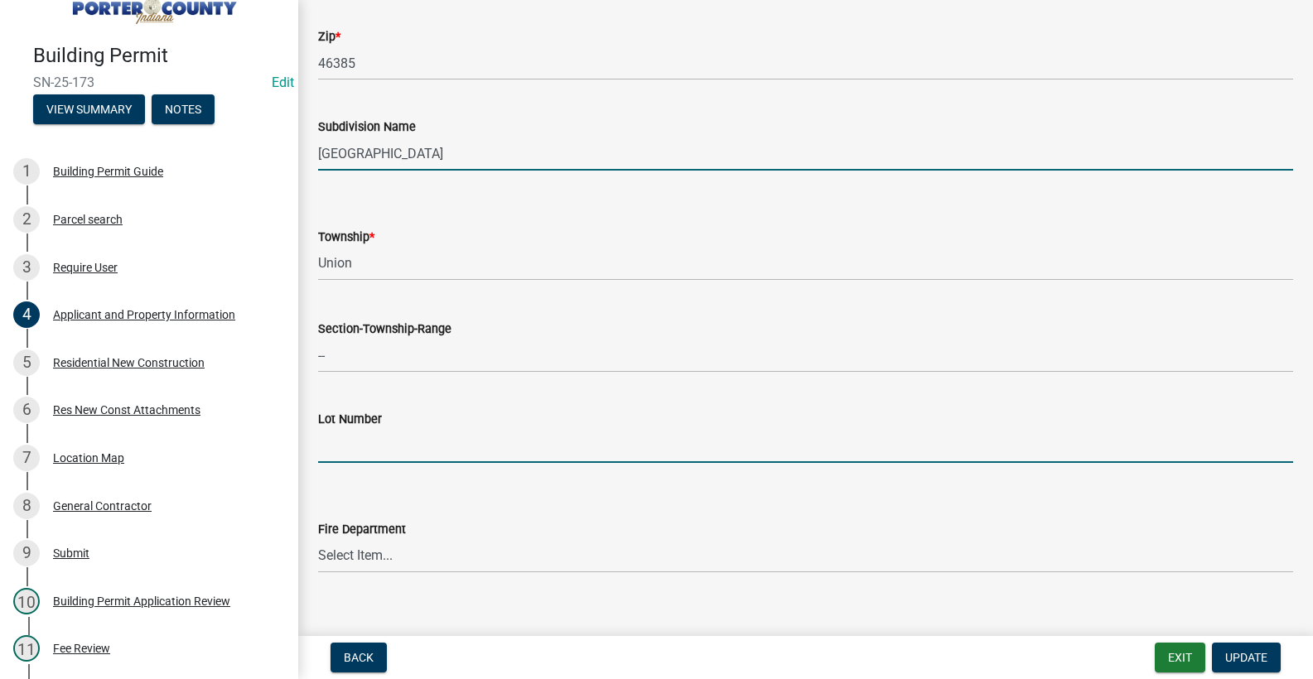
click at [333, 446] on input "Lot Number" at bounding box center [805, 446] width 975 height 34
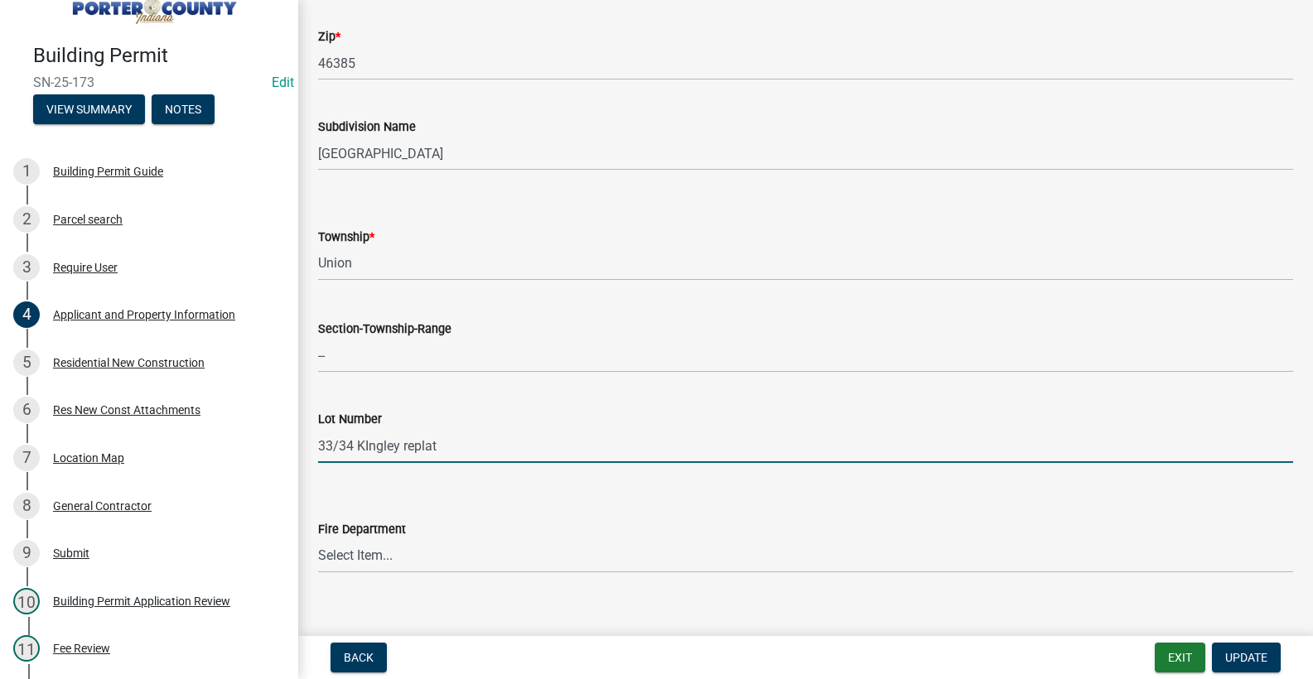
click at [384, 447] on input "33/34 KIngley replat" at bounding box center [805, 446] width 975 height 34
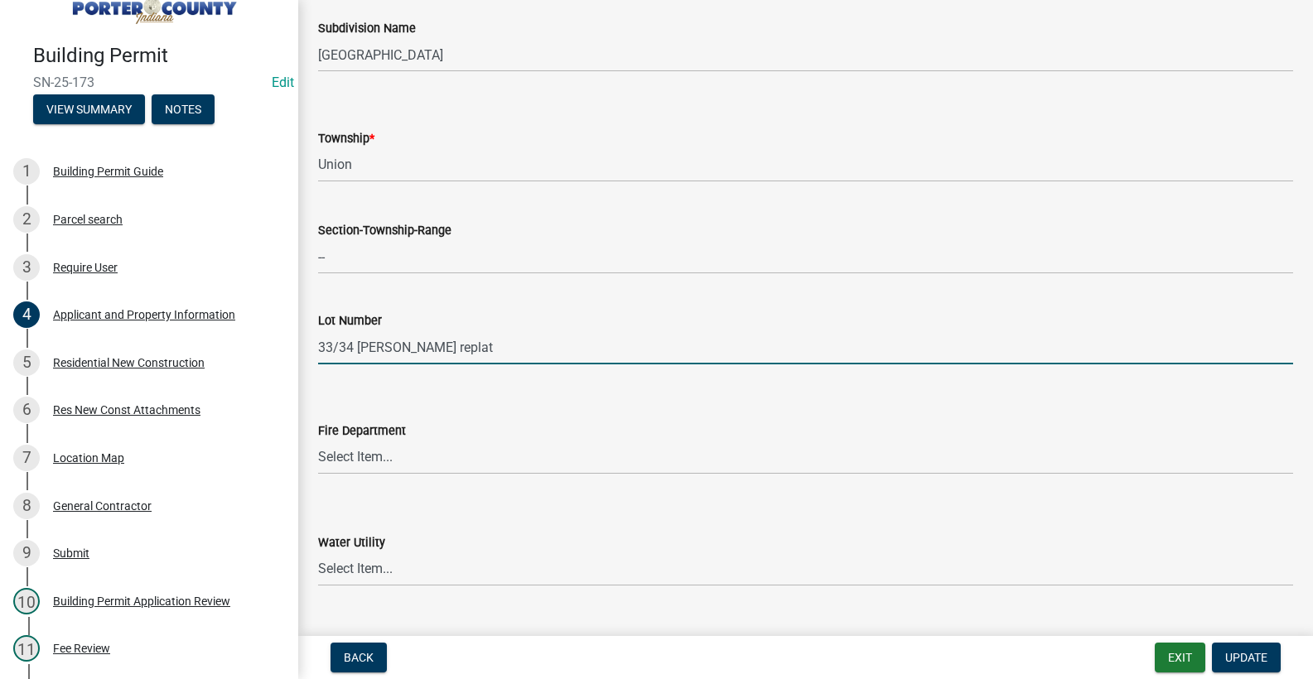
scroll to position [829, 0]
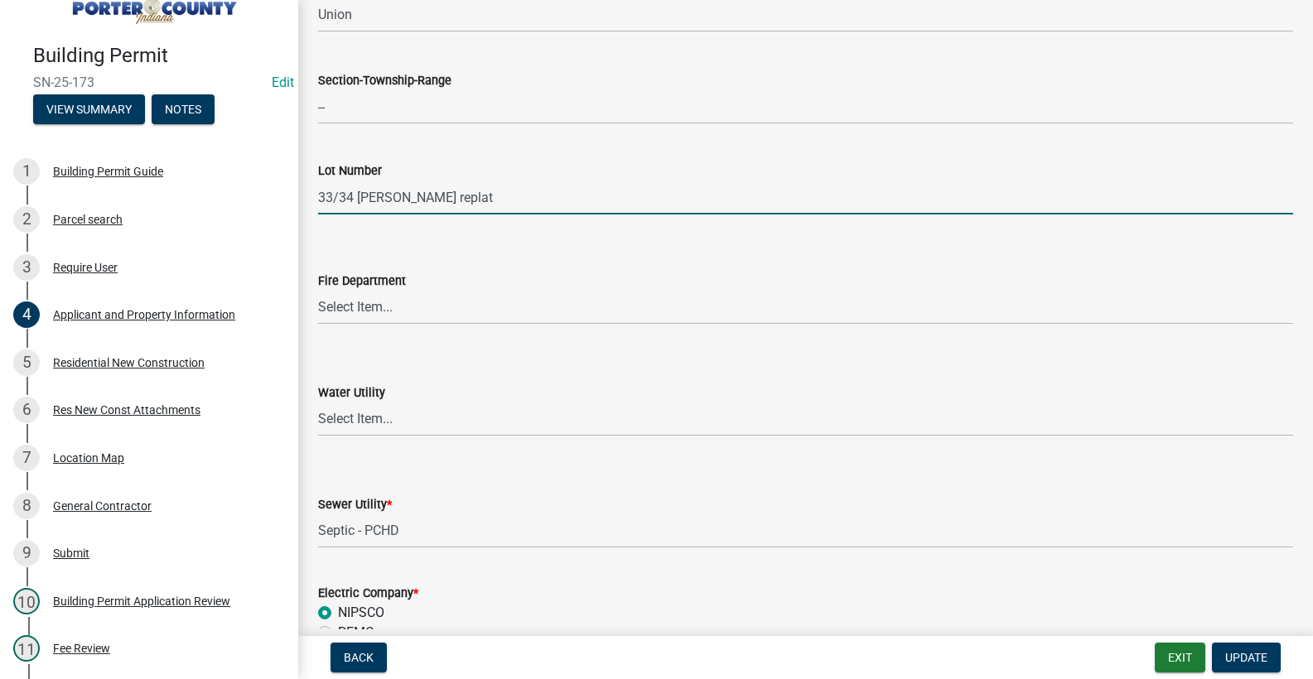
type input "33/34 [PERSON_NAME] replat"
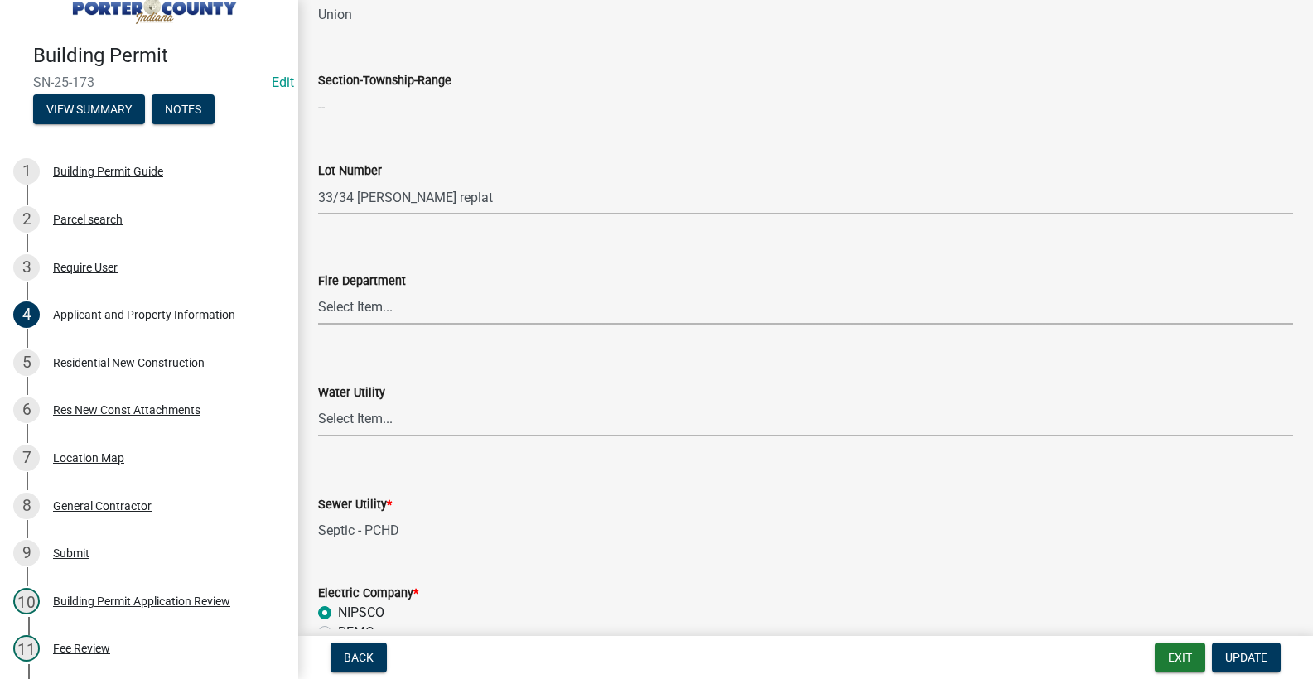
click at [363, 308] on select "Select Item... [PERSON_NAME] [PERSON_NAME] Harbor [PERSON_NAME] Grove [PERSON_N…" at bounding box center [805, 308] width 975 height 34
click at [318, 291] on select "Select Item... [PERSON_NAME] [PERSON_NAME] Harbor [PERSON_NAME] Grove [PERSON_N…" at bounding box center [805, 308] width 975 height 34
select select "4346c940-cdf5-4fff-bb8f-f271ced15a50"
click at [370, 416] on select "Select Item... Aqua [US_STATE] Inc Damon Run [US_STATE] American Water Nature W…" at bounding box center [805, 420] width 975 height 34
click at [318, 403] on select "Select Item... Aqua [US_STATE] Inc Damon Run [US_STATE] American Water Nature W…" at bounding box center [805, 420] width 975 height 34
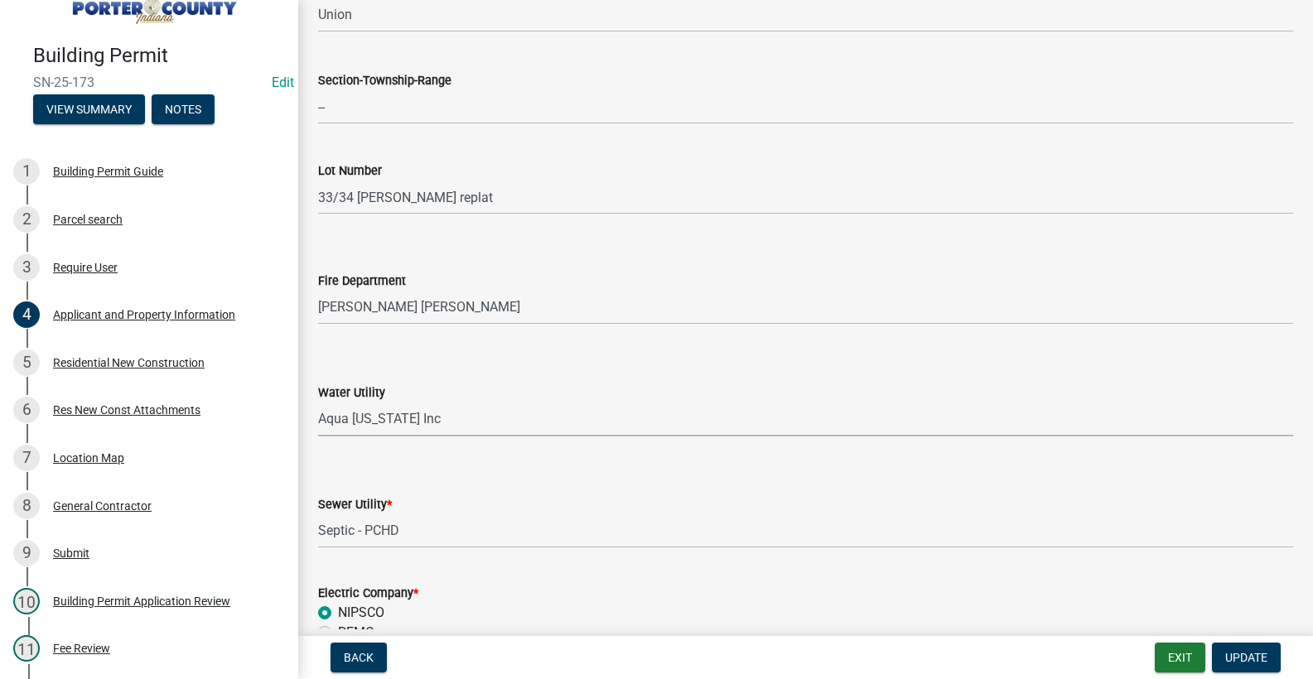
select select "db0db83b-c29e-42ac-bfa8-291173216fe4"
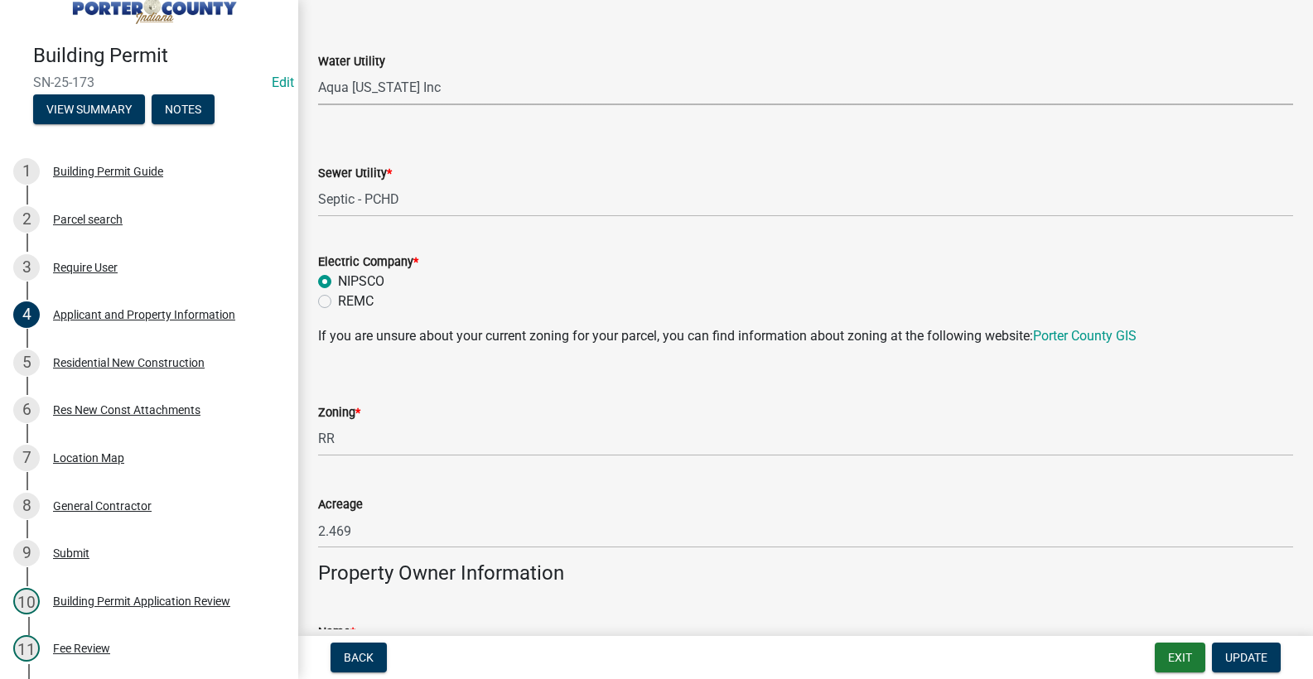
scroll to position [1491, 0]
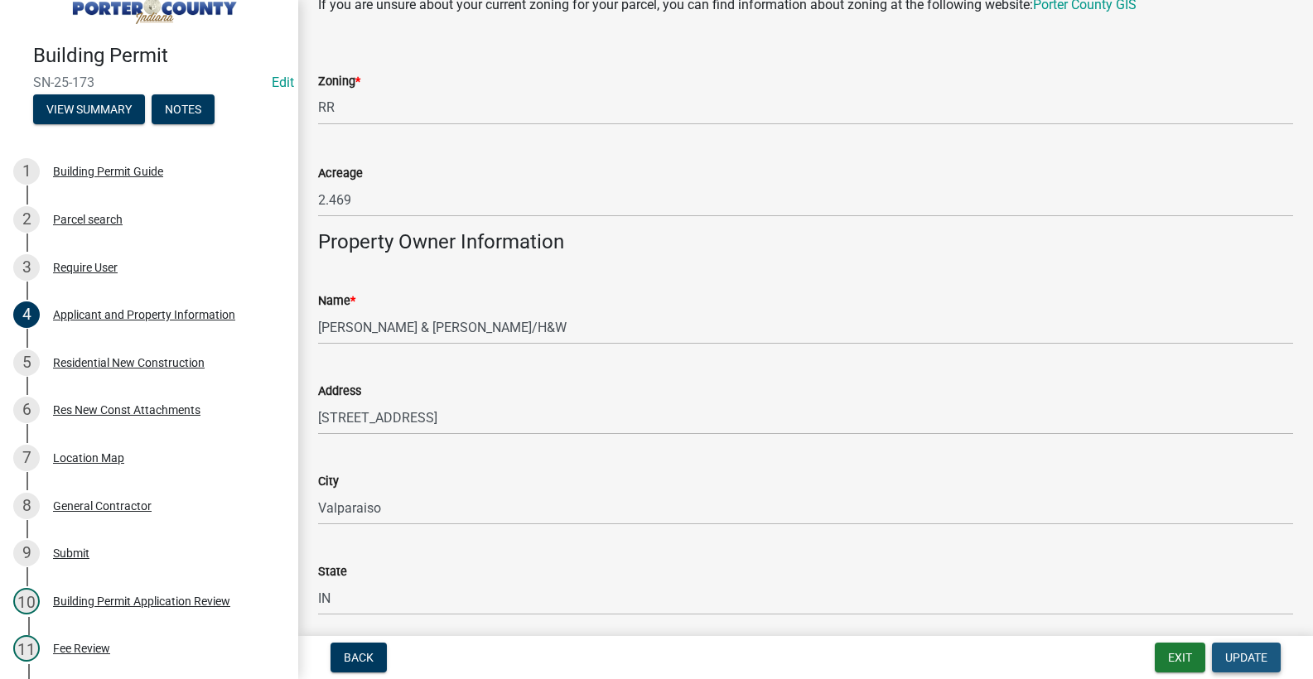
click at [1248, 661] on span "Update" at bounding box center [1246, 657] width 42 height 13
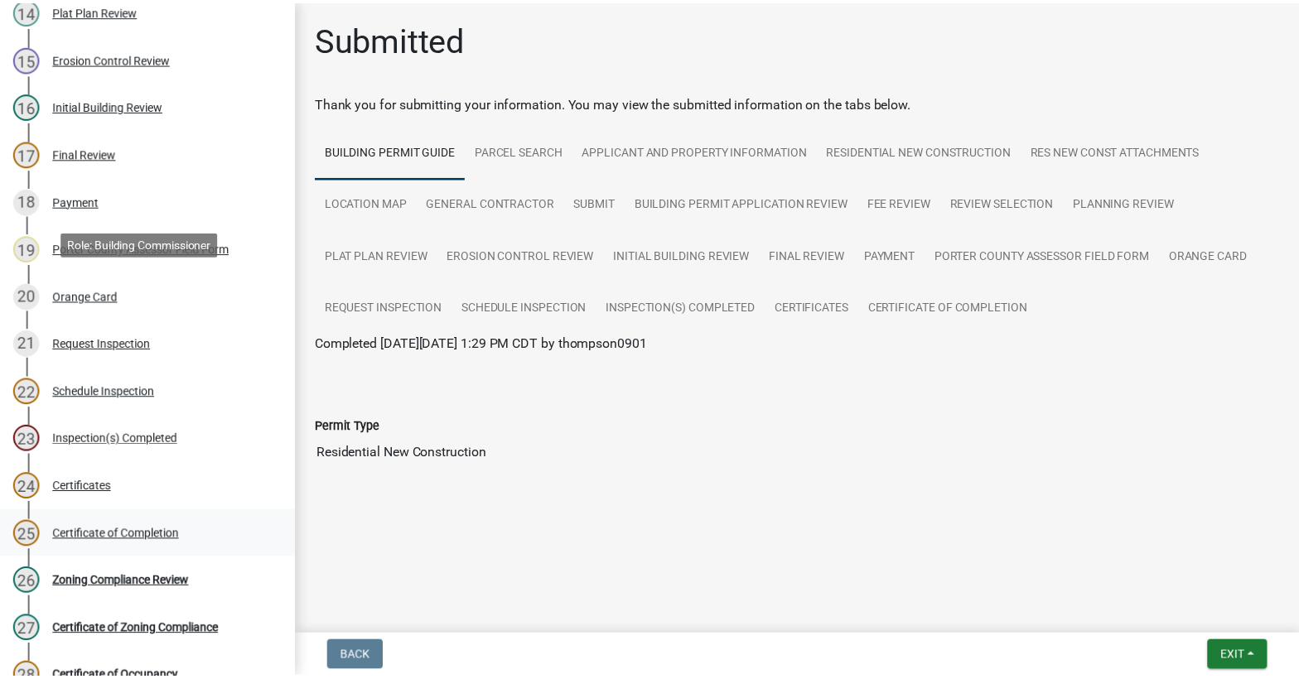
scroll to position [866, 0]
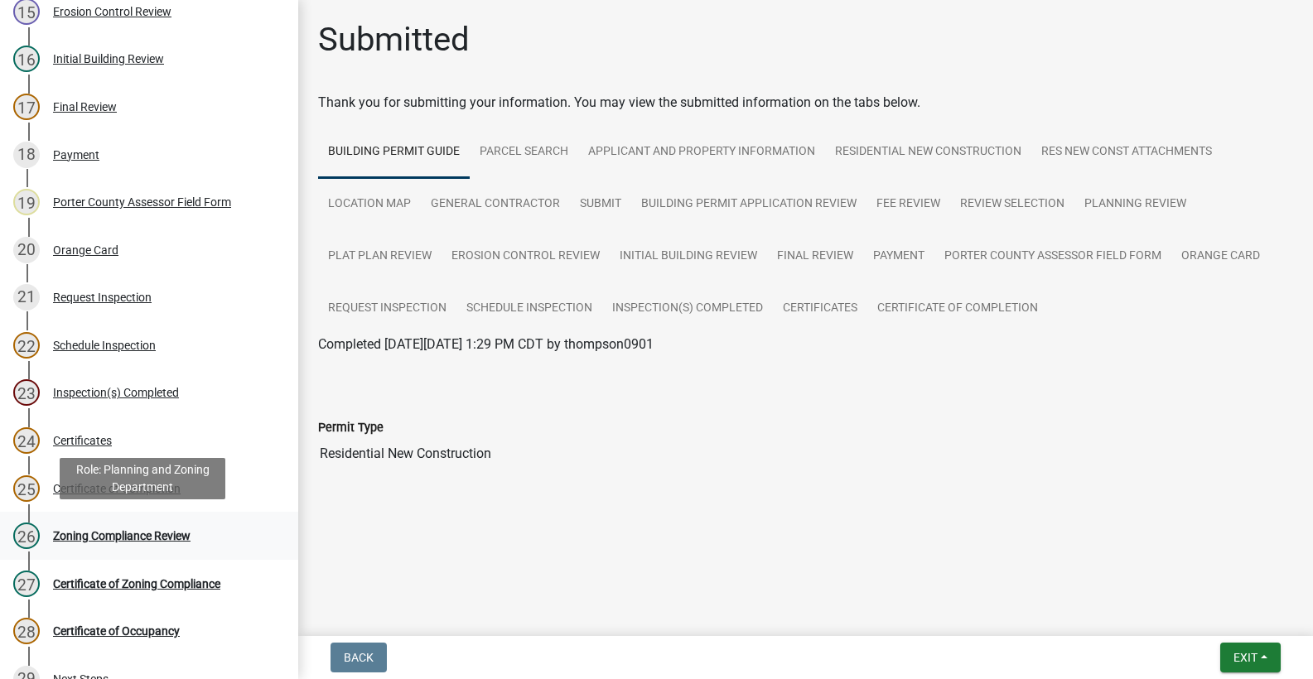
click at [112, 537] on div "Zoning Compliance Review" at bounding box center [122, 536] width 138 height 12
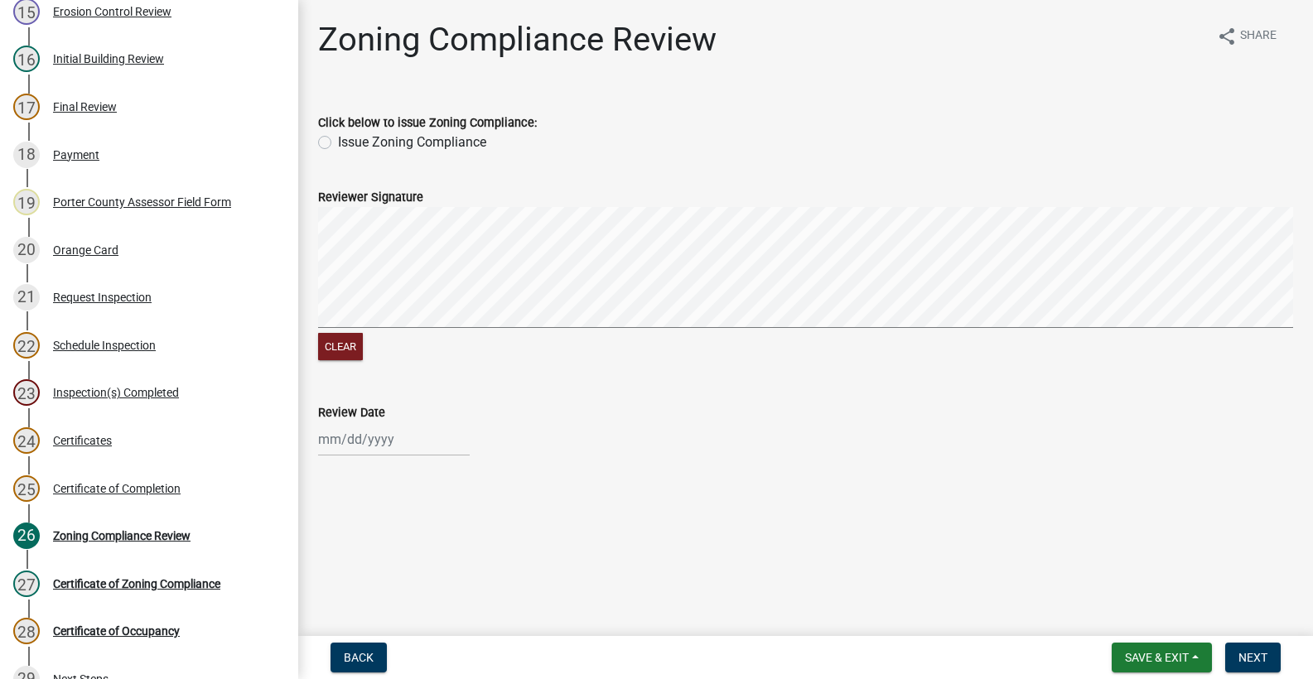
click at [338, 143] on label "Issue Zoning Compliance" at bounding box center [412, 143] width 148 height 20
click at [338, 143] on input "Issue Zoning Compliance" at bounding box center [343, 138] width 11 height 11
radio input "true"
click at [367, 446] on div at bounding box center [394, 440] width 152 height 34
select select "9"
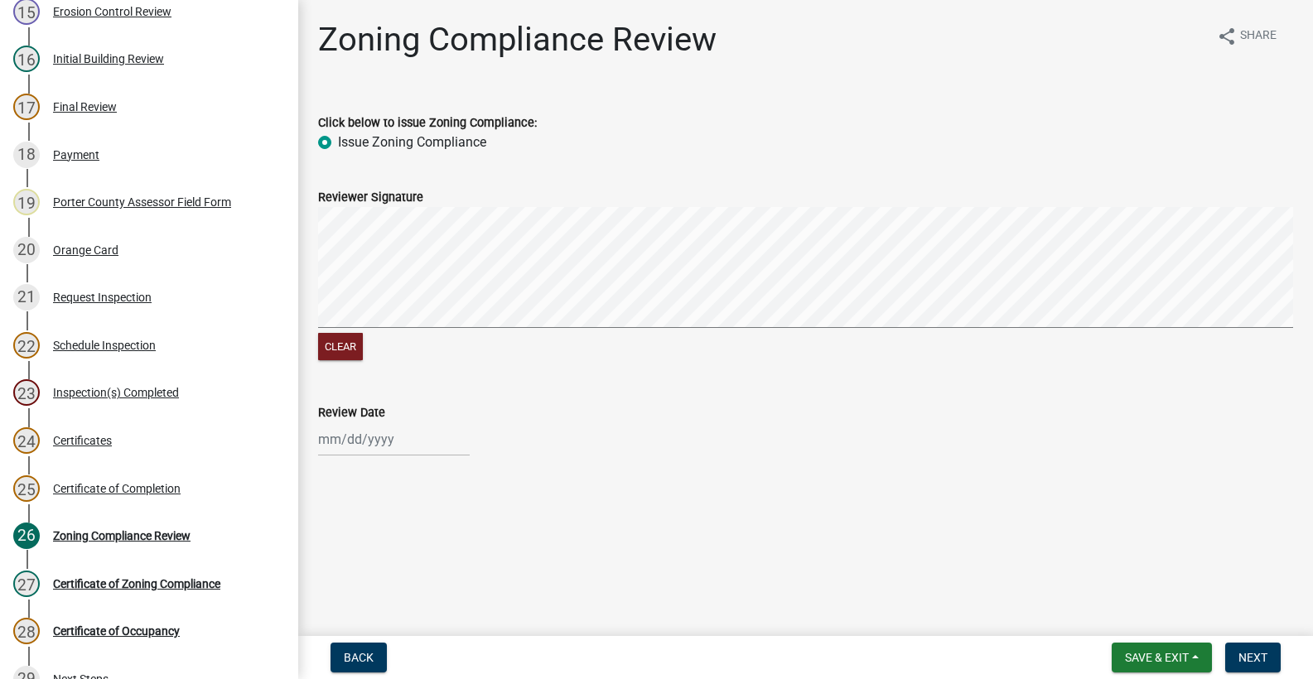
select select "2025"
click at [416, 353] on div "25" at bounding box center [414, 351] width 27 height 27
type input "[DATE]"
click at [1245, 651] on span "Next" at bounding box center [1253, 657] width 29 height 13
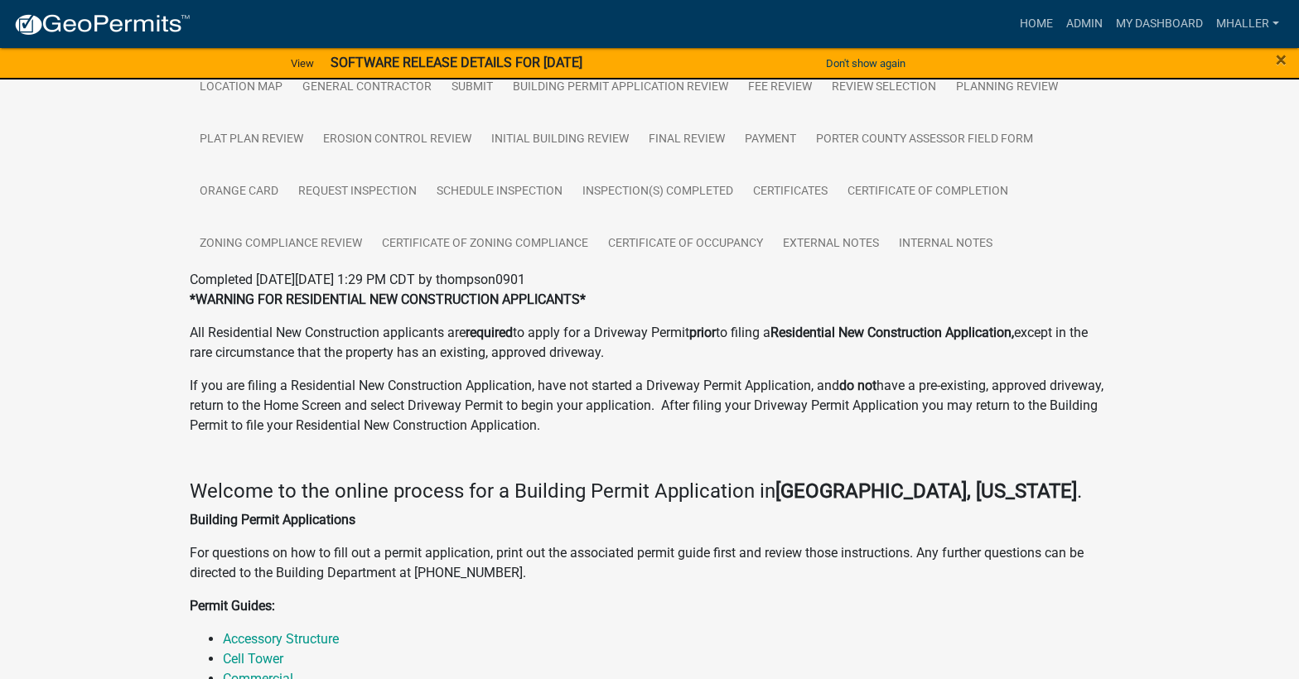
scroll to position [414, 0]
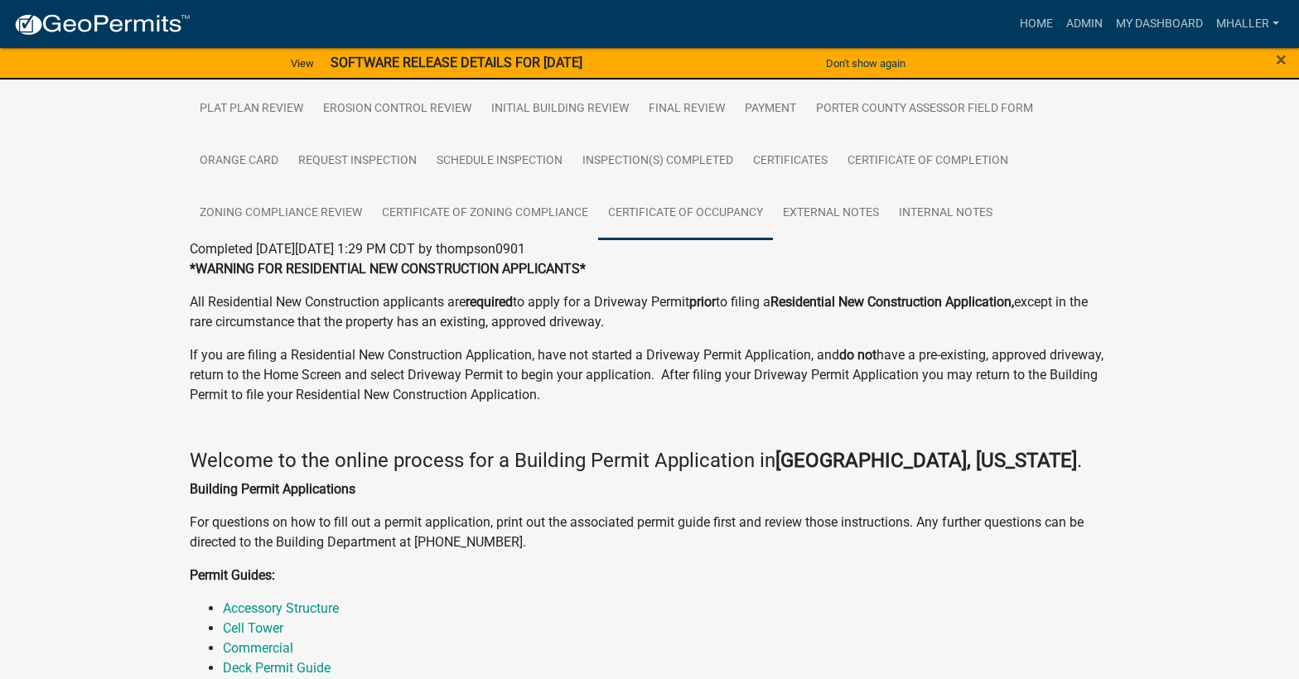
click at [671, 209] on link "Certificate of Occupancy" at bounding box center [685, 213] width 175 height 53
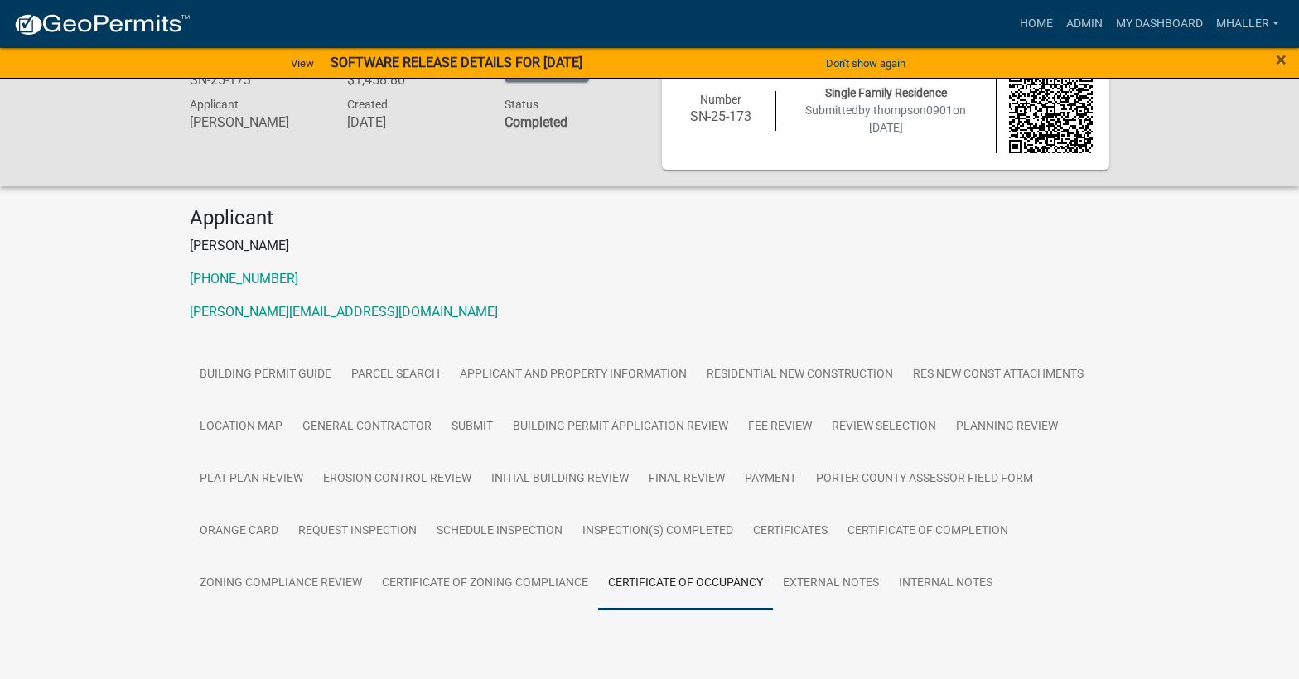
scroll to position [84, 0]
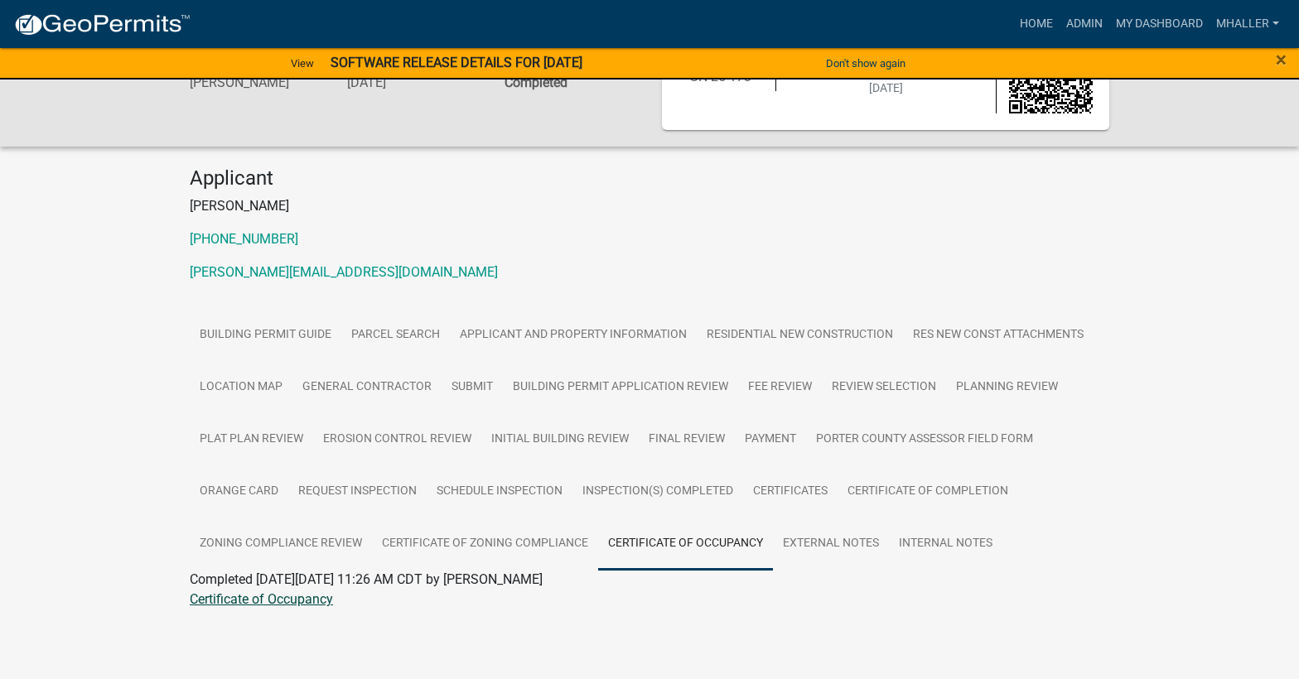
click at [308, 600] on link "Certificate of Occupancy" at bounding box center [261, 600] width 143 height 16
